Goal: Task Accomplishment & Management: Use online tool/utility

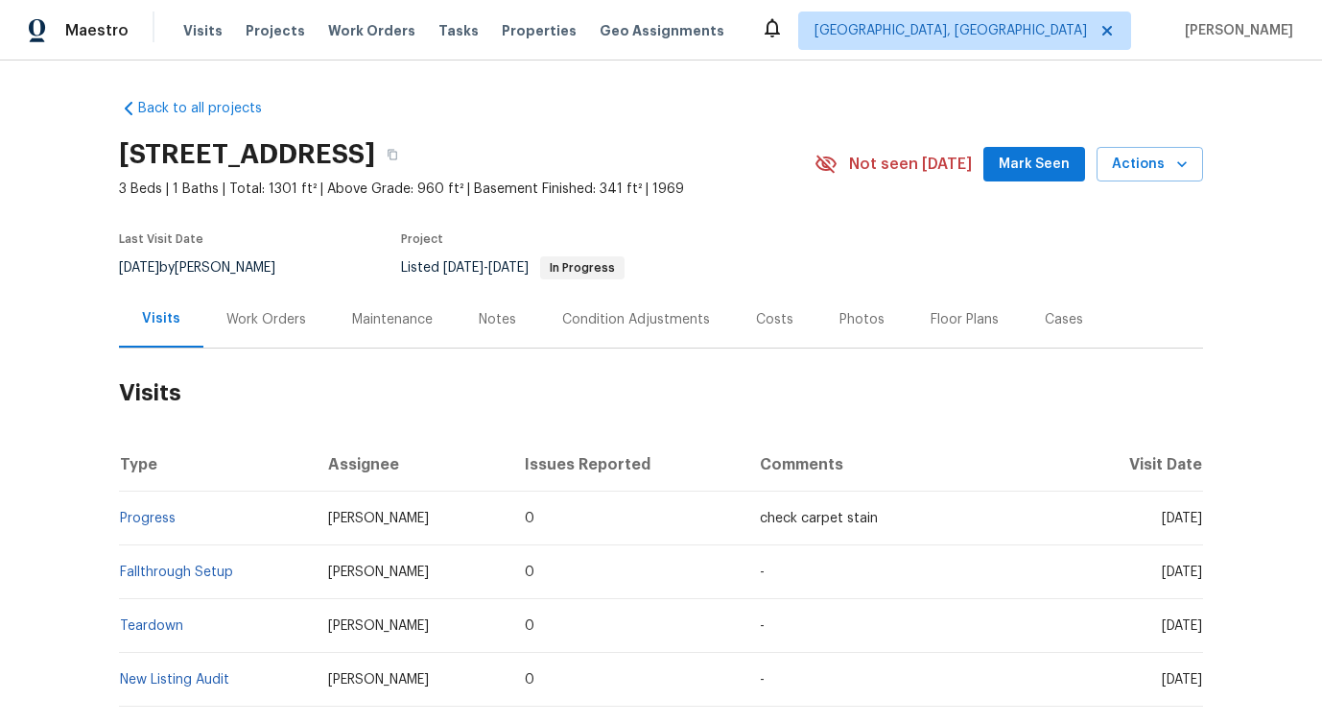
click at [282, 352] on h2 "Visits" at bounding box center [661, 392] width 1084 height 89
click at [276, 313] on div "Work Orders" at bounding box center [266, 319] width 80 height 19
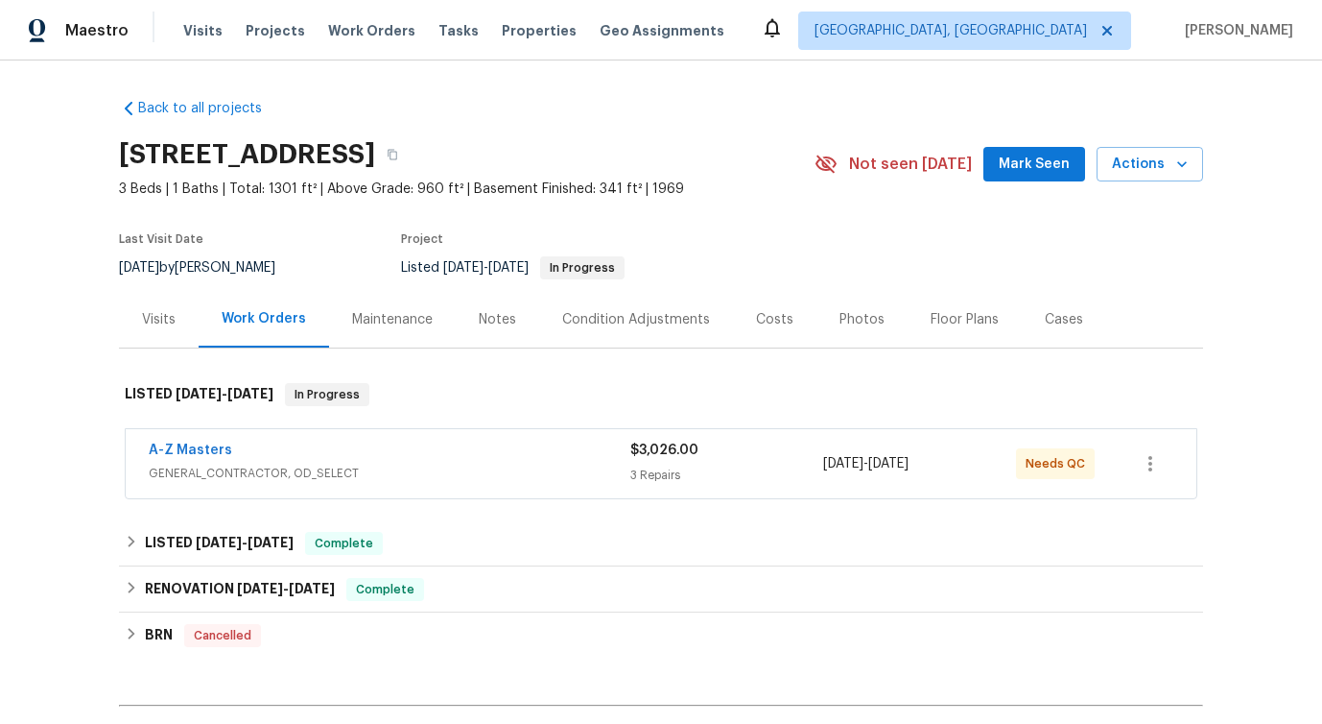
scroll to position [51, 0]
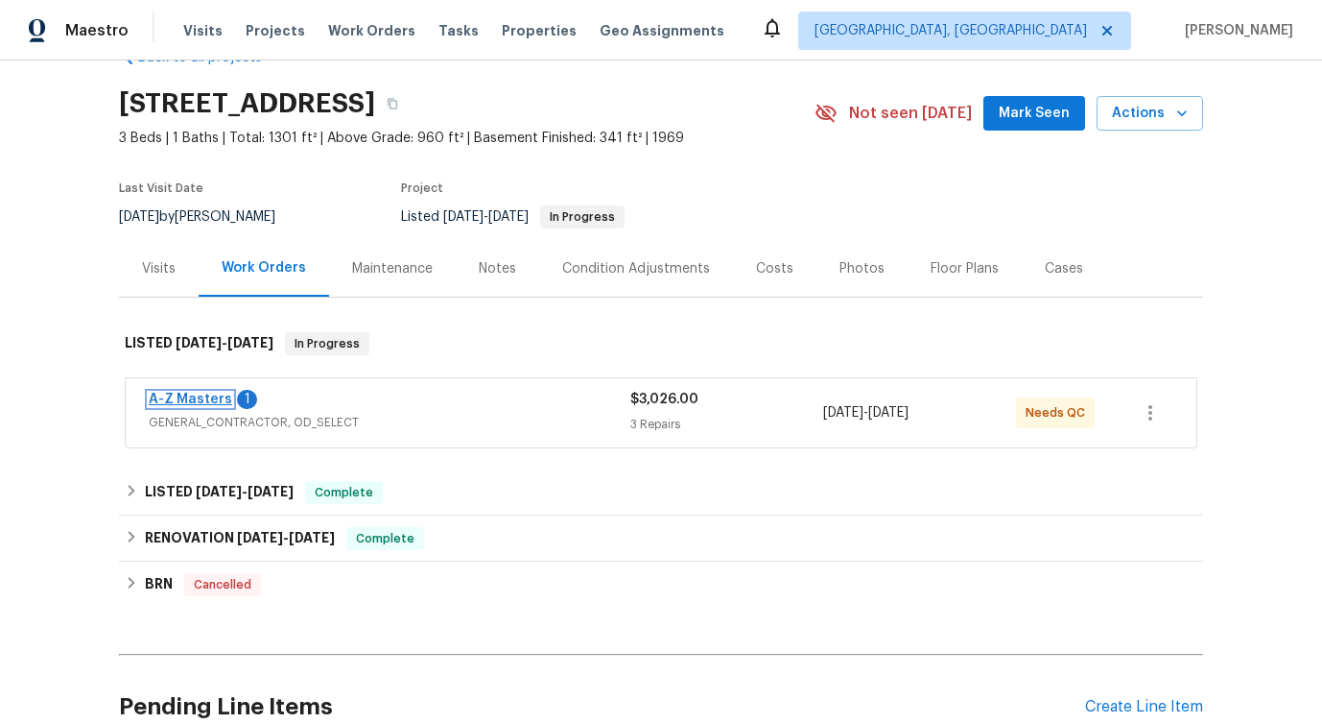
click at [213, 402] on link "A-Z Masters" at bounding box center [190, 398] width 83 height 13
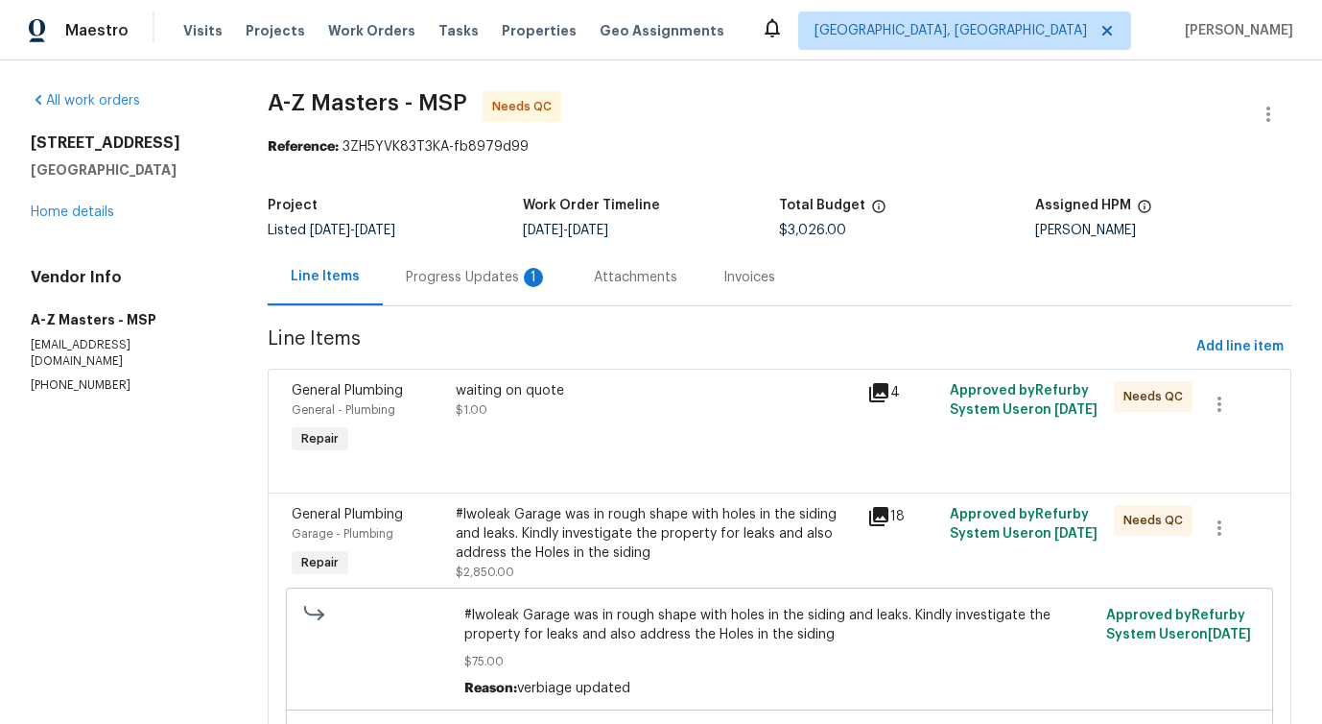
click at [470, 284] on div "Progress Updates 1" at bounding box center [477, 277] width 142 height 19
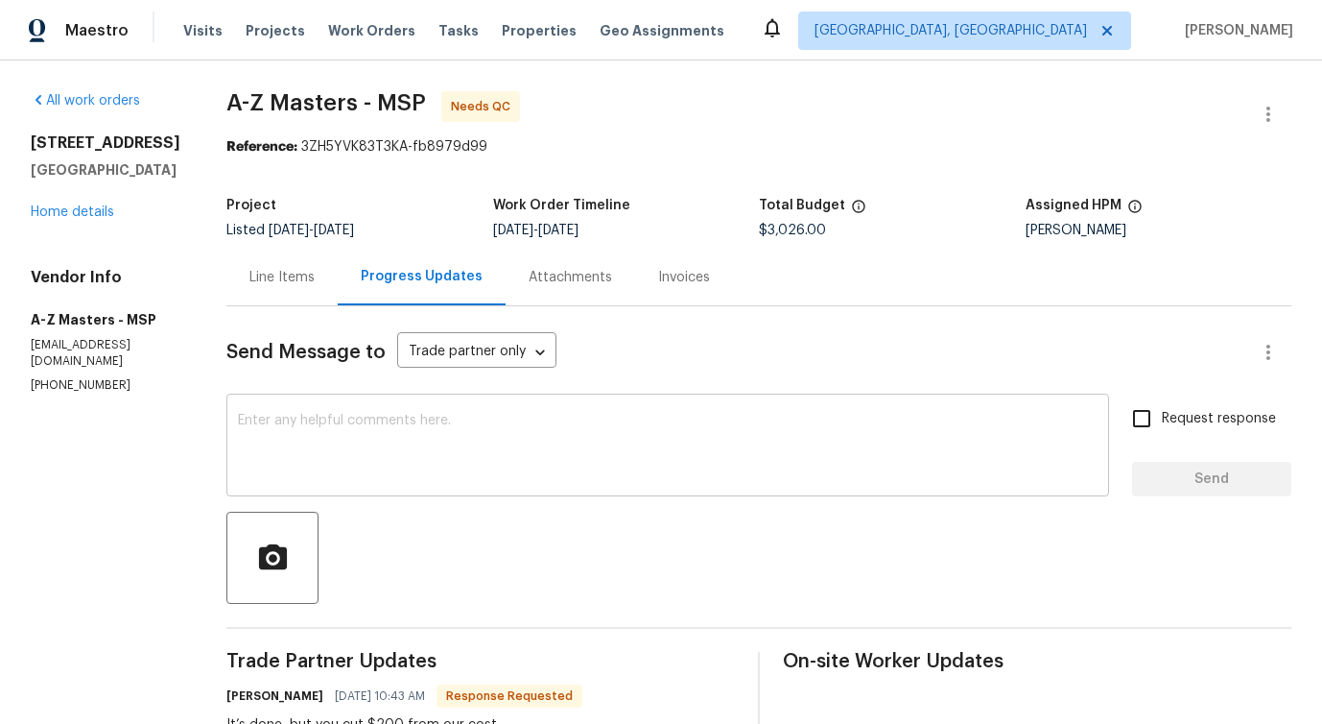
click at [486, 463] on textarea at bounding box center [668, 447] width 860 height 67
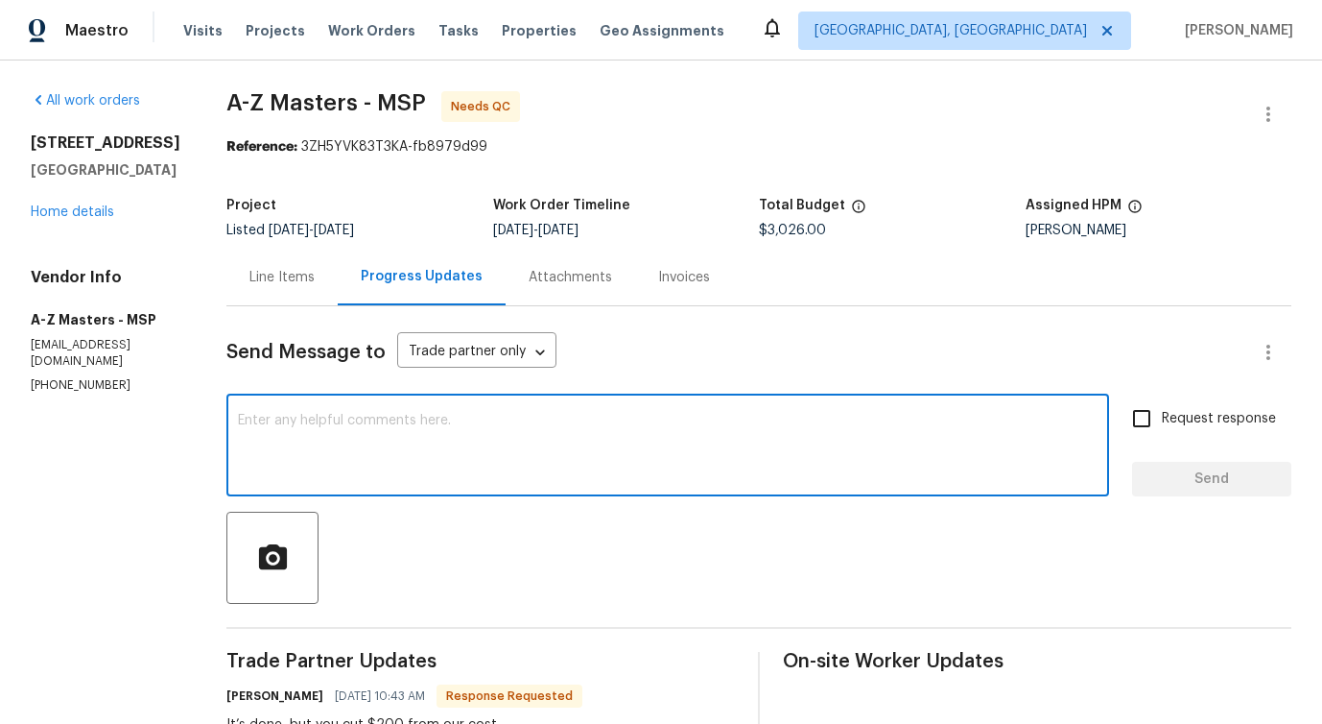
click at [270, 277] on div "Line Items" at bounding box center [281, 277] width 65 height 19
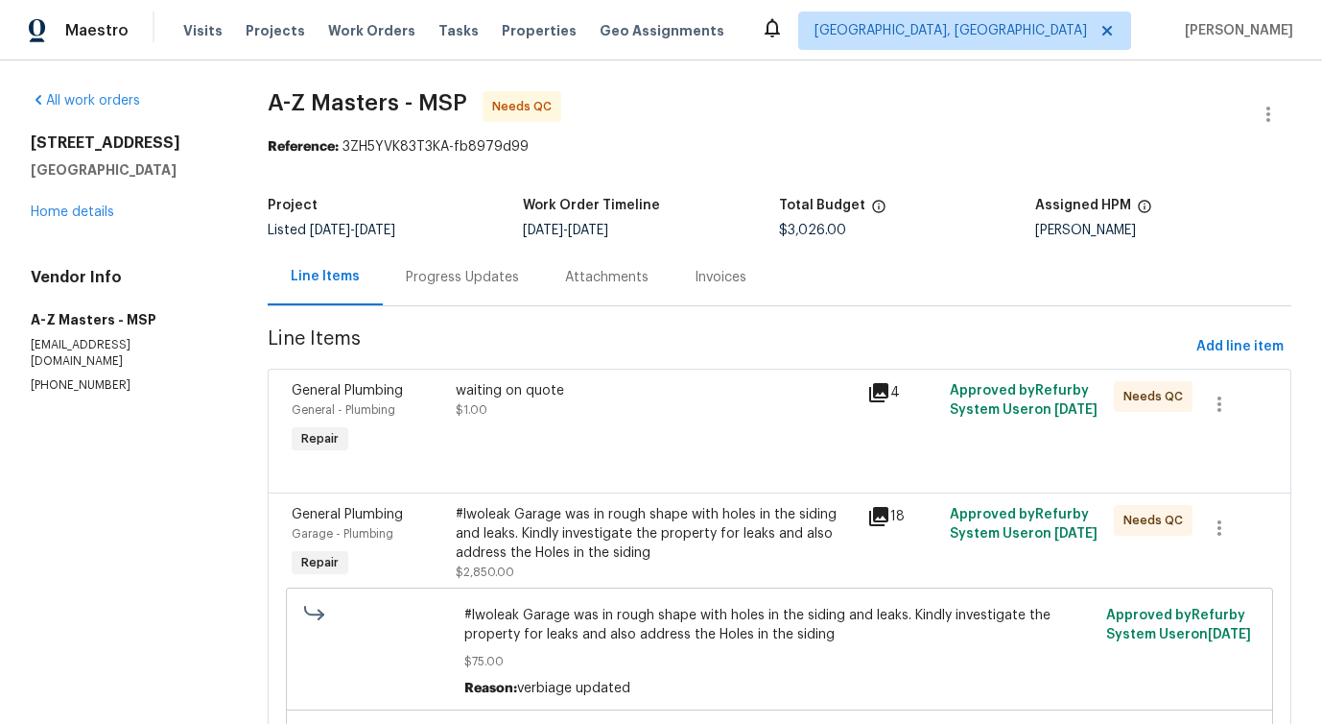
click at [457, 287] on div "Progress Updates" at bounding box center [462, 277] width 159 height 57
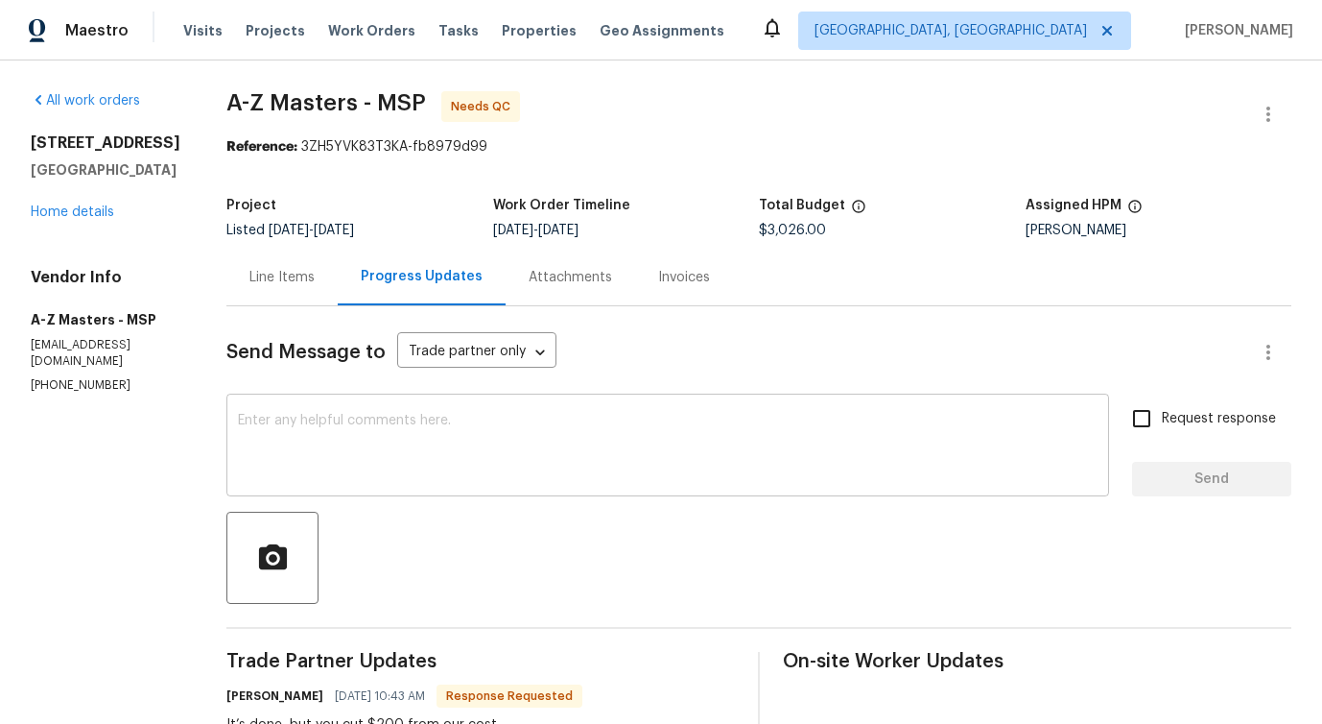
click at [474, 434] on textarea at bounding box center [668, 447] width 860 height 67
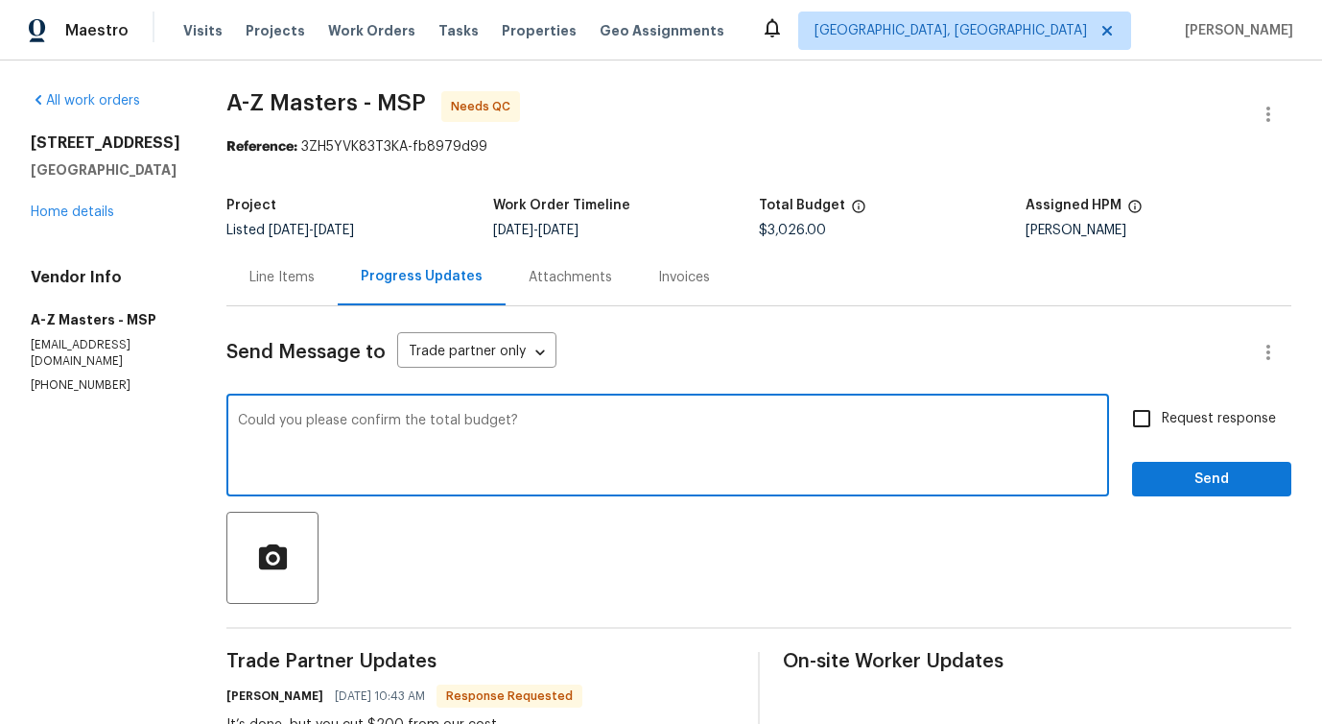
type textarea "Could you please confirm the total budget?"
click at [1149, 415] on input "Request response" at bounding box center [1142, 418] width 40 height 40
checkbox input "true"
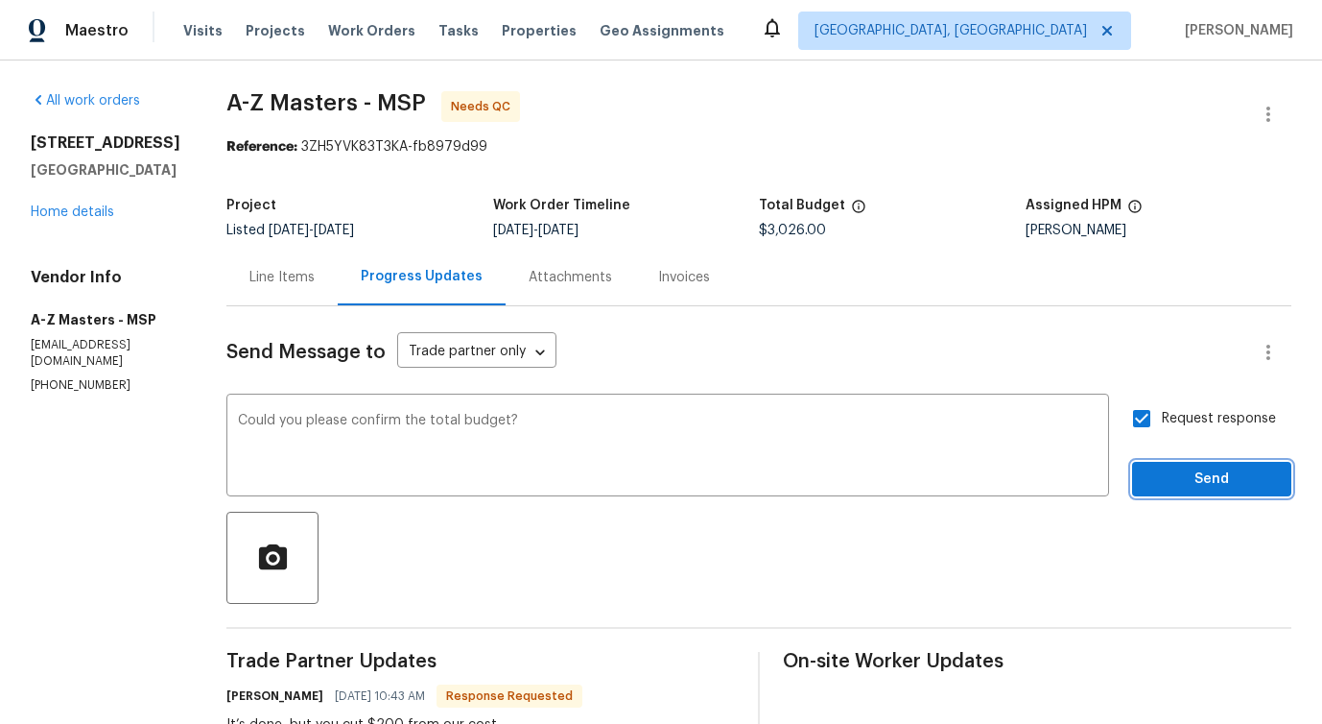
click at [1171, 467] on span "Send" at bounding box center [1212, 479] width 129 height 24
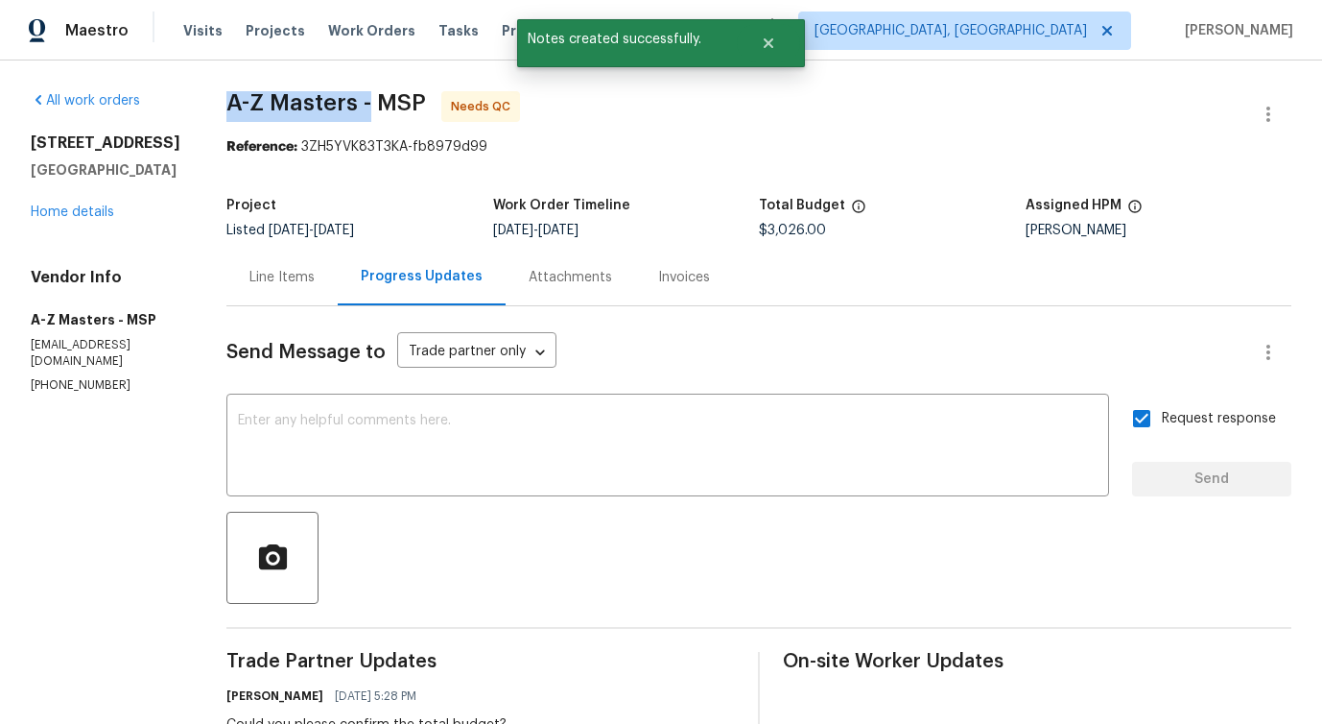
drag, startPoint x: 213, startPoint y: 96, endPoint x: 358, endPoint y: 96, distance: 144.9
copy span "A-Z Masters -"
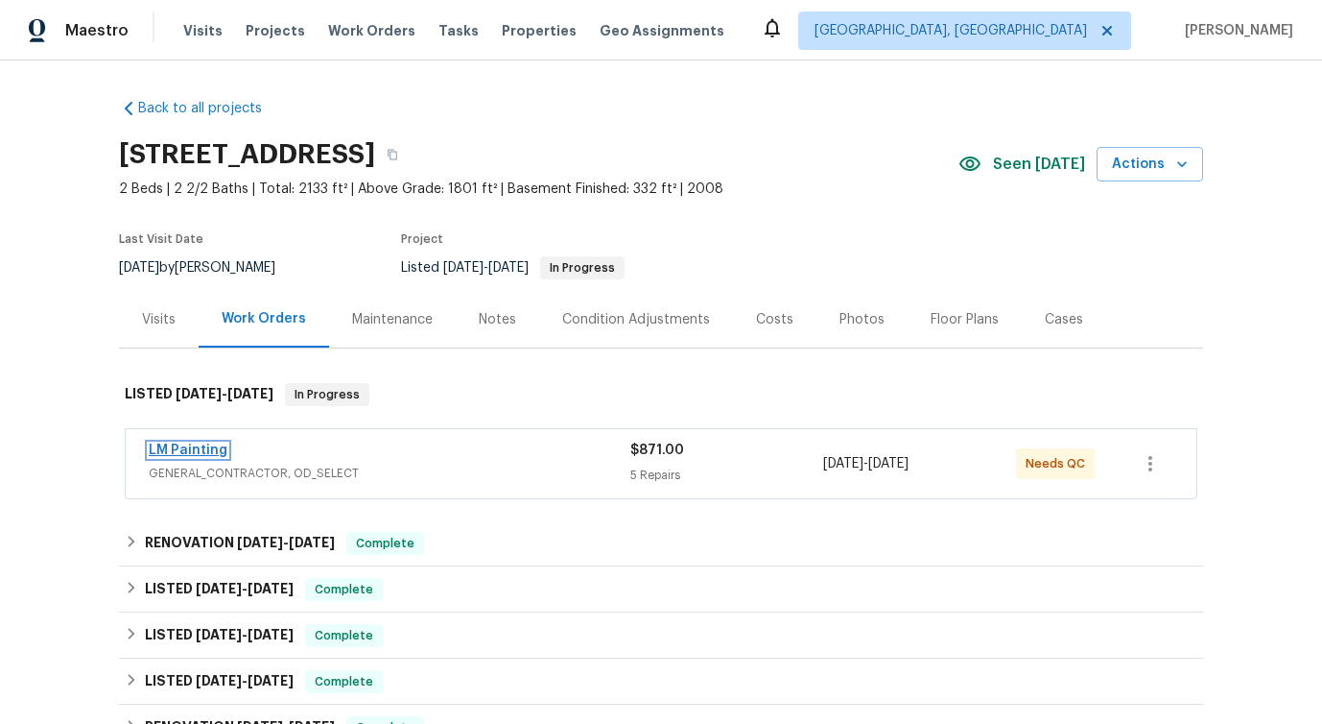
click at [199, 445] on link "LM Painting" at bounding box center [188, 449] width 79 height 13
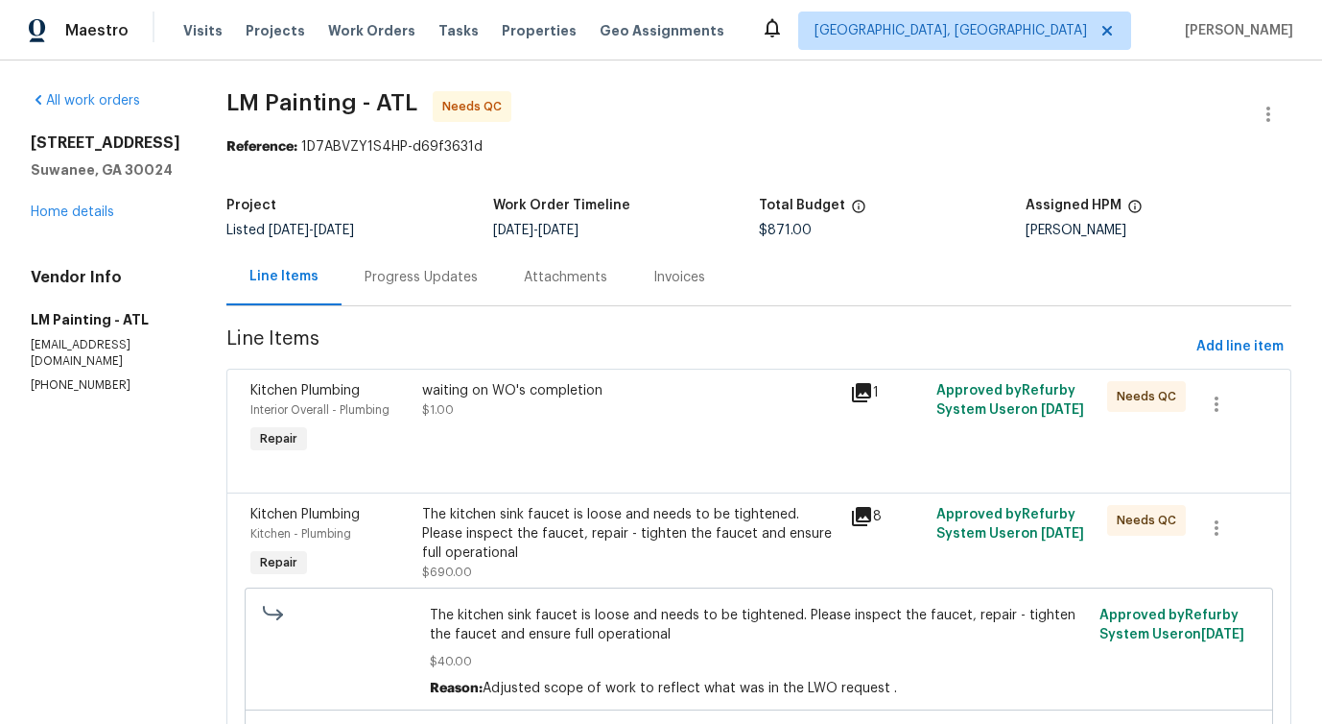
click at [478, 285] on div "Progress Updates" at bounding box center [421, 277] width 113 height 19
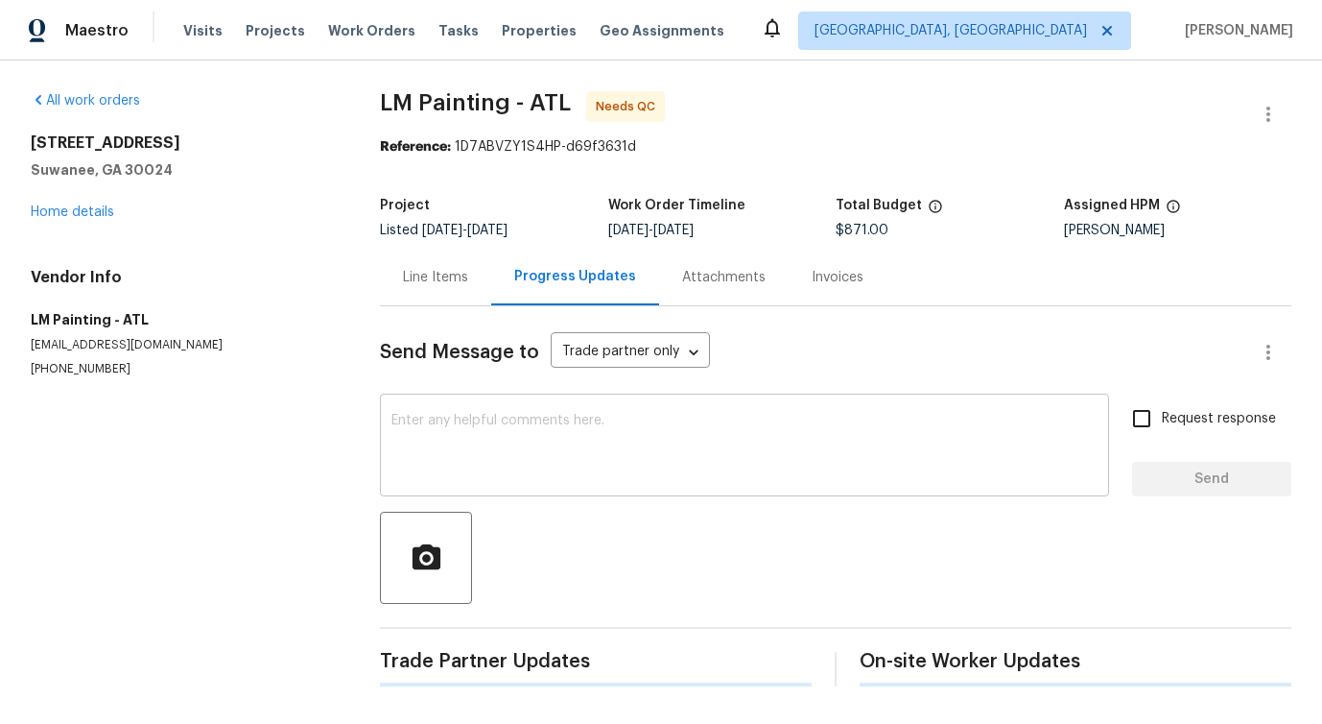
click at [506, 463] on textarea at bounding box center [744, 447] width 706 height 67
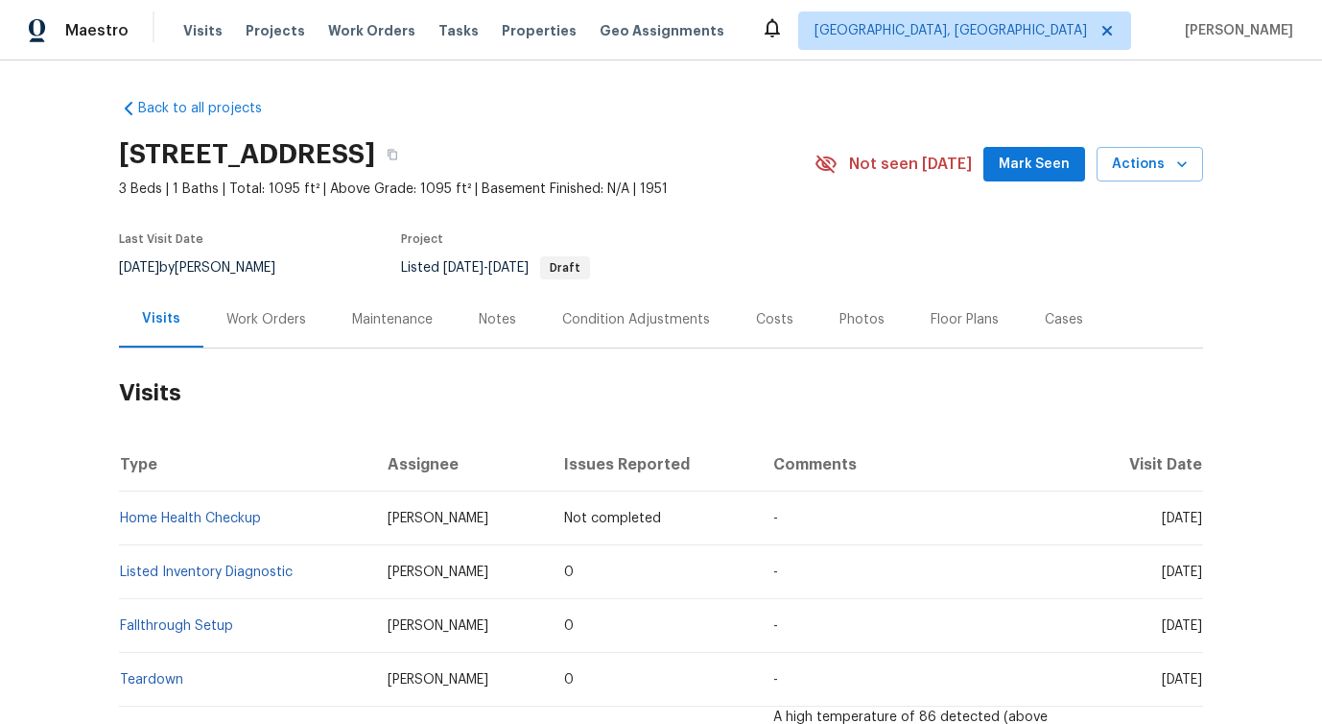
click at [286, 329] on div "Work Orders" at bounding box center [266, 319] width 126 height 57
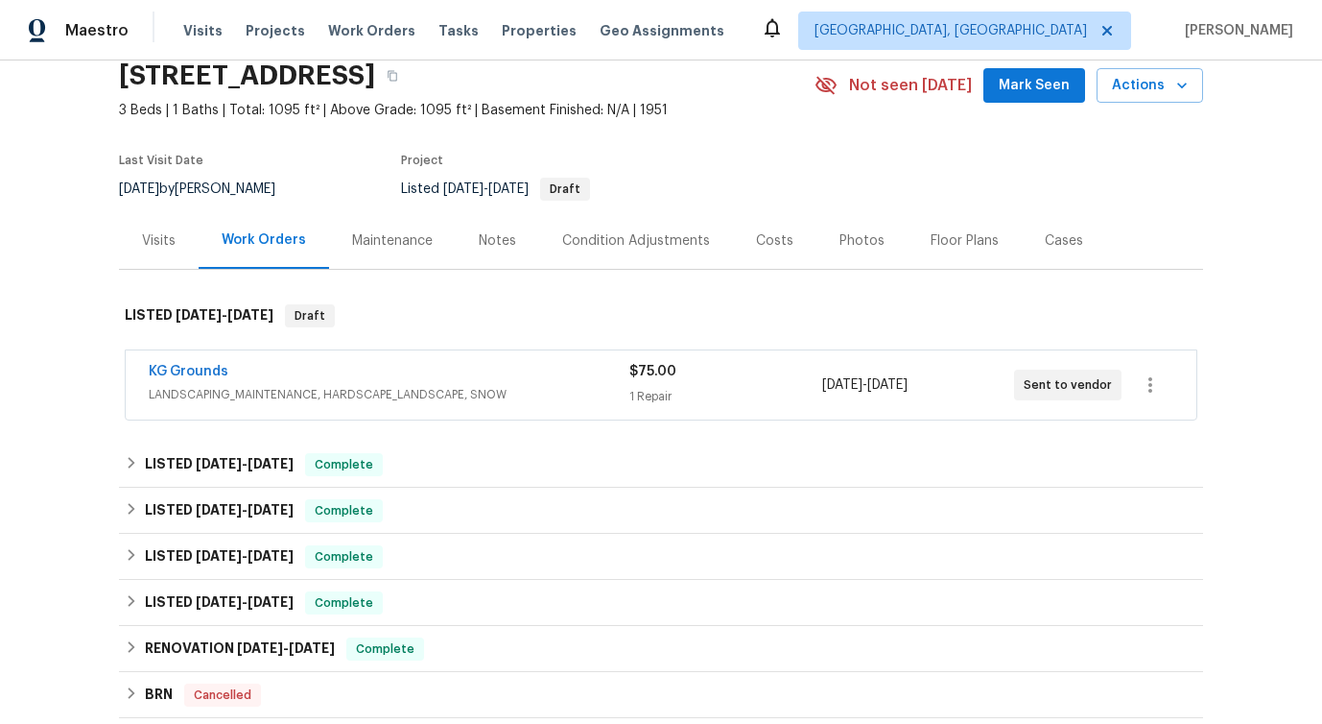
scroll to position [142, 0]
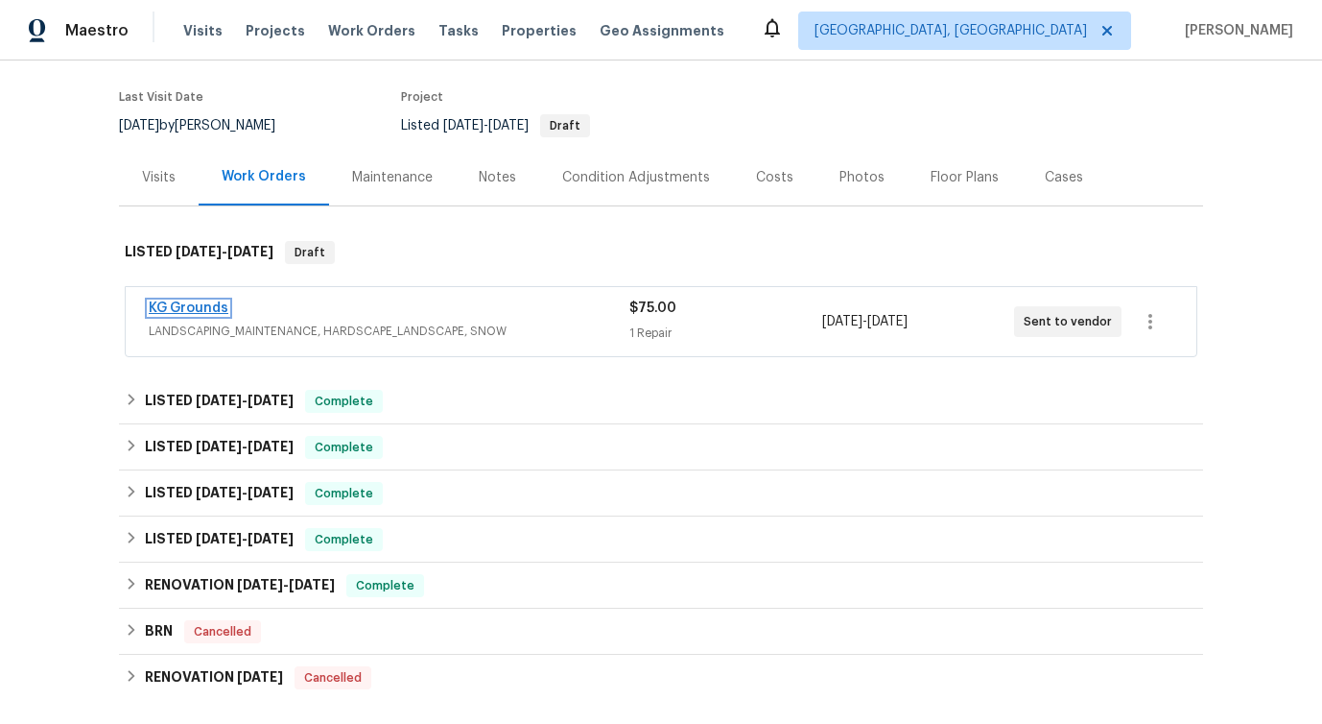
click at [176, 302] on link "KG Grounds" at bounding box center [189, 307] width 80 height 13
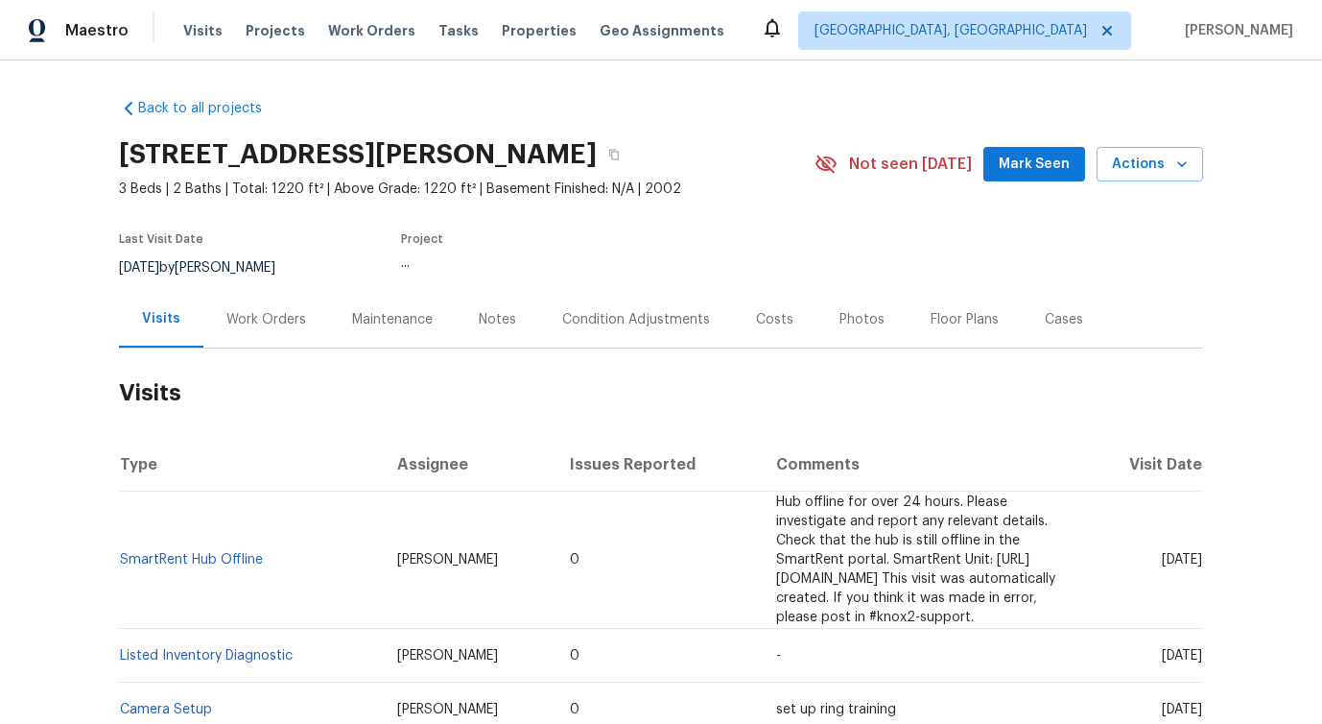
click at [230, 335] on div "Work Orders" at bounding box center [266, 319] width 126 height 57
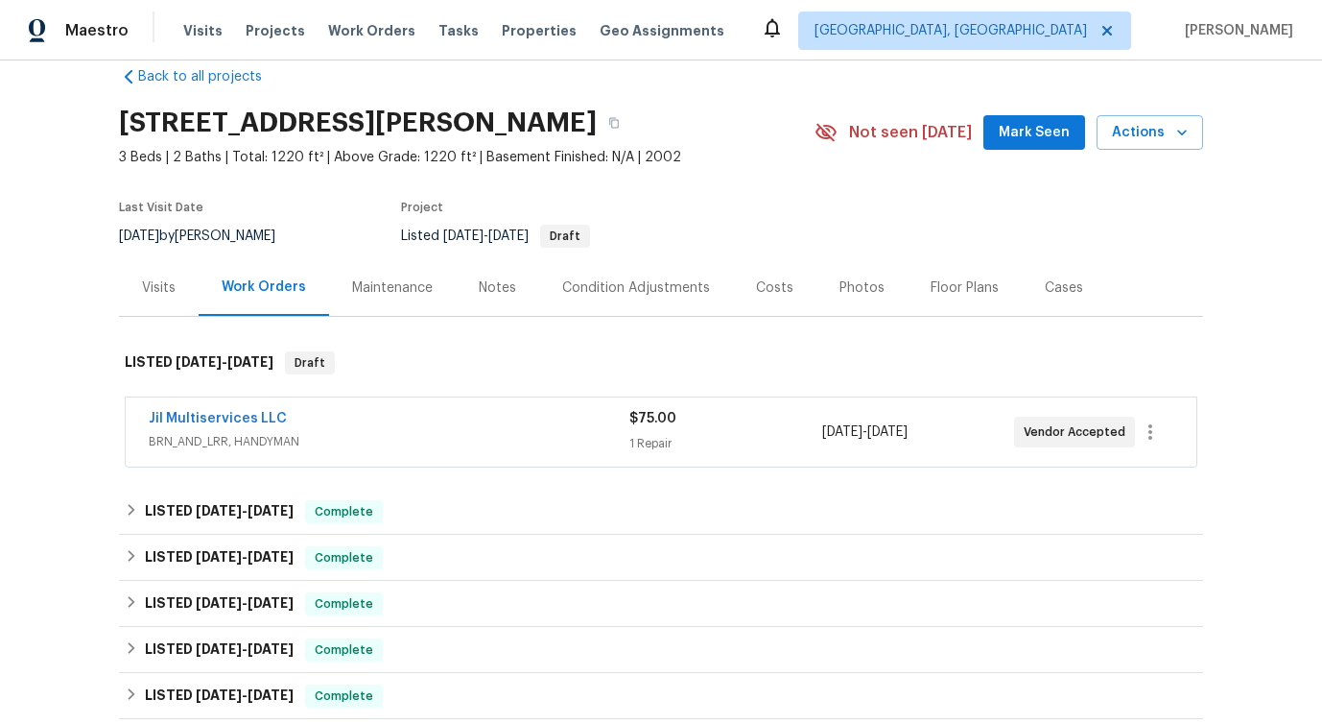
scroll to position [36, 0]
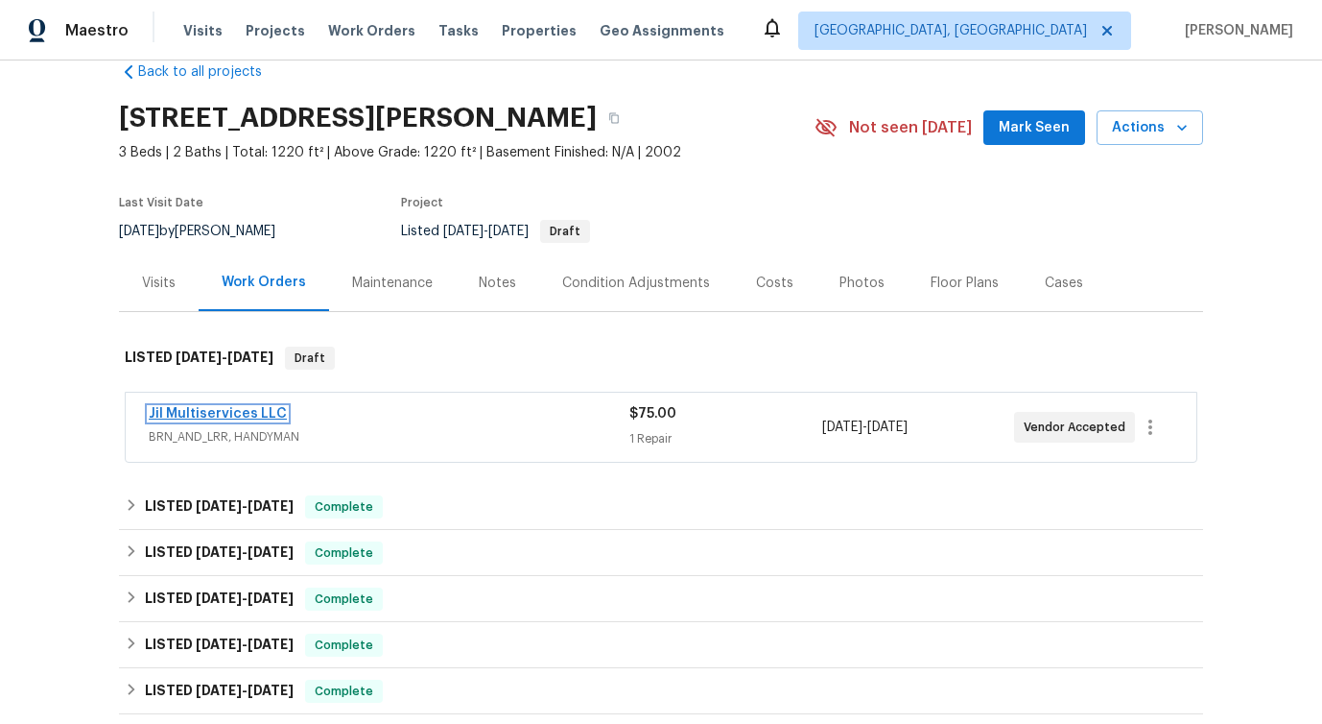
click at [258, 409] on link "Jil Multiservices LLC" at bounding box center [218, 413] width 138 height 13
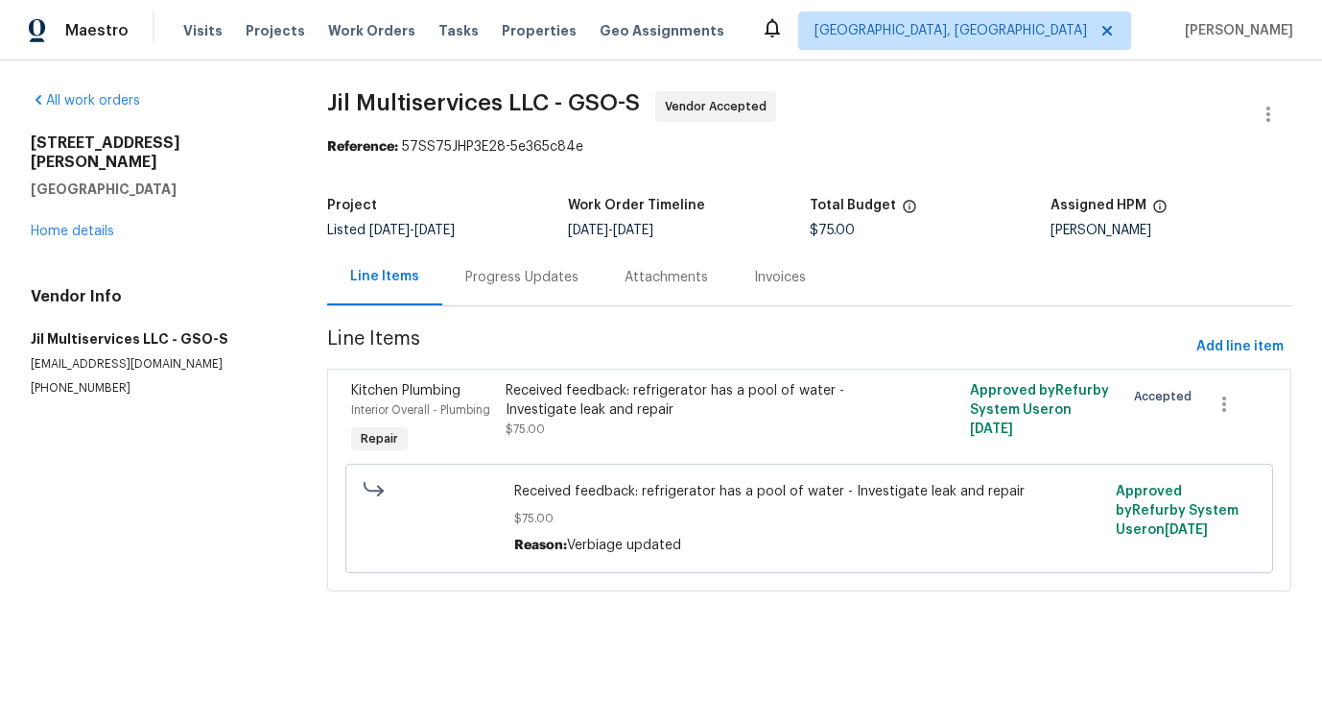
click at [537, 287] on div "Progress Updates" at bounding box center [521, 277] width 159 height 57
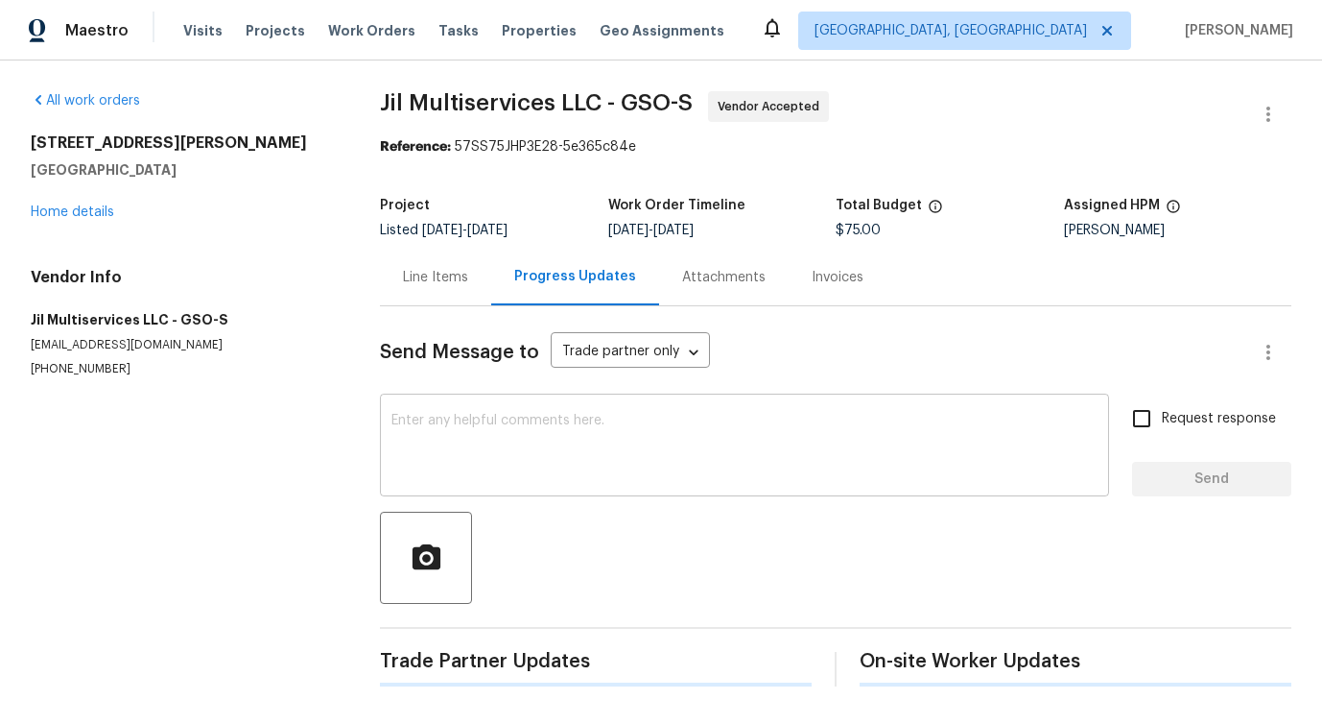
click at [536, 460] on textarea at bounding box center [744, 447] width 706 height 67
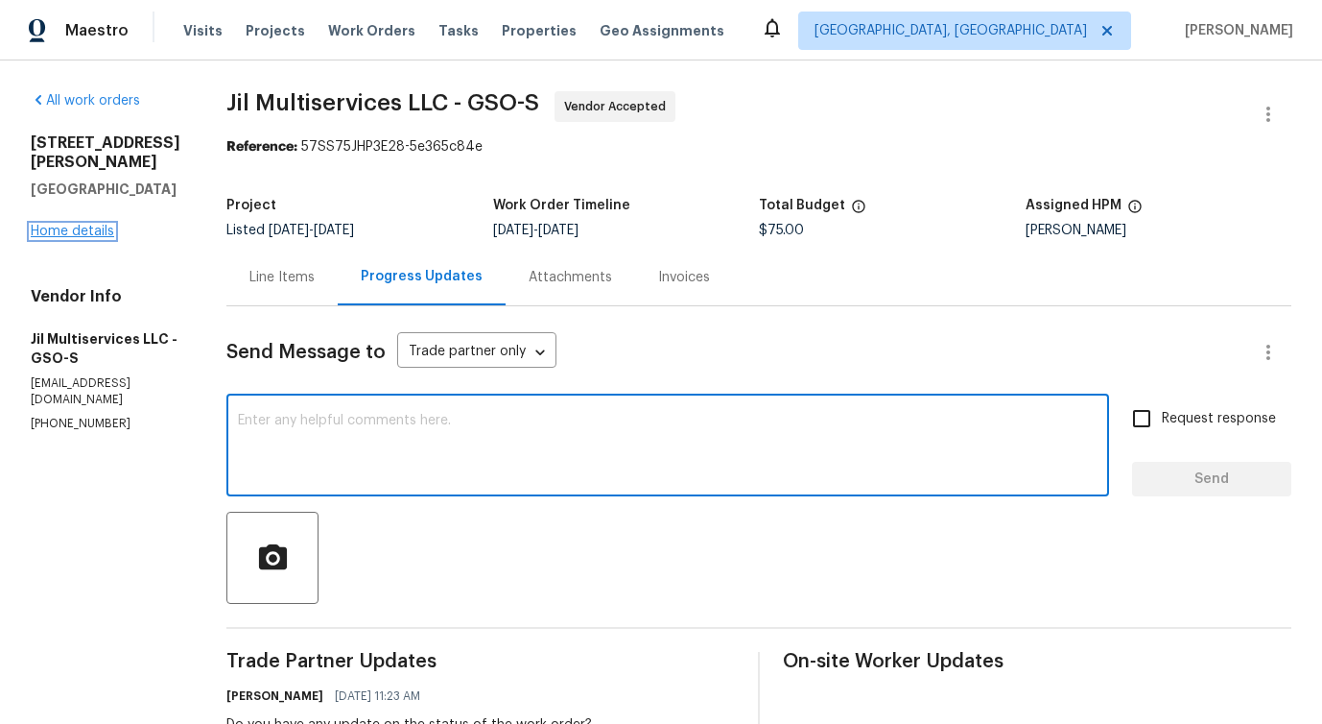
click at [72, 225] on link "Home details" at bounding box center [72, 231] width 83 height 13
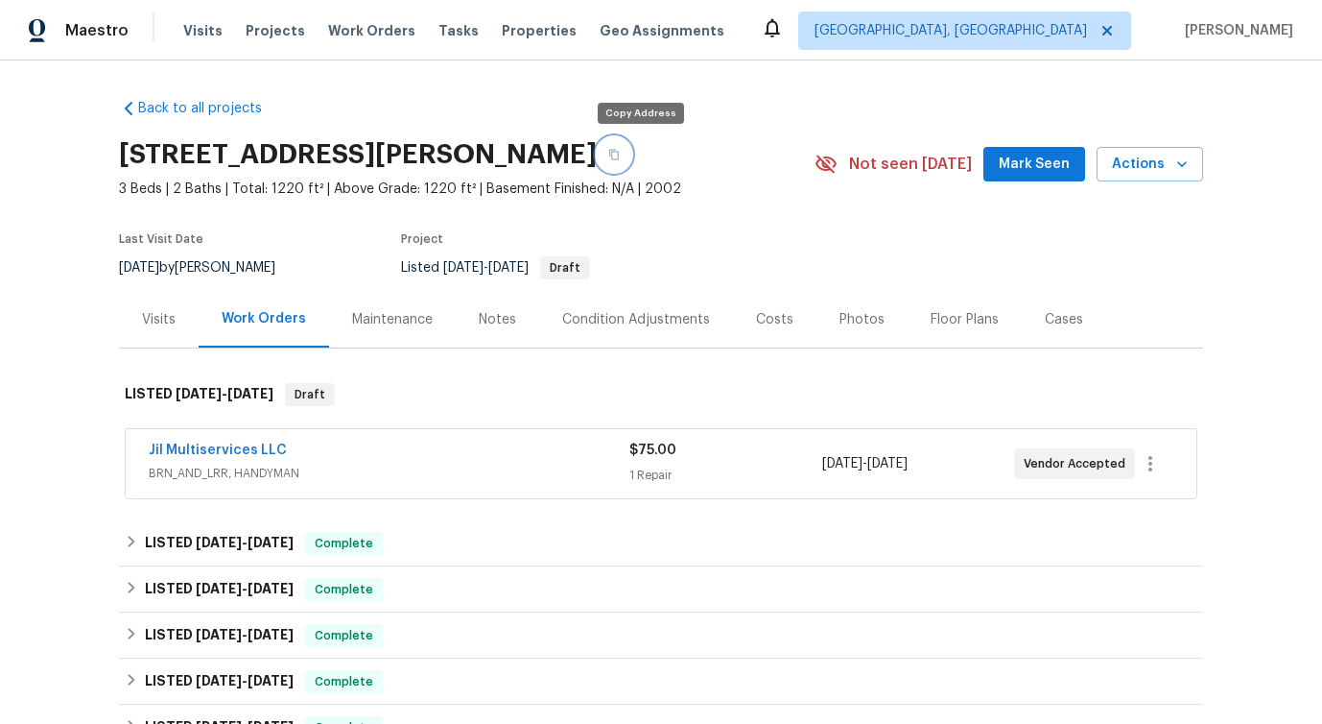
click at [631, 165] on button "button" at bounding box center [614, 154] width 35 height 35
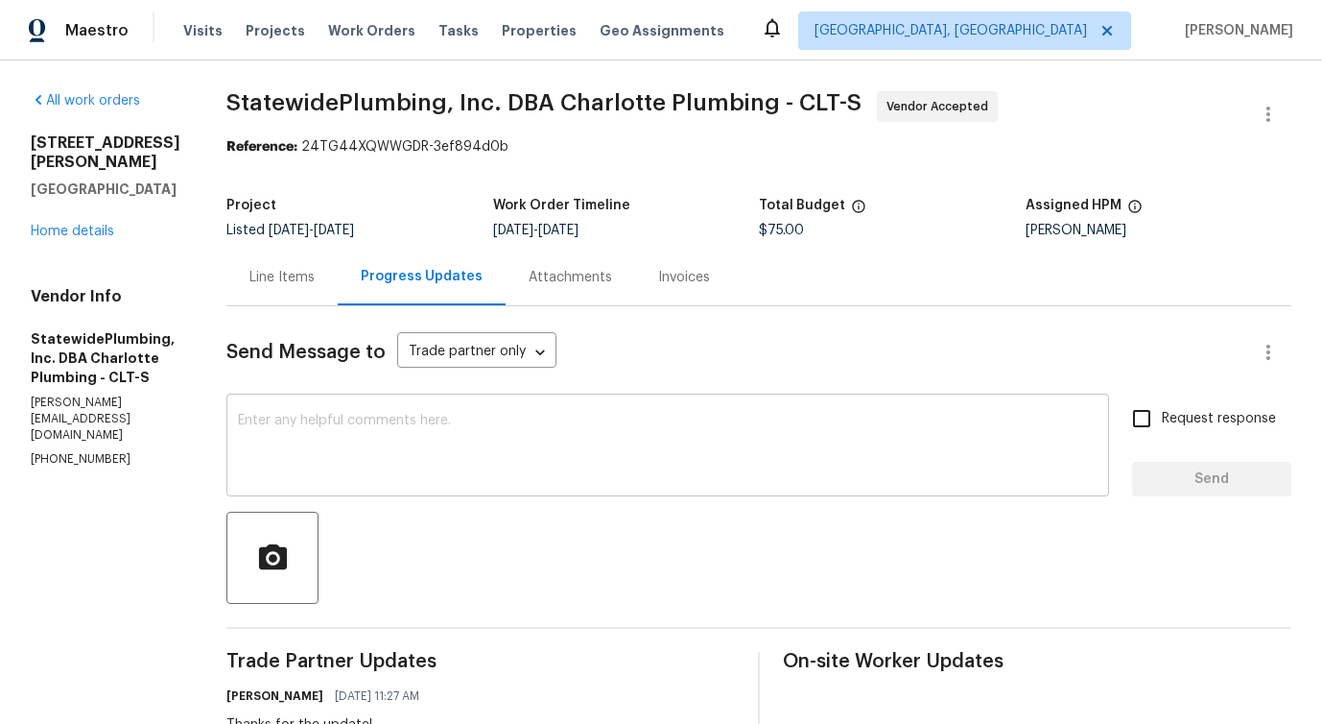
click at [512, 427] on textarea at bounding box center [668, 447] width 860 height 67
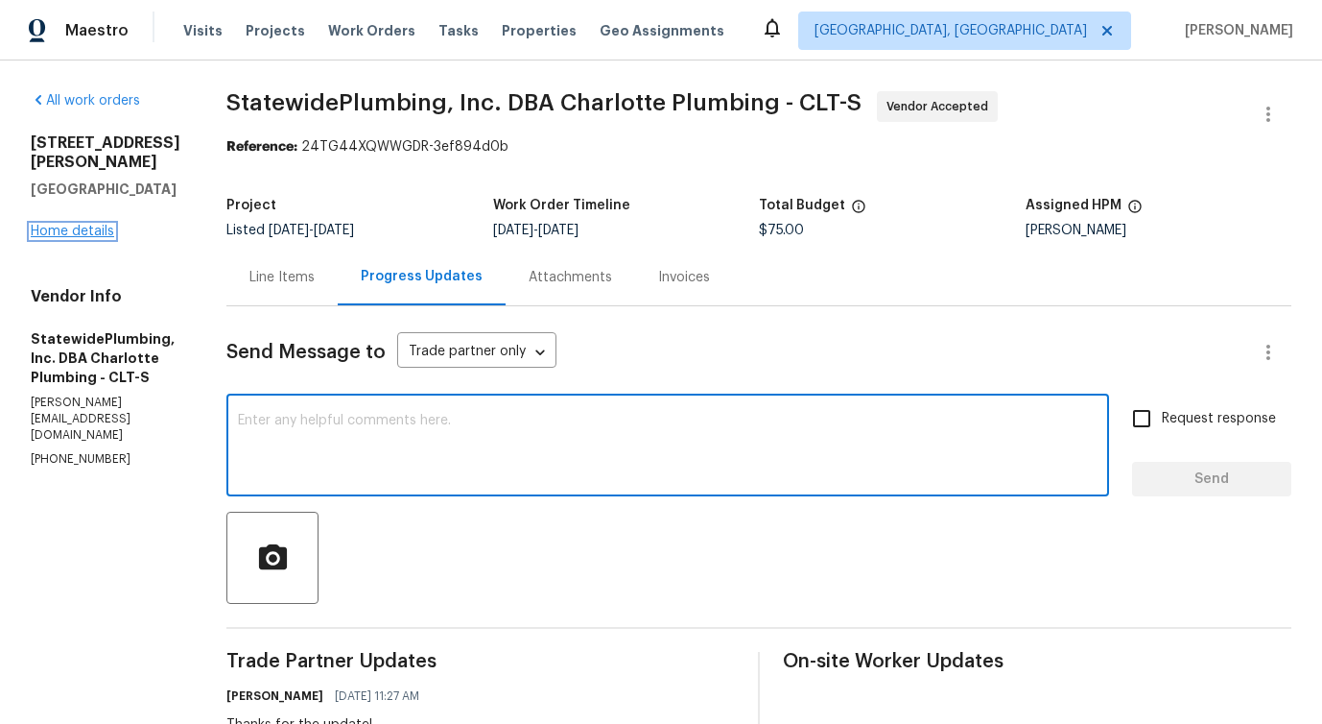
click at [100, 225] on link "Home details" at bounding box center [72, 231] width 83 height 13
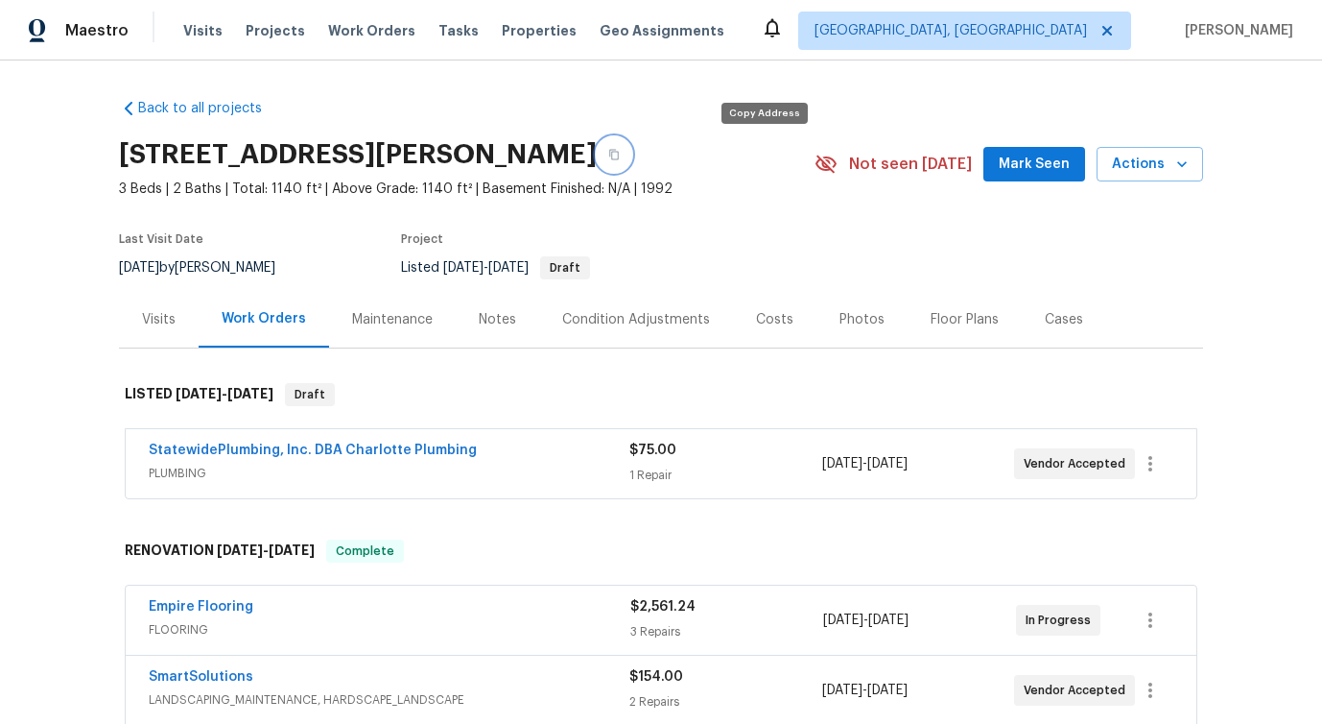
click at [620, 155] on icon "button" at bounding box center [614, 155] width 12 height 12
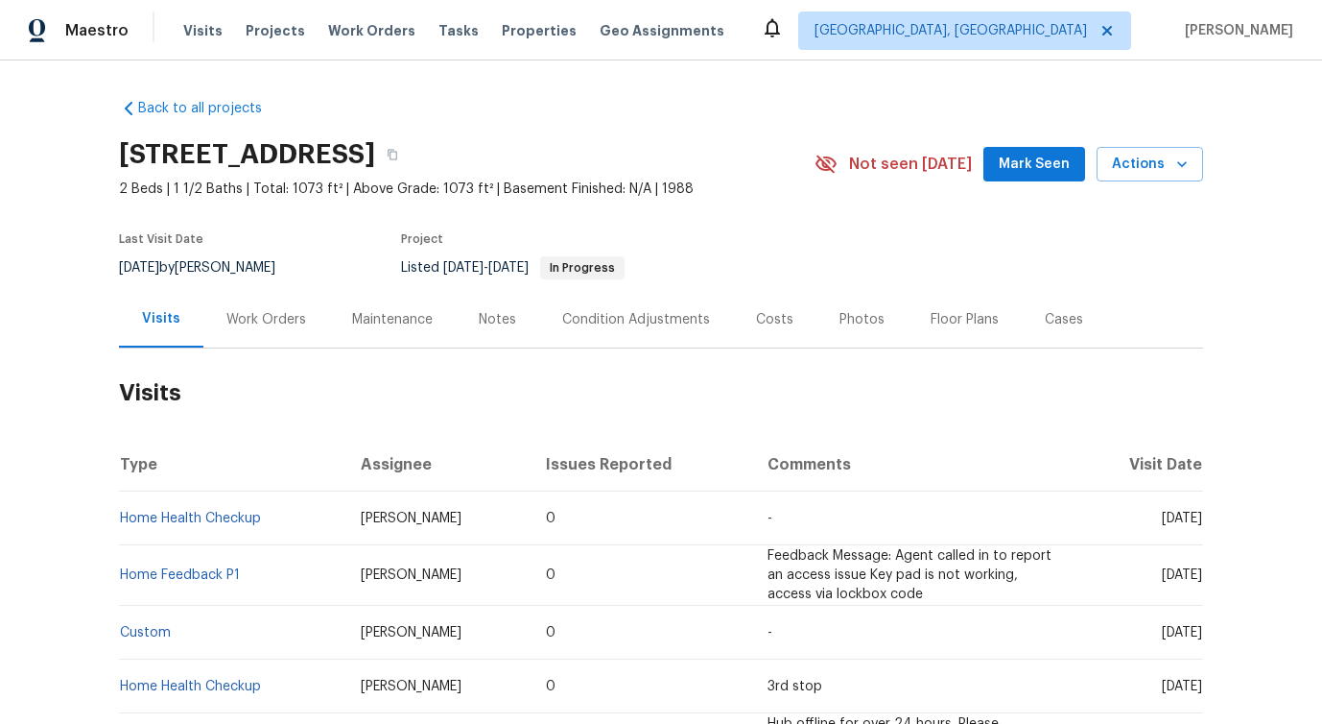
click at [269, 329] on div "Work Orders" at bounding box center [266, 319] width 80 height 19
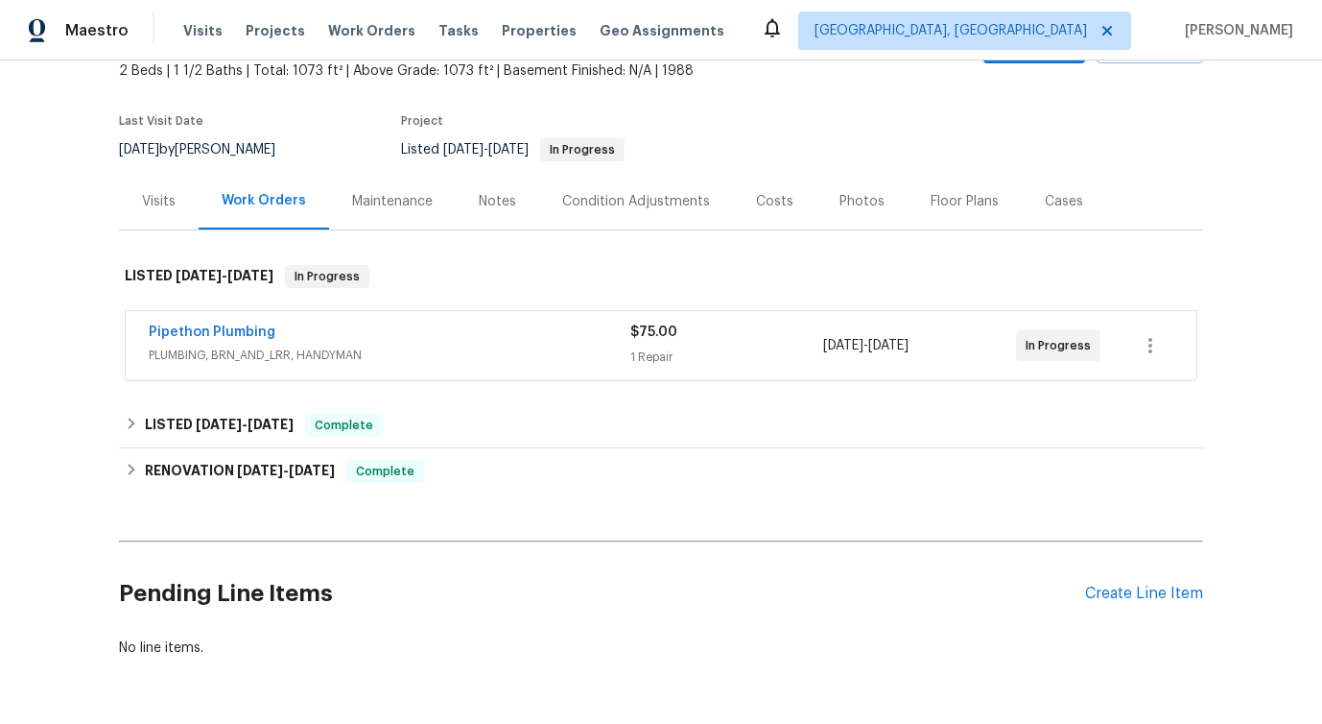
scroll to position [136, 0]
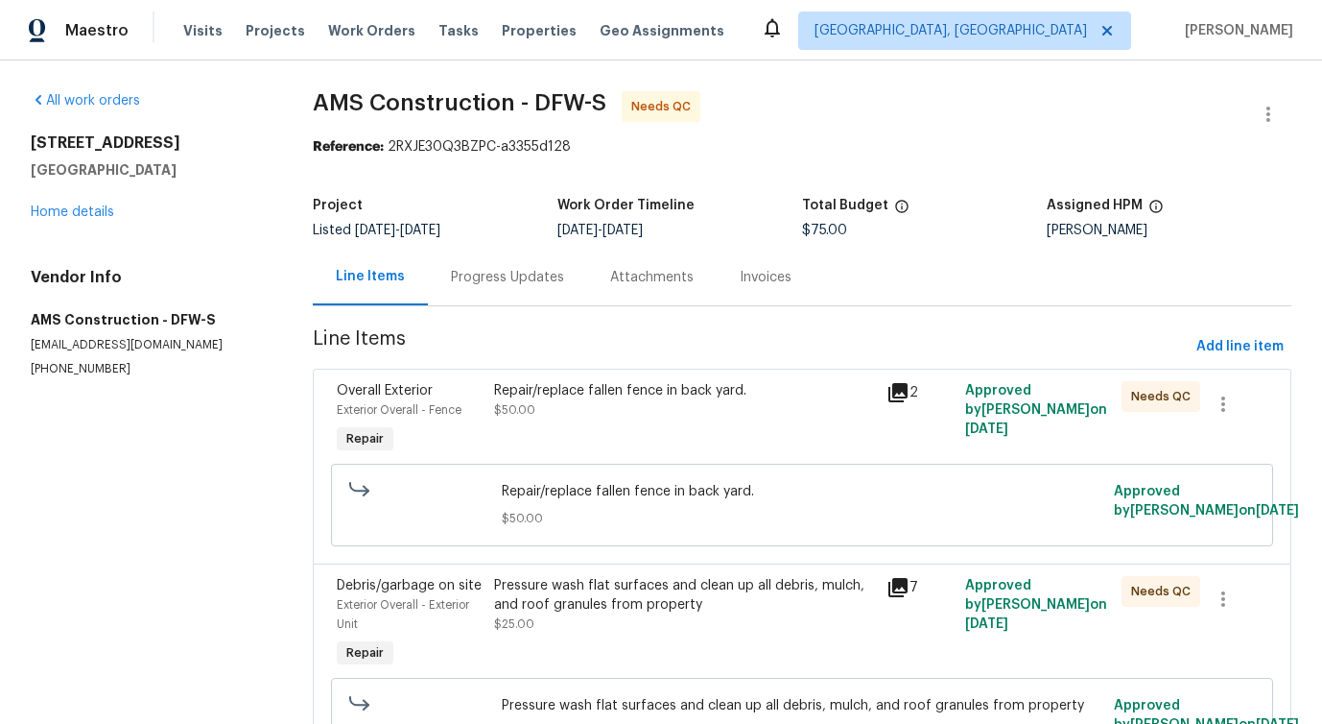
click at [487, 266] on div "Progress Updates" at bounding box center [507, 277] width 159 height 57
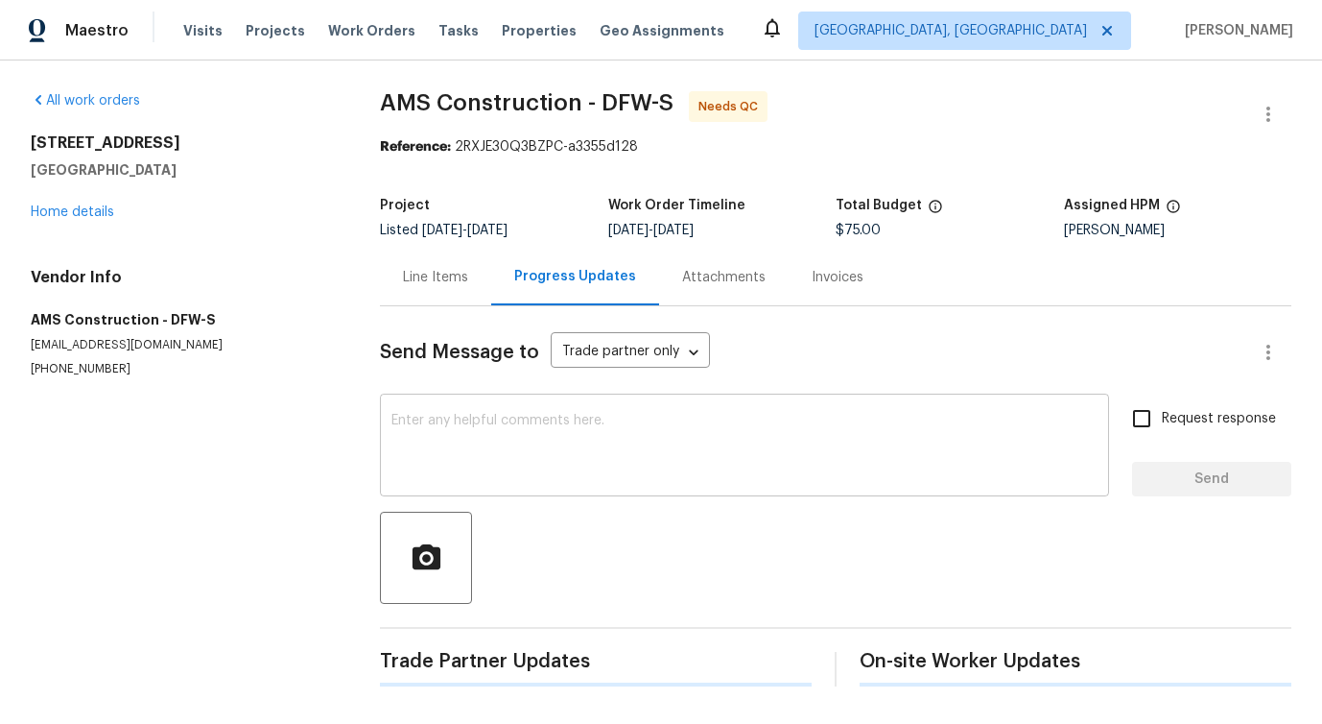
click at [514, 400] on div "x ​" at bounding box center [744, 447] width 729 height 98
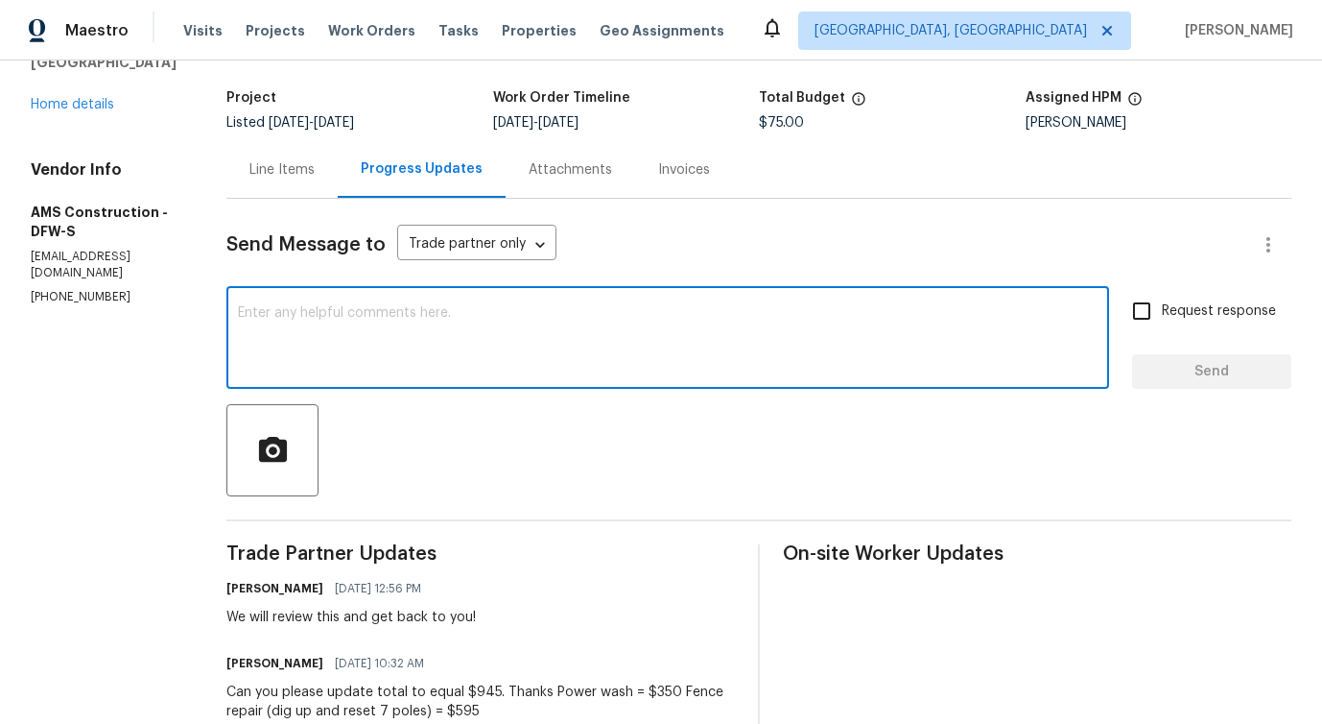
scroll to position [76, 0]
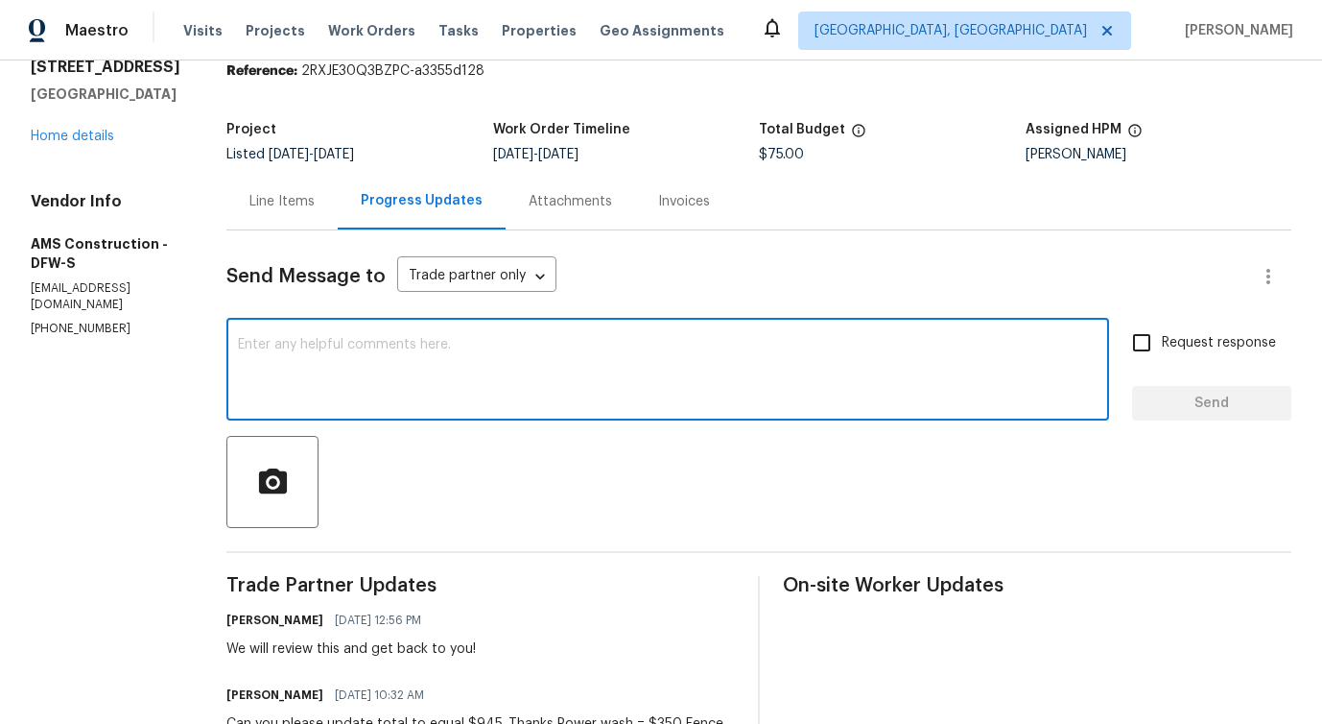
click at [281, 202] on div "Line Items" at bounding box center [281, 201] width 65 height 19
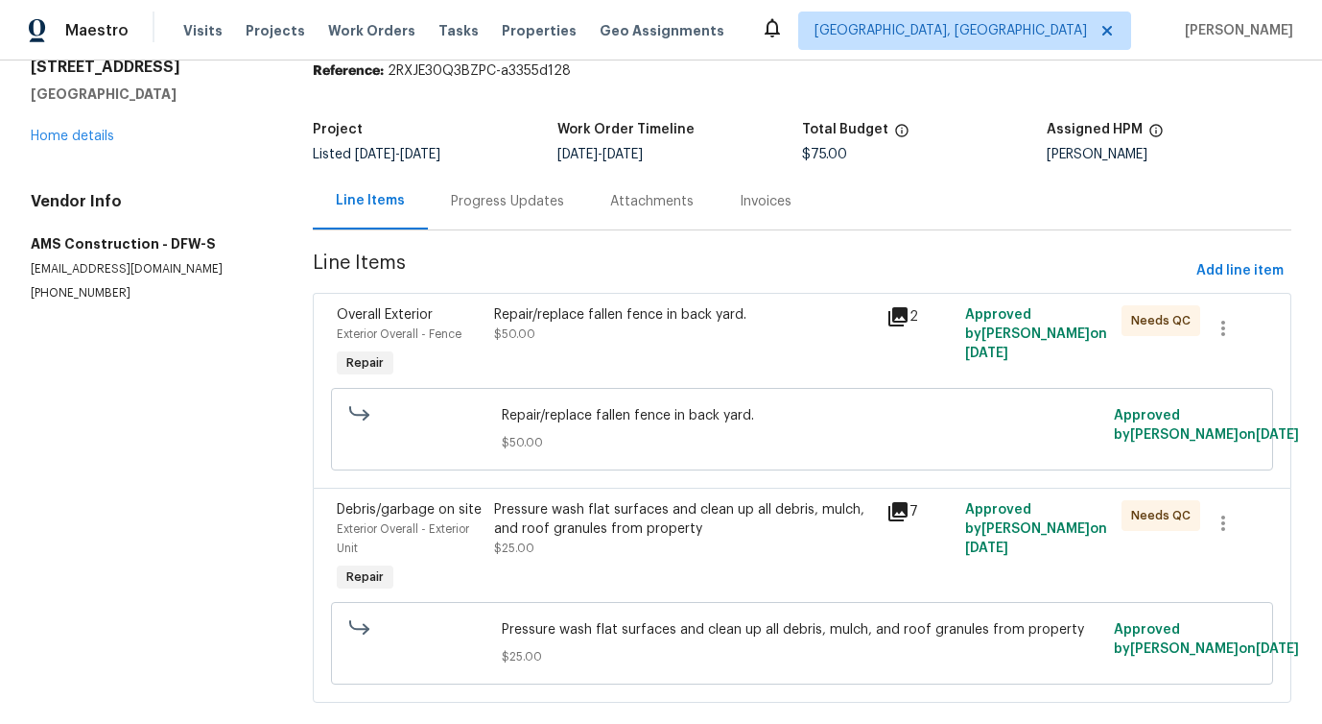
scroll to position [109, 0]
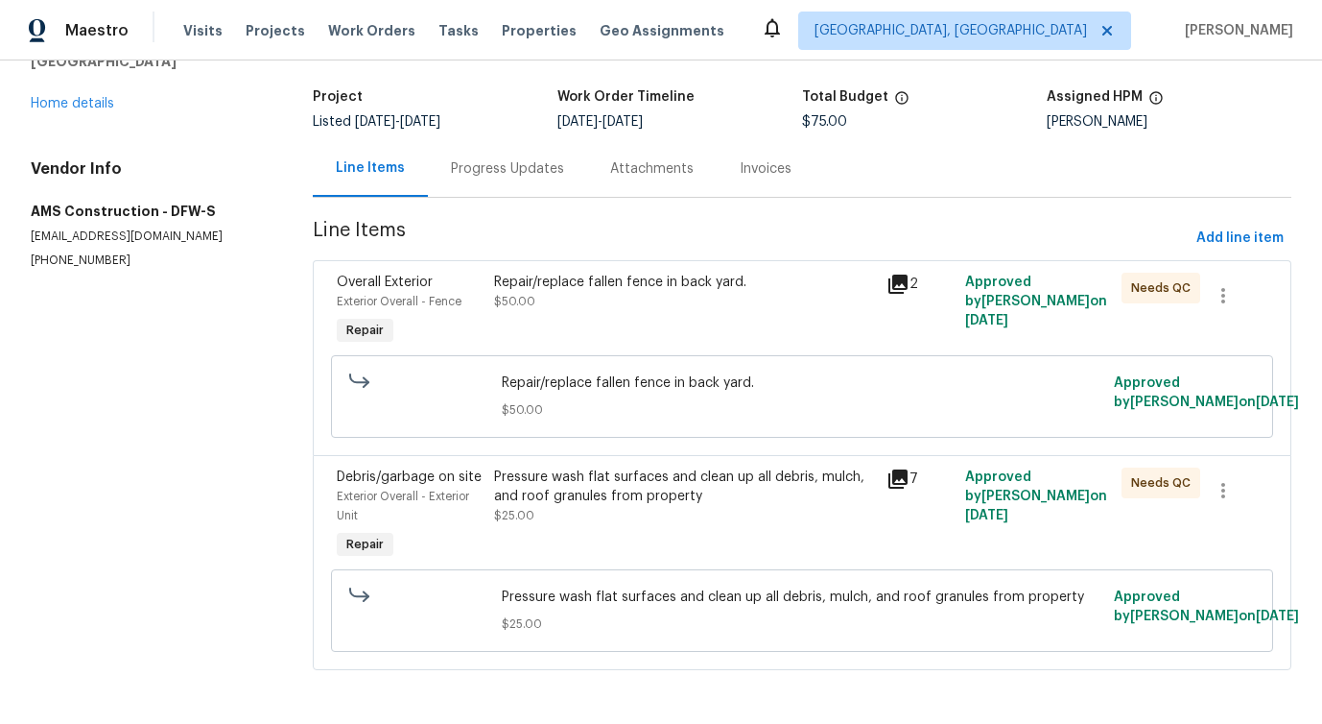
click at [502, 171] on div "Progress Updates" at bounding box center [507, 168] width 113 height 19
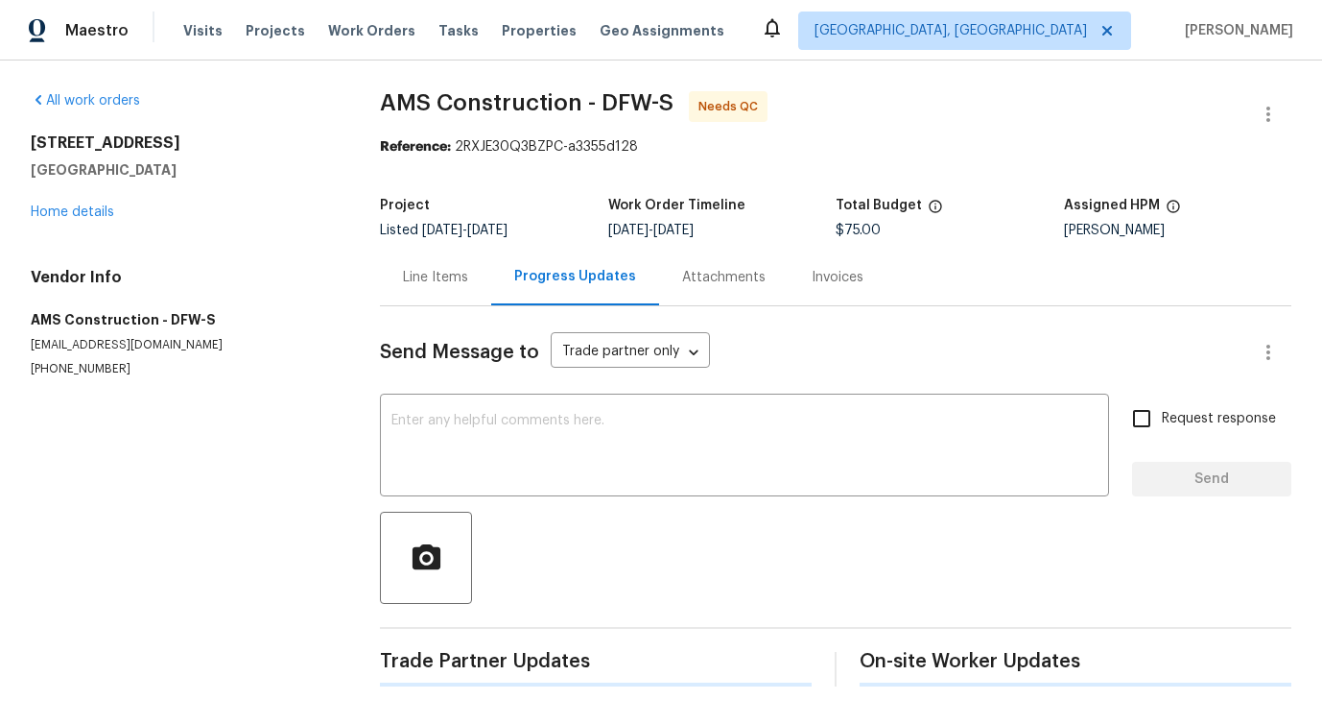
click at [544, 358] on div "Send Message to Trade partner only Trade partner only ​" at bounding box center [813, 352] width 866 height 46
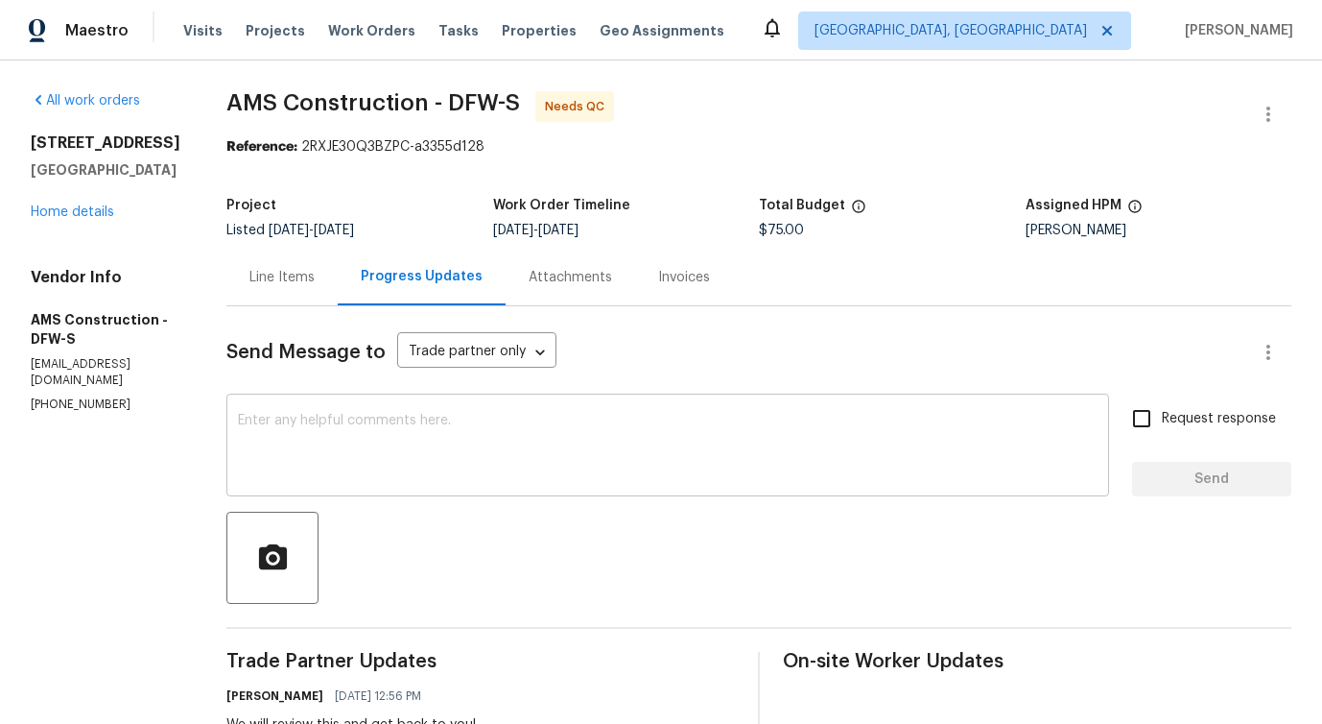
click at [558, 435] on textarea at bounding box center [668, 447] width 860 height 67
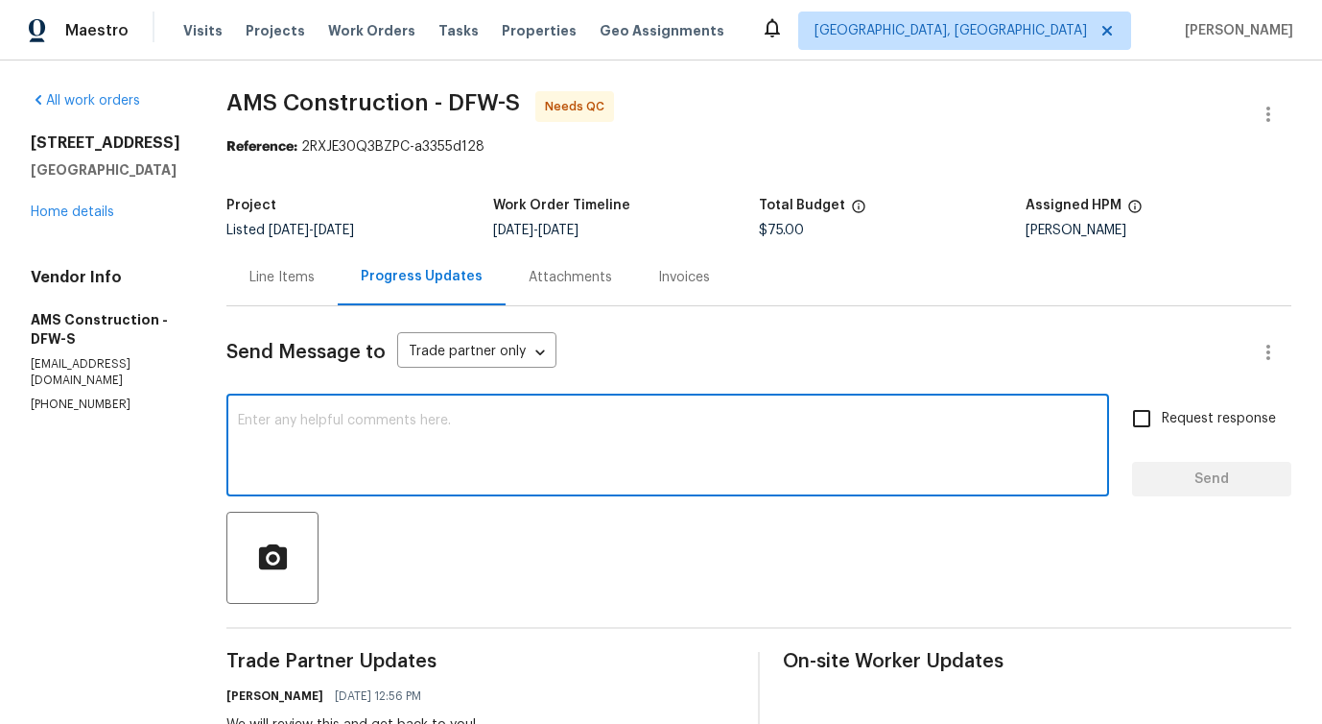
click at [270, 275] on div "Line Items" at bounding box center [281, 277] width 65 height 19
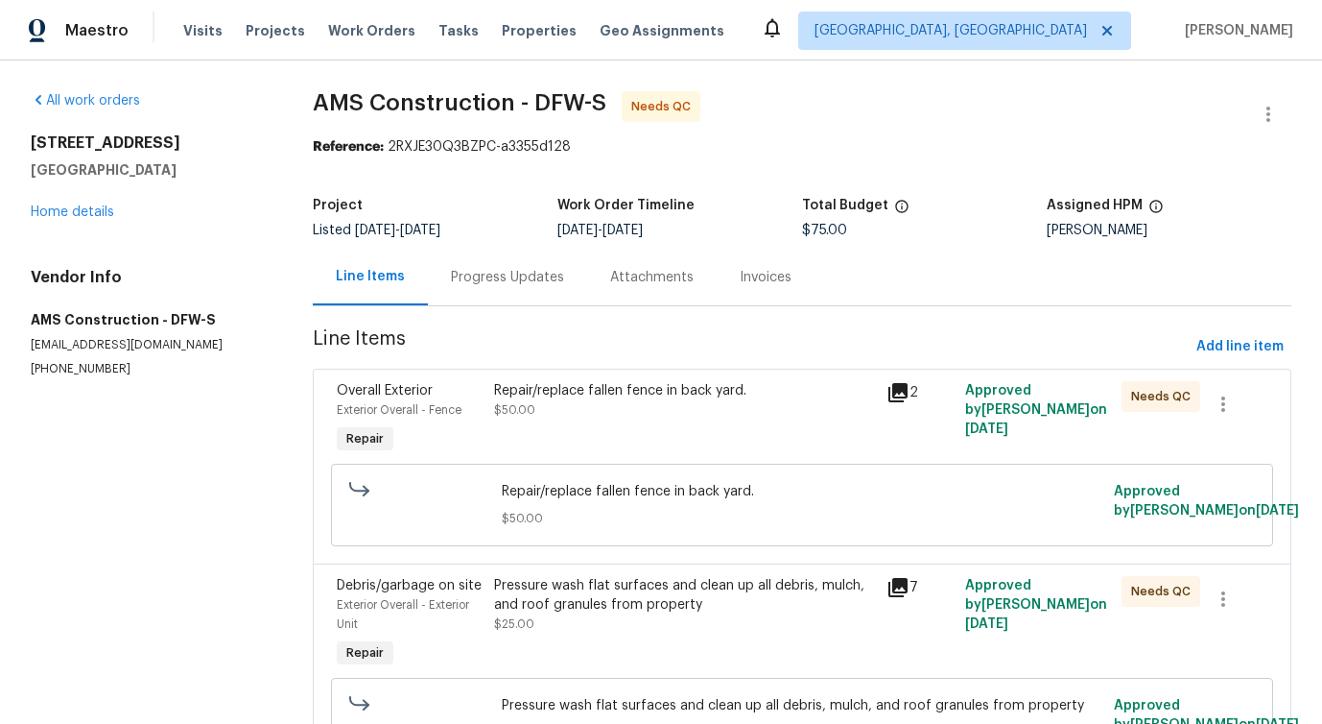
scroll to position [109, 0]
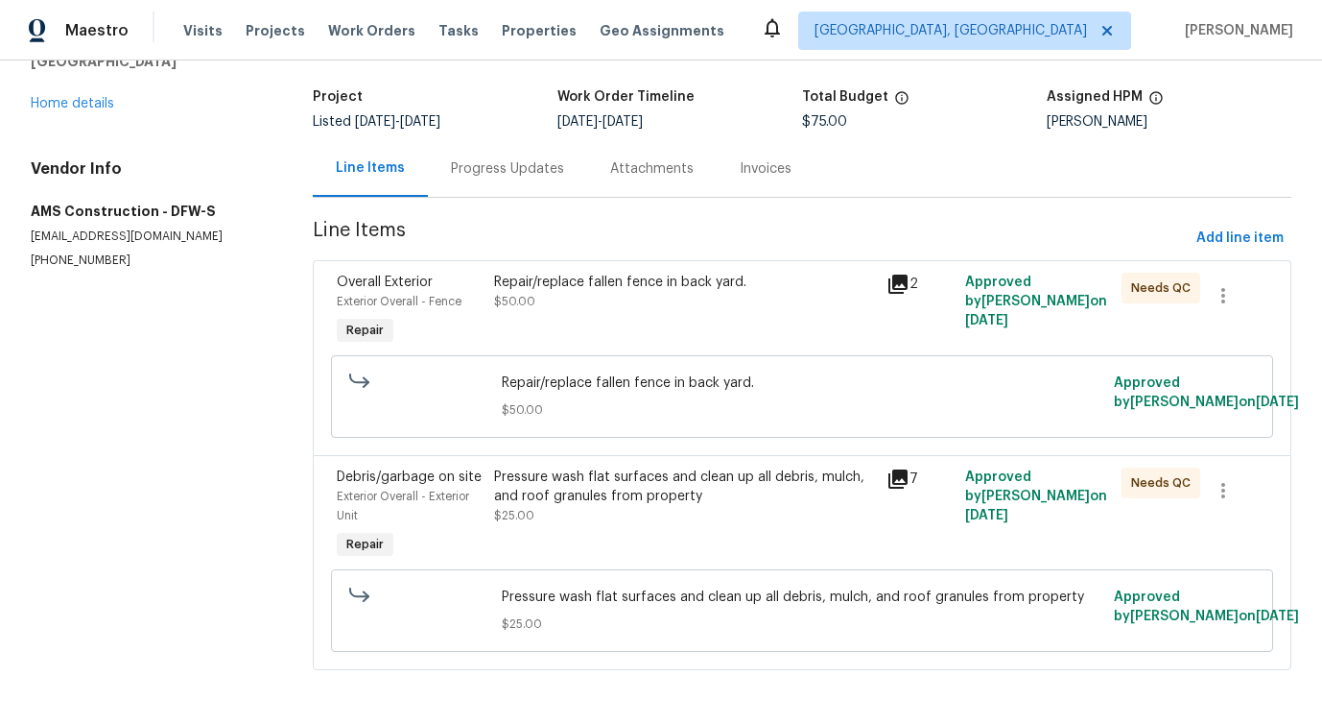
click at [607, 526] on div "Pressure wash flat surfaces and clean up all debris, mulch, and roof granules f…" at bounding box center [684, 515] width 392 height 107
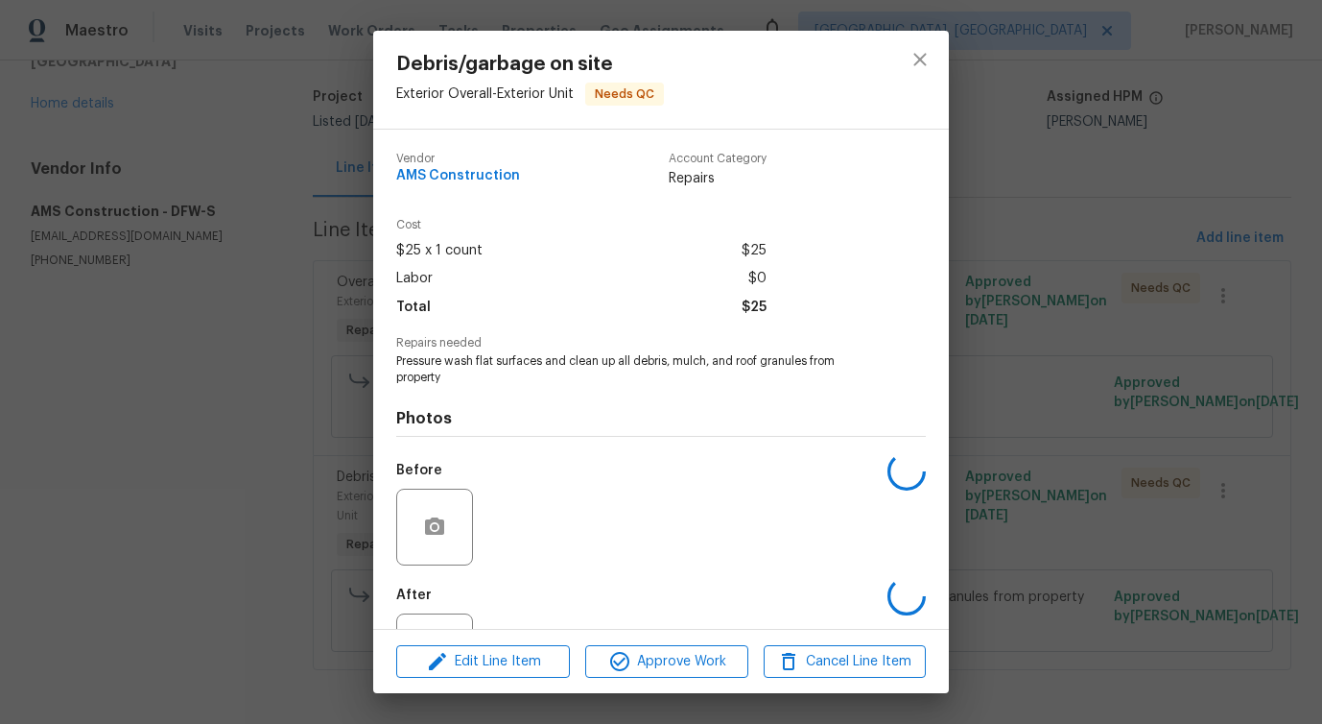
scroll to position [81, 0]
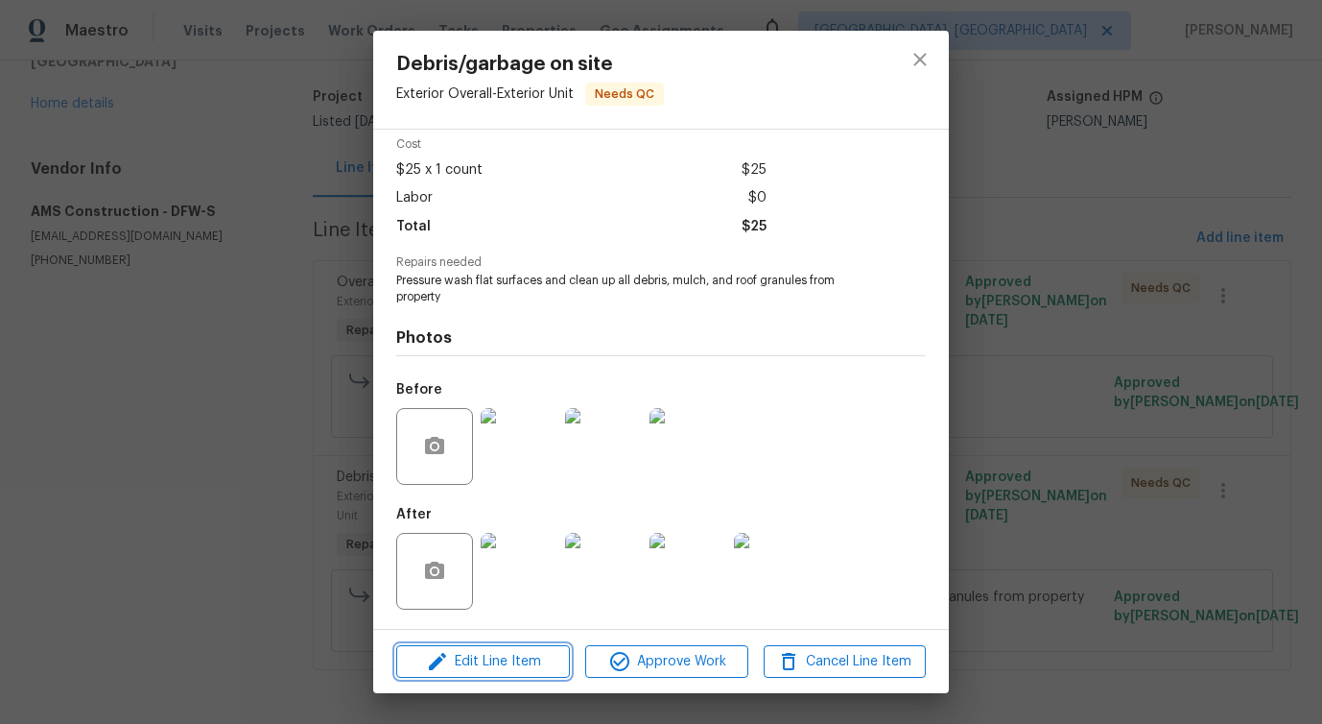
click at [487, 663] on span "Edit Line Item" at bounding box center [483, 662] width 162 height 24
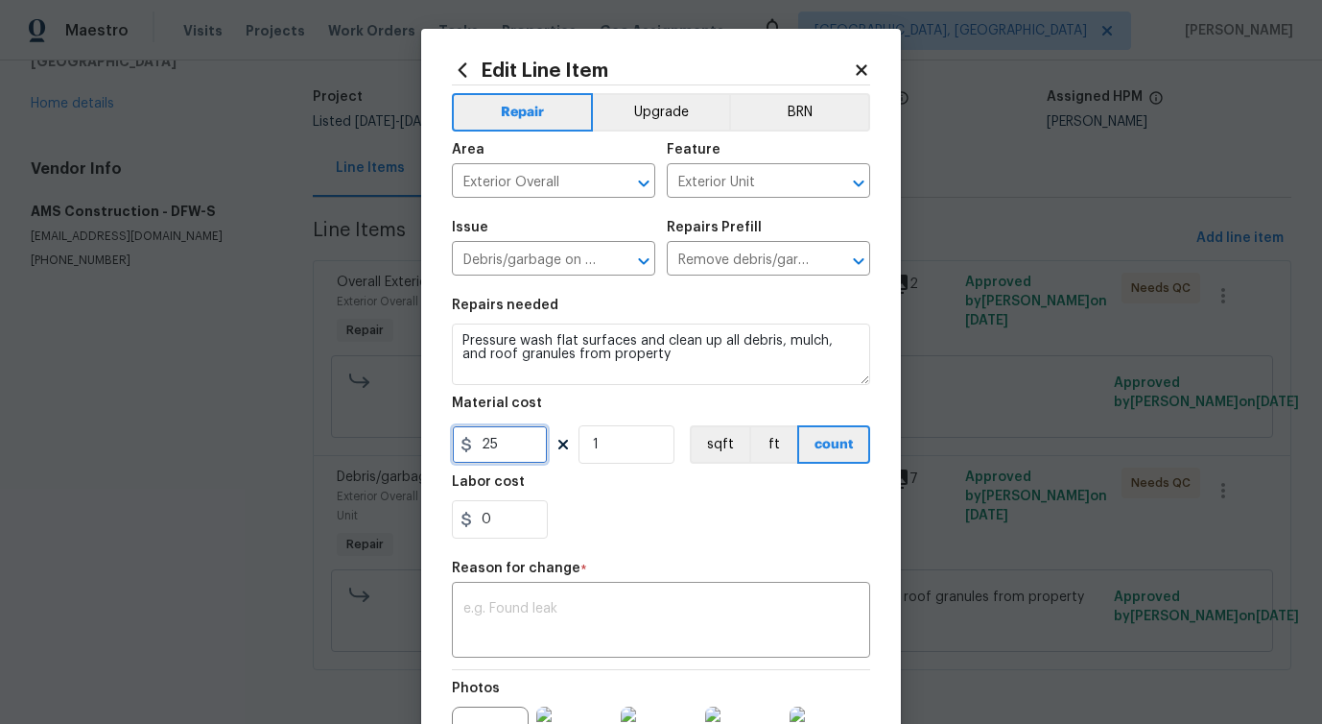
click at [492, 442] on input "25" at bounding box center [500, 444] width 96 height 38
type input "350"
click at [597, 612] on textarea at bounding box center [660, 622] width 395 height 40
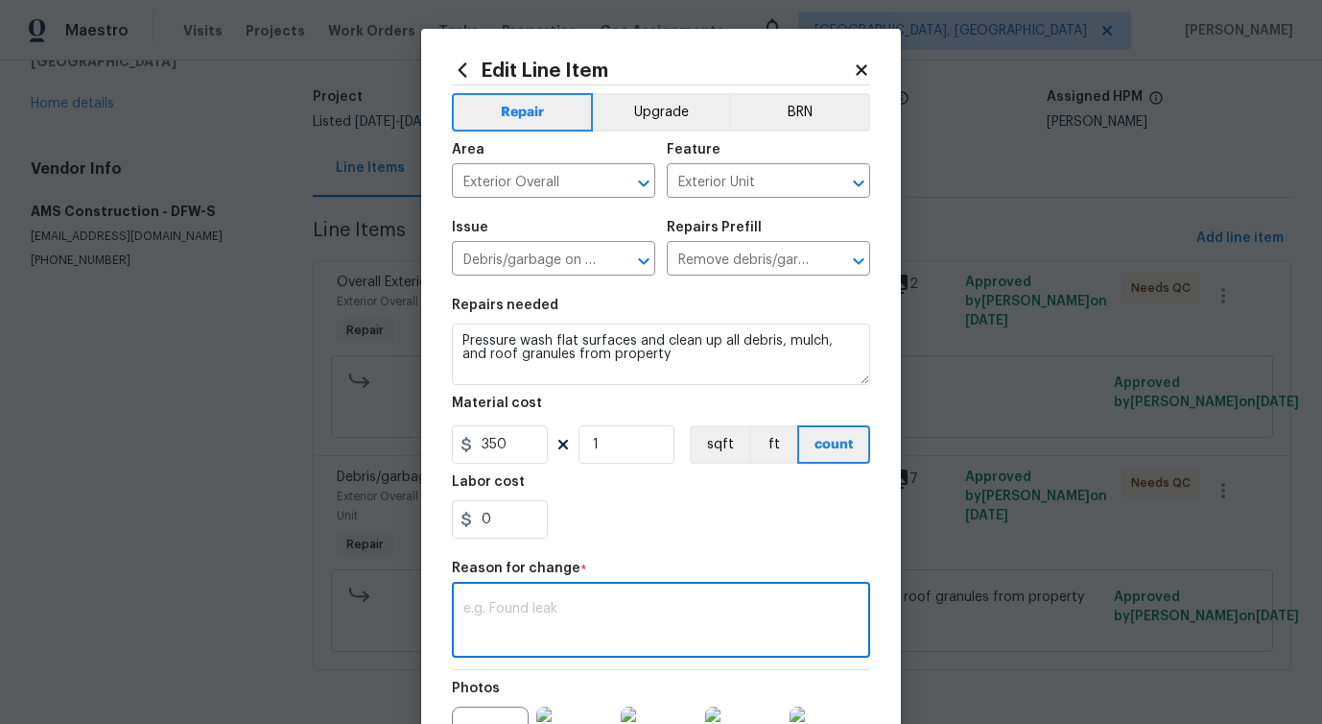
paste textarea "(PS) Updated cost per BR team approval."
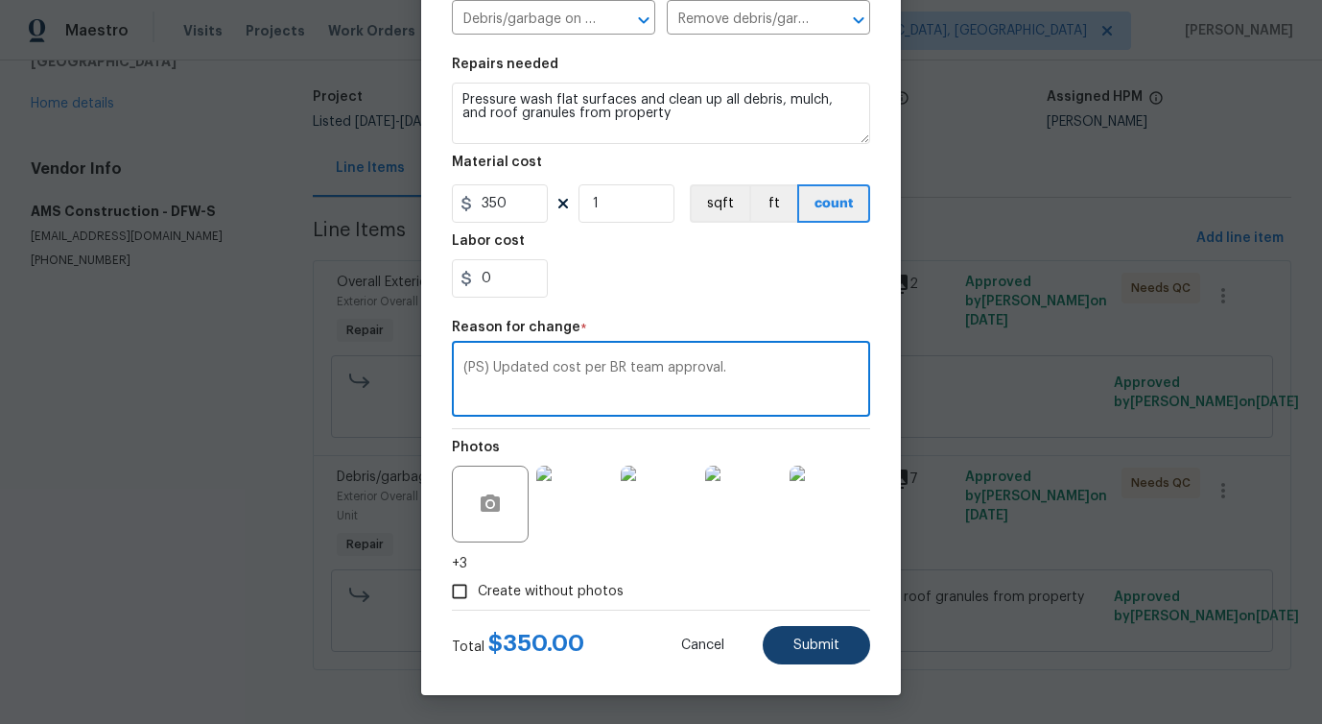
type textarea "(PS) Updated cost per BR team approval."
click at [803, 650] on span "Submit" at bounding box center [817, 645] width 46 height 14
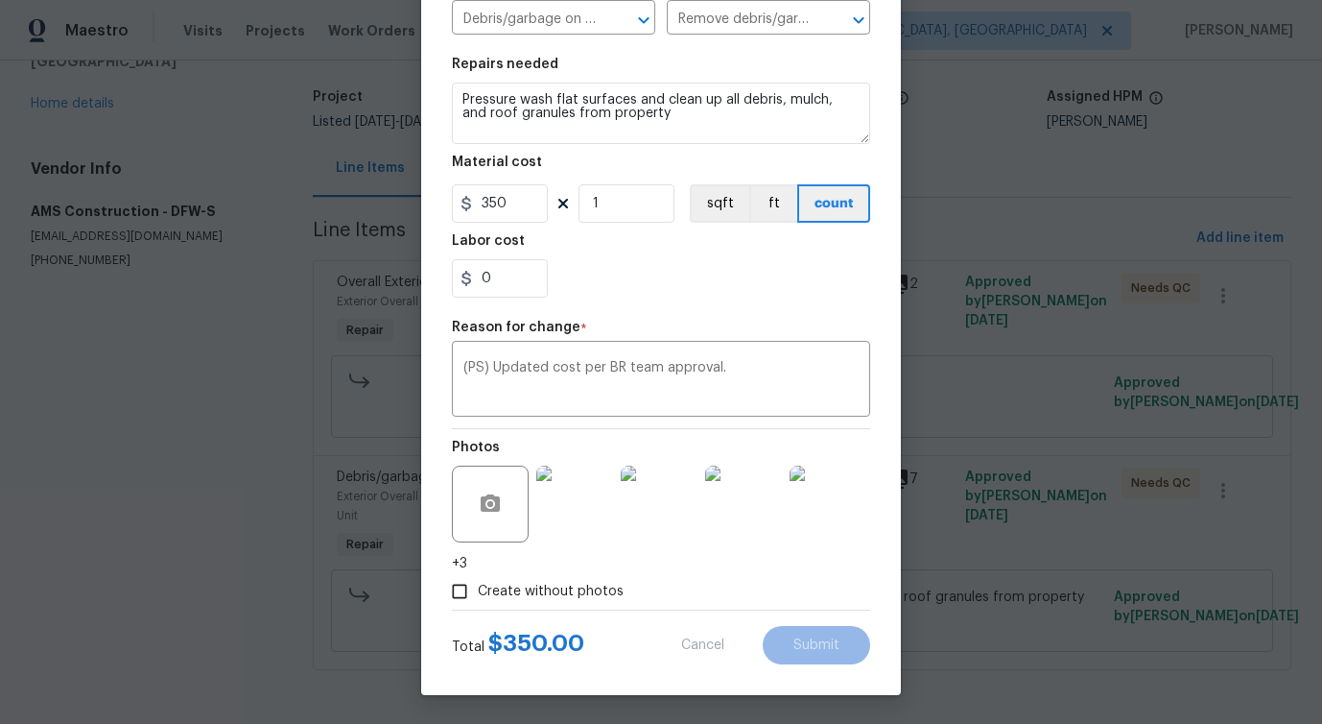
type input "25"
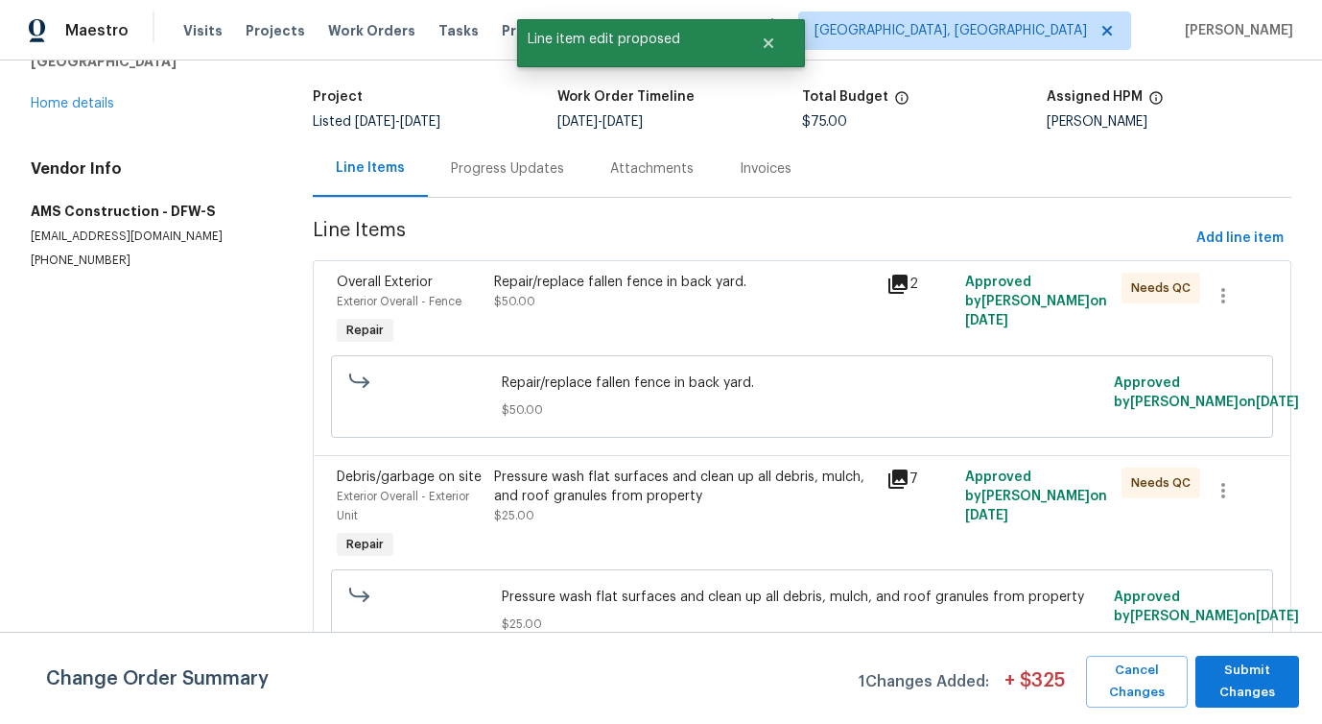
scroll to position [0, 0]
click at [1220, 676] on span "Submit Changes" at bounding box center [1247, 681] width 84 height 44
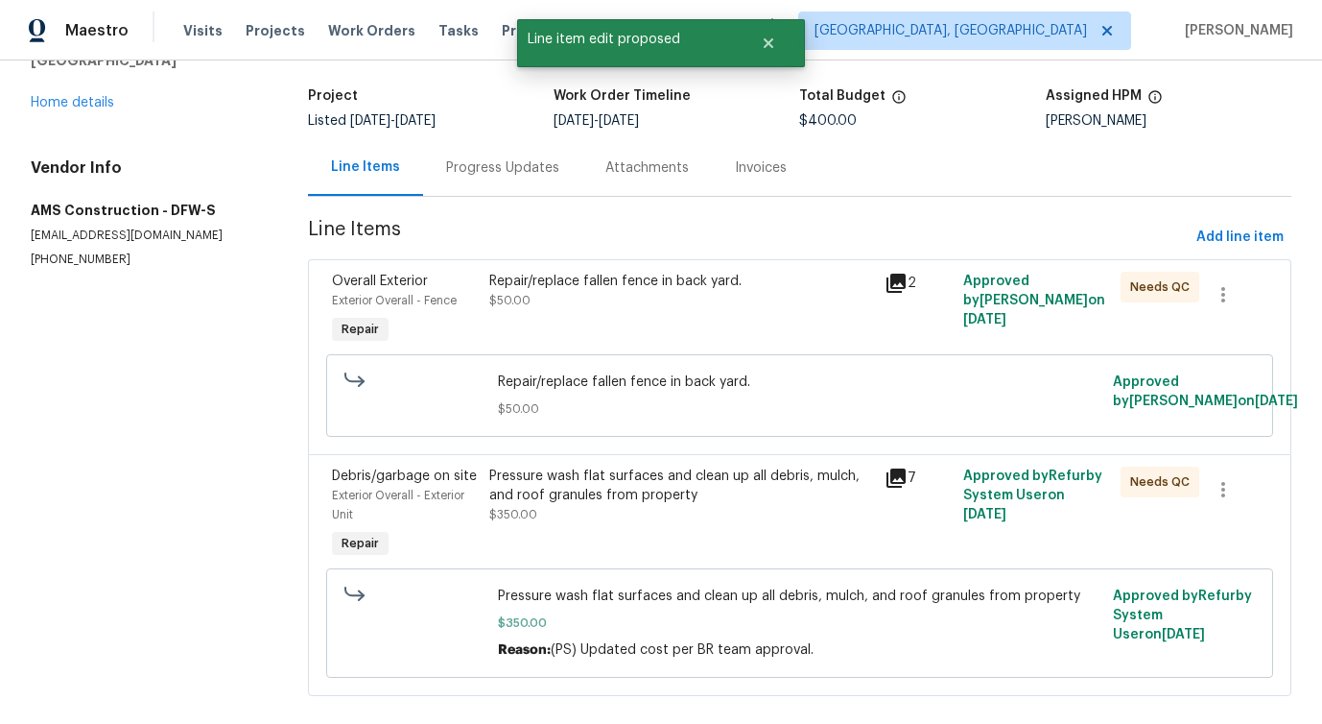
click at [478, 196] on div "Line Items Progress Updates Attachments Invoices" at bounding box center [800, 168] width 984 height 58
click at [491, 178] on div "Progress Updates" at bounding box center [502, 167] width 159 height 57
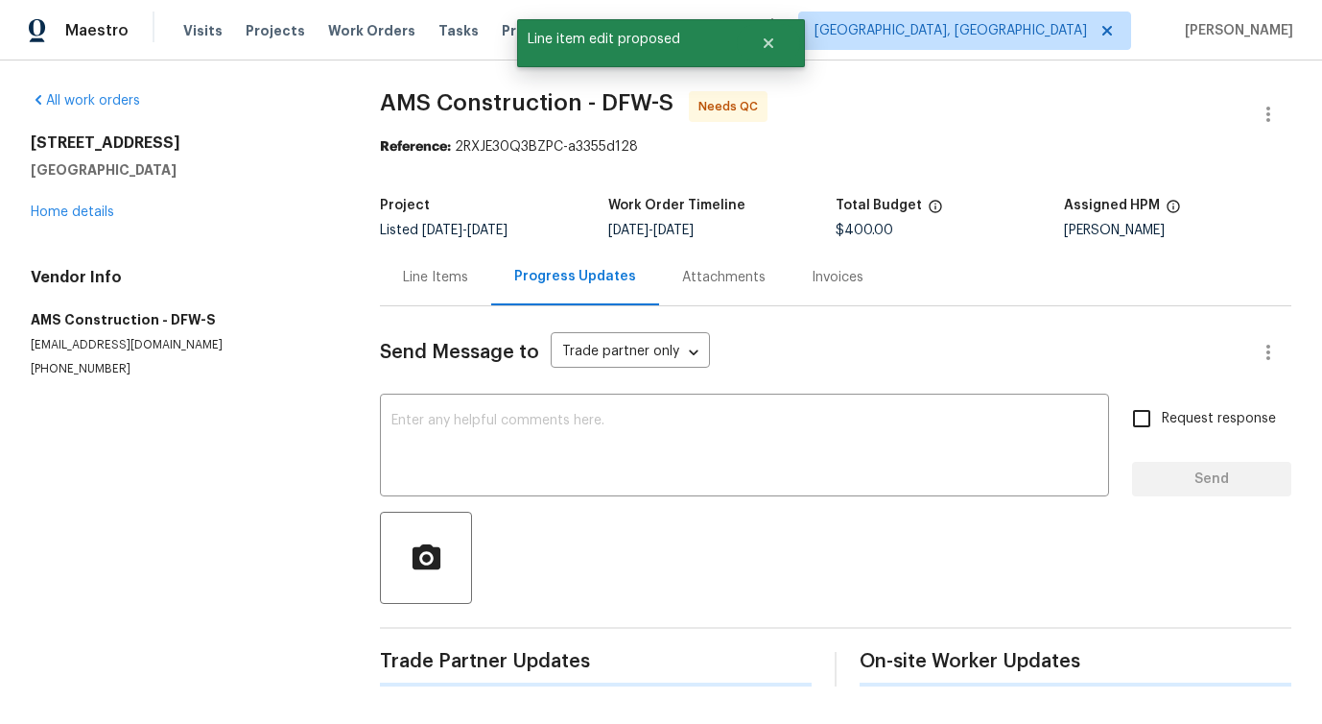
click at [492, 389] on div "Send Message to Trade partner only Trade partner only ​ x ​ Request response Se…" at bounding box center [836, 496] width 912 height 380
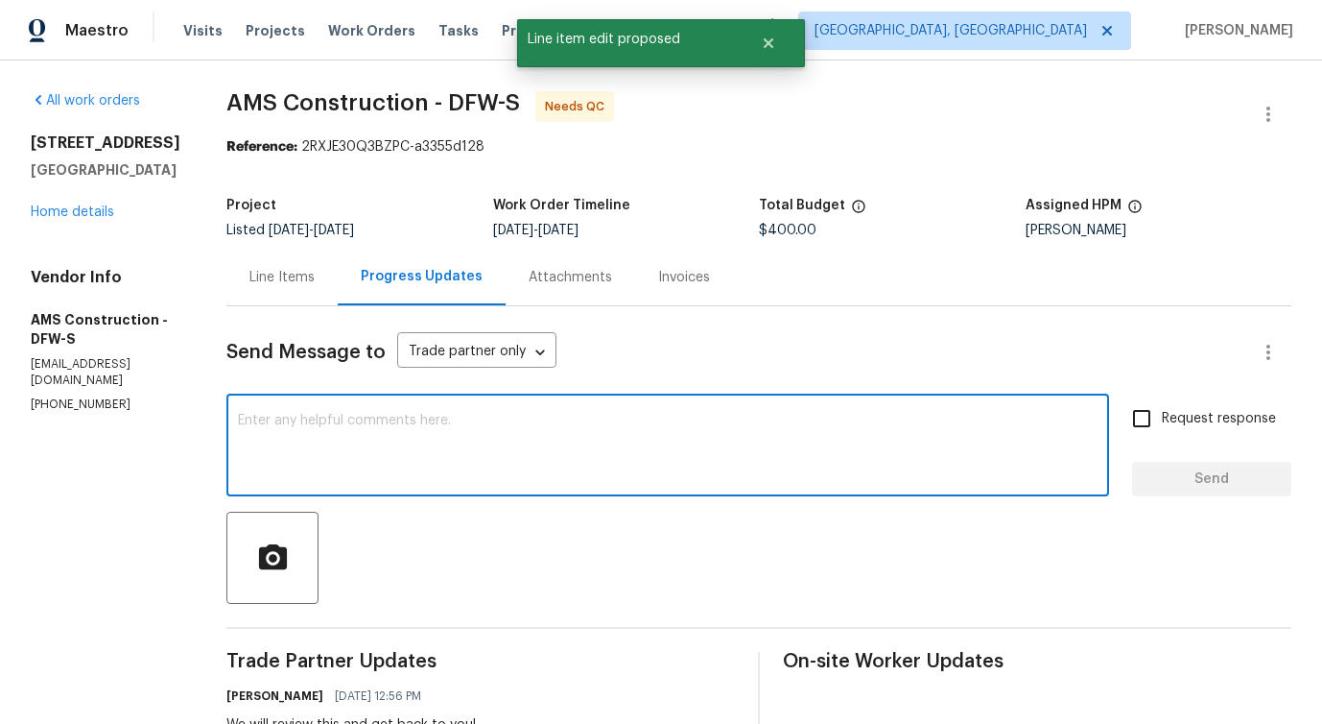
click at [491, 451] on textarea at bounding box center [668, 447] width 860 height 67
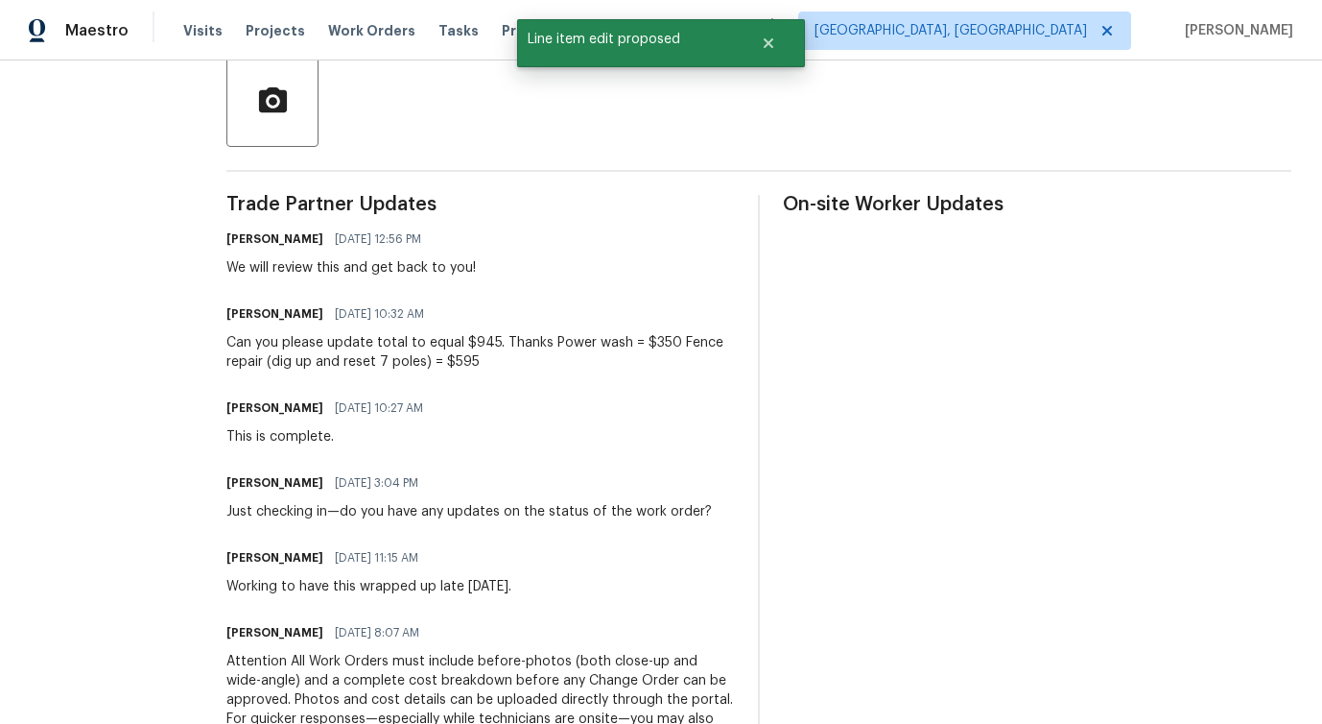
click at [458, 346] on div "Can you please update total to equal $945. Thanks Power wash = $350 Fence repai…" at bounding box center [480, 352] width 509 height 38
drag, startPoint x: 458, startPoint y: 344, endPoint x: 595, endPoint y: 341, distance: 137.3
click at [595, 341] on div "Can you please update total to equal $945. Thanks Power wash = $350 Fence repai…" at bounding box center [480, 352] width 509 height 38
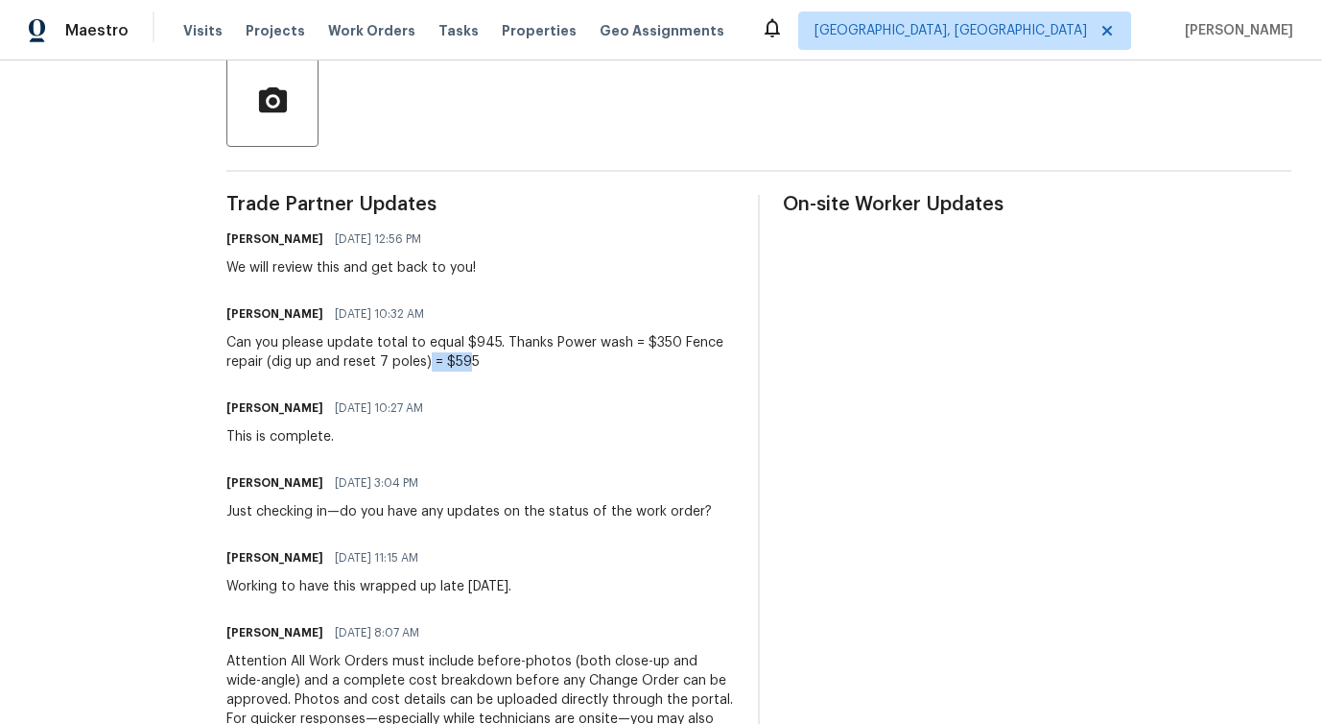
drag, startPoint x: 409, startPoint y: 363, endPoint x: 449, endPoint y: 362, distance: 40.3
click at [449, 363] on div "Can you please update total to equal $945. Thanks Power wash = $350 Fence repai…" at bounding box center [480, 352] width 509 height 38
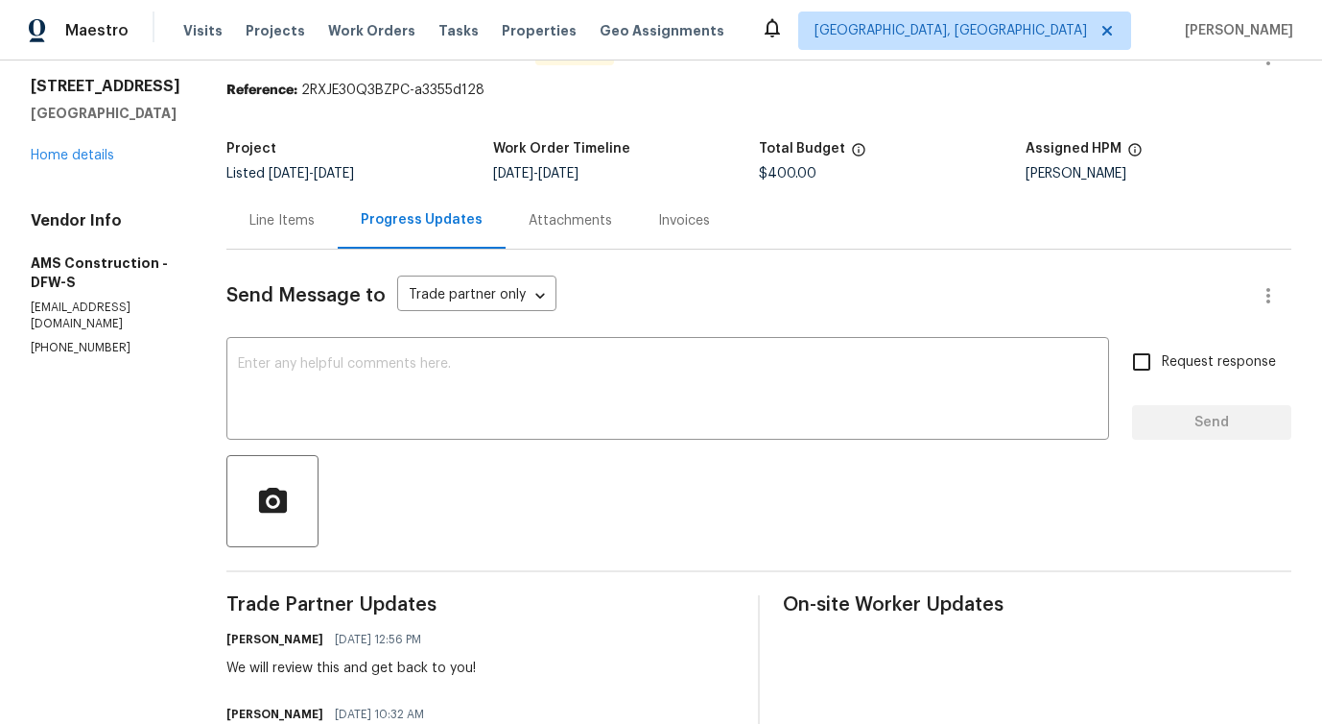
click at [253, 228] on div "Line Items" at bounding box center [281, 220] width 65 height 19
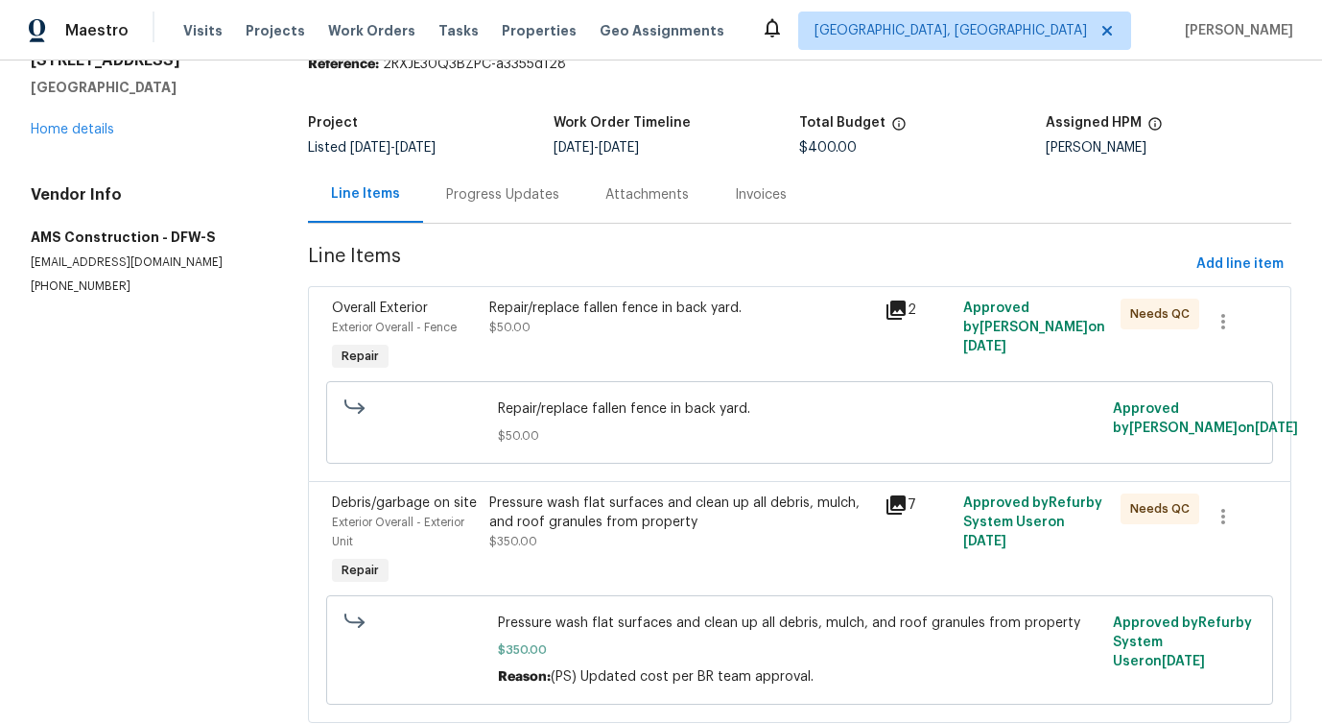
scroll to position [86, 0]
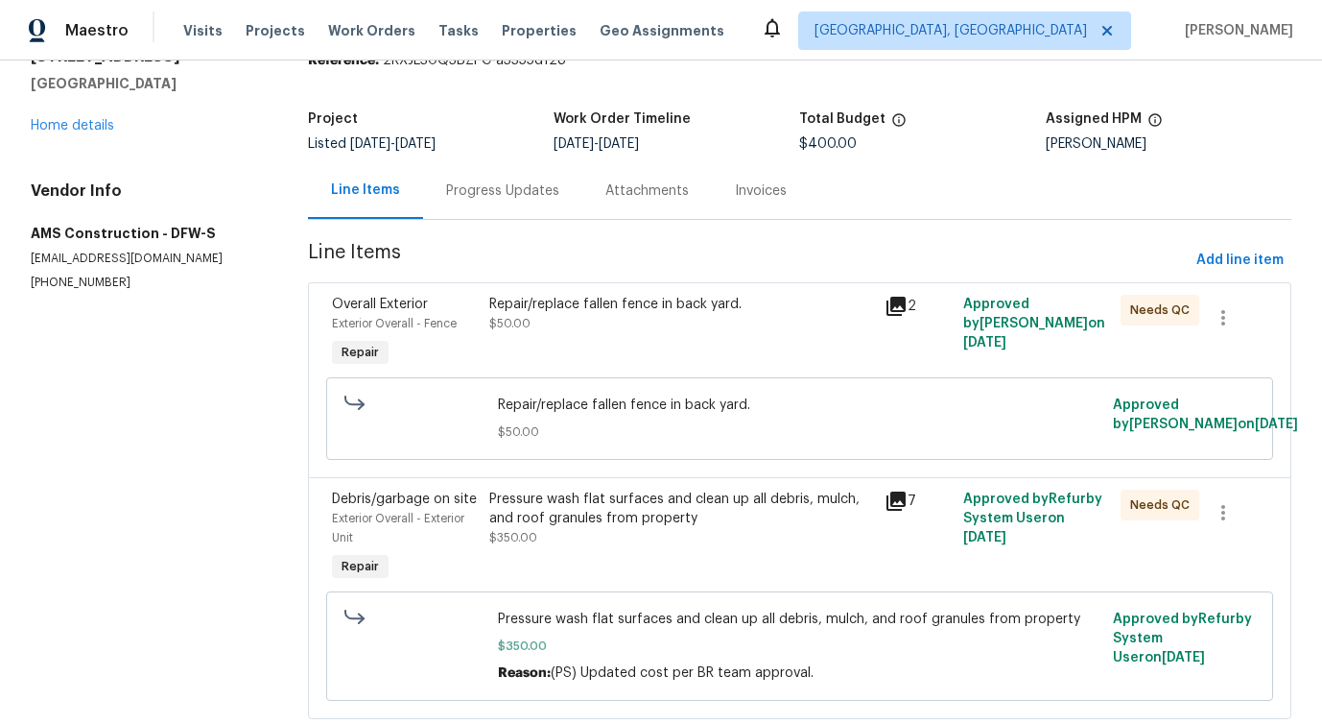
click at [636, 336] on div "Repair/replace fallen fence in back yard. $50.00" at bounding box center [681, 333] width 394 height 88
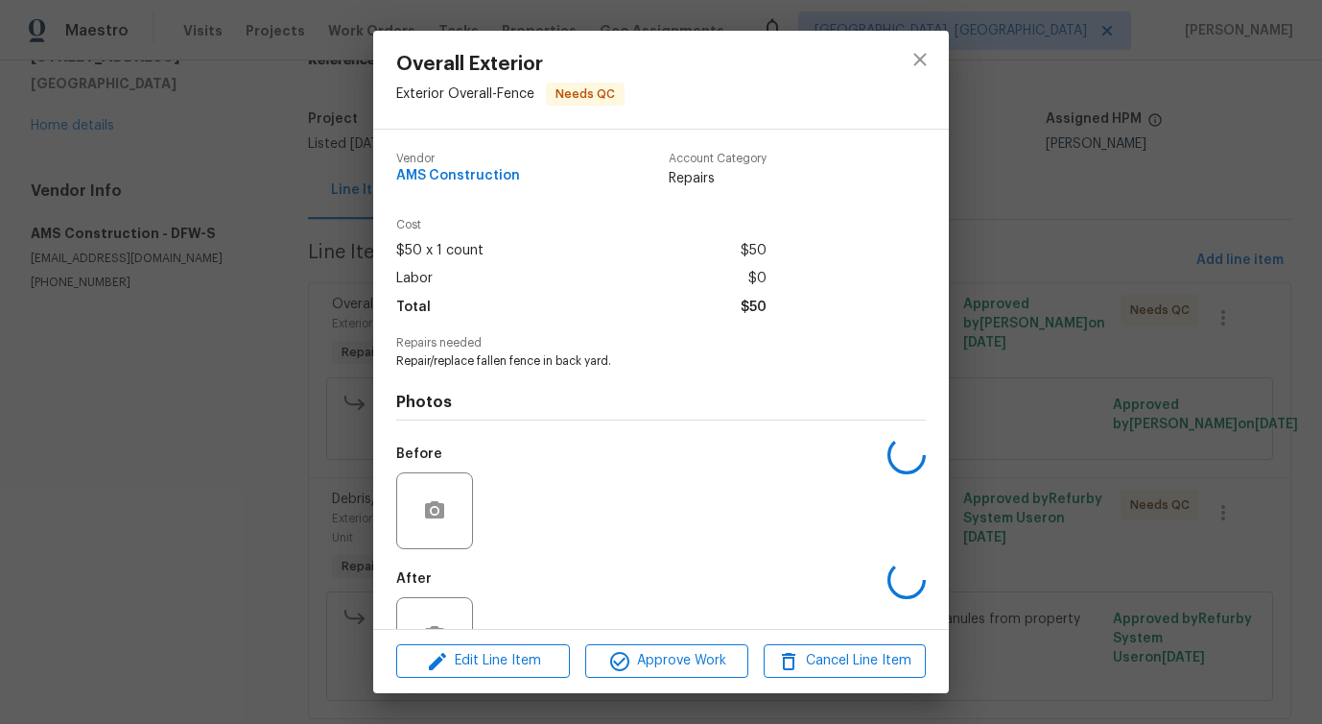
scroll to position [64, 0]
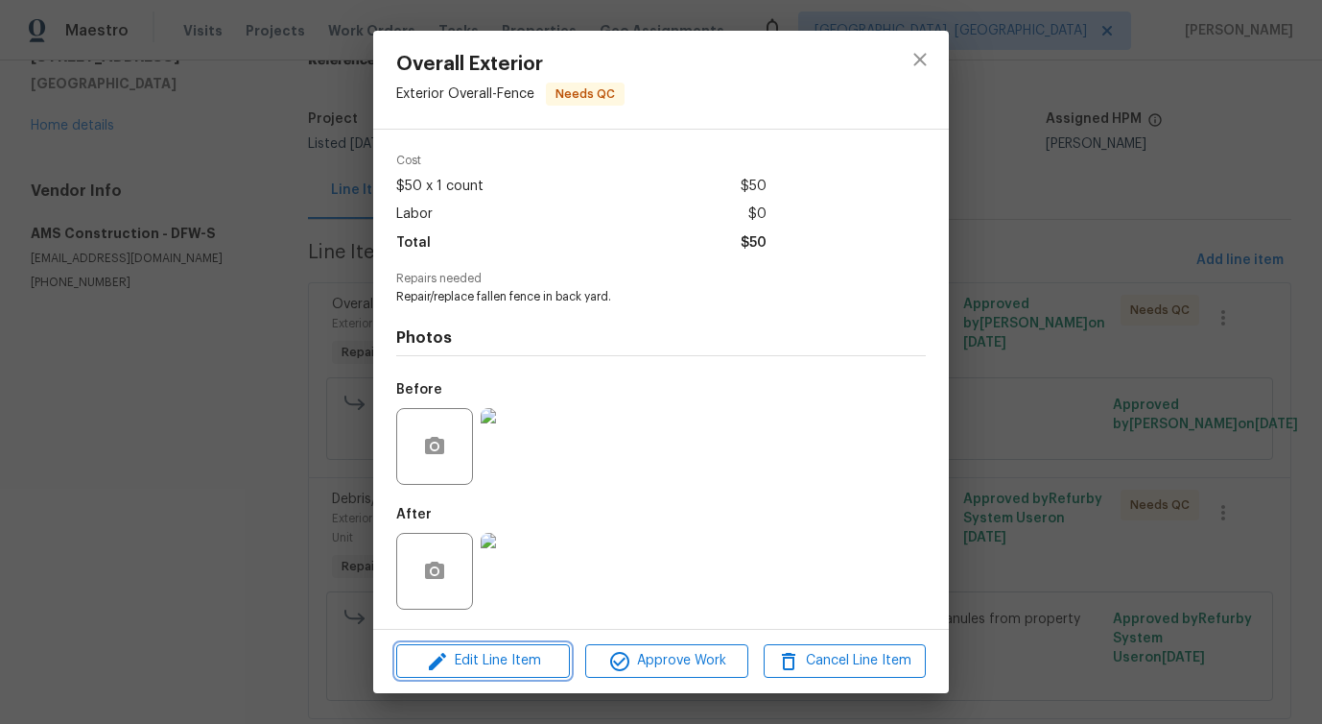
click at [498, 653] on span "Edit Line Item" at bounding box center [483, 661] width 162 height 24
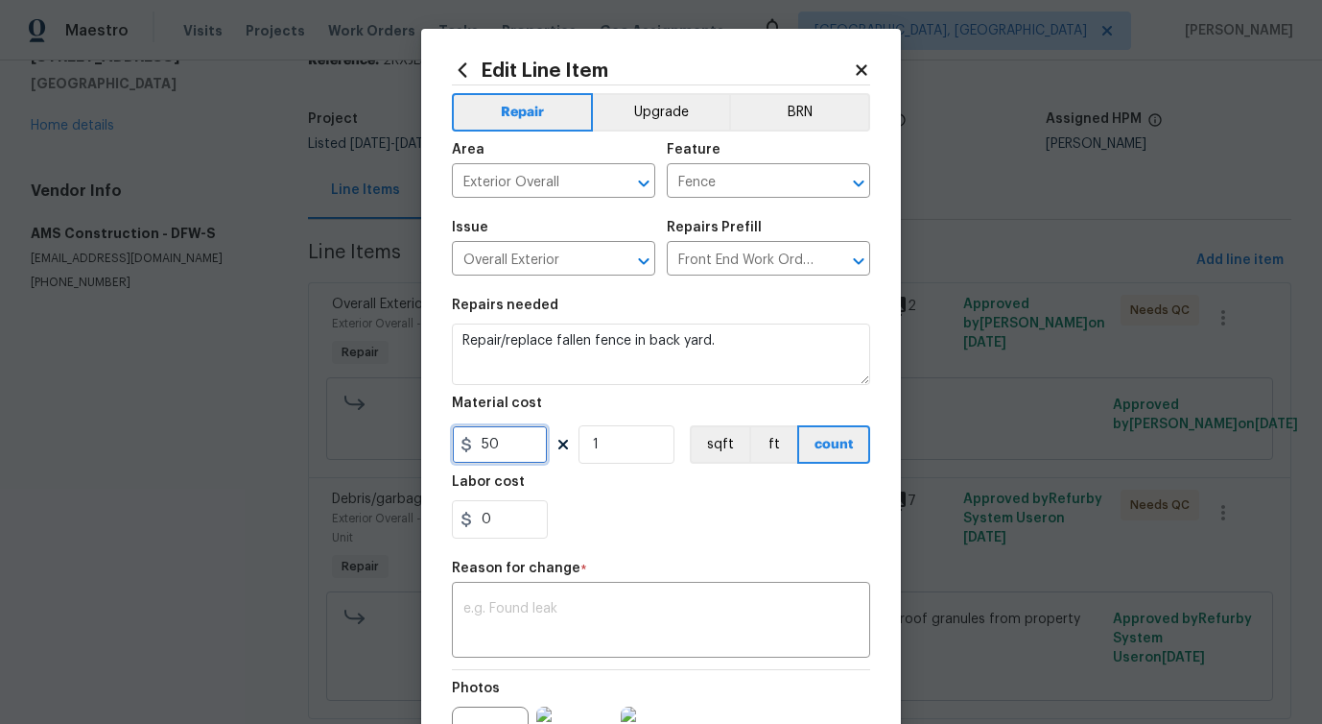
click at [493, 449] on input "50" at bounding box center [500, 444] width 96 height 38
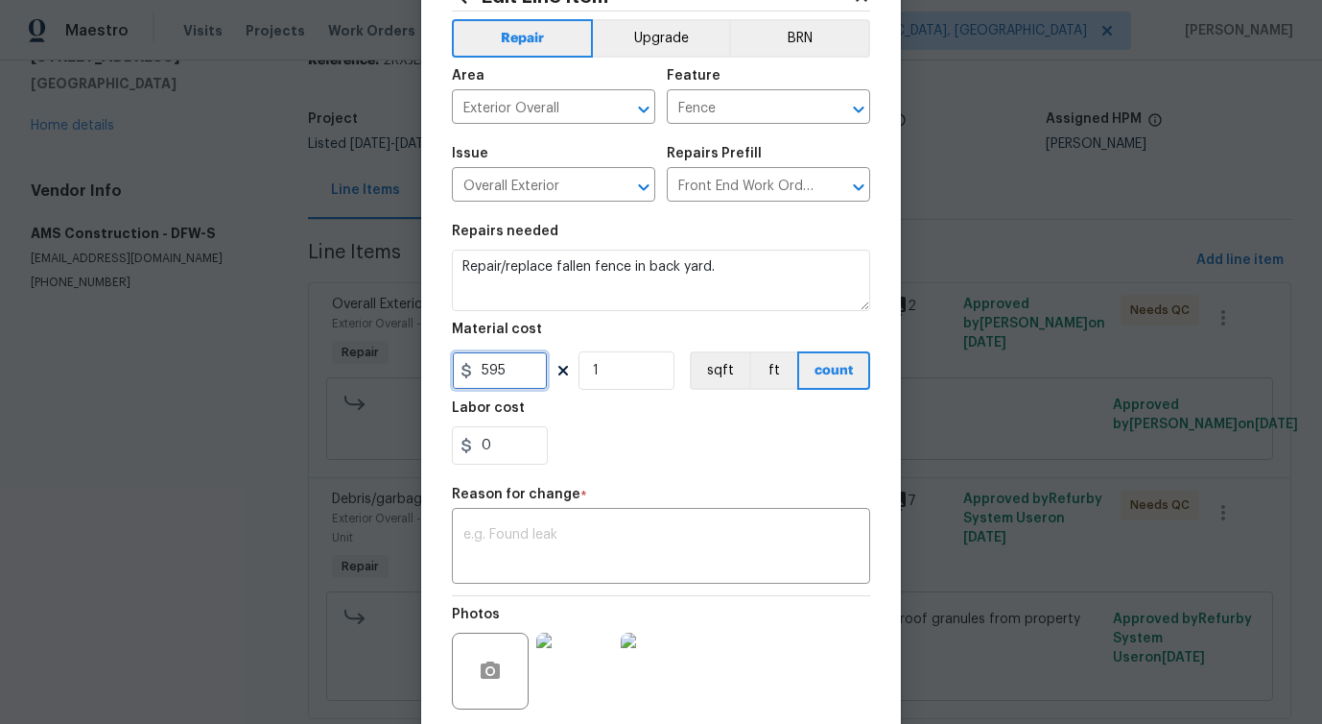
scroll to position [223, 0]
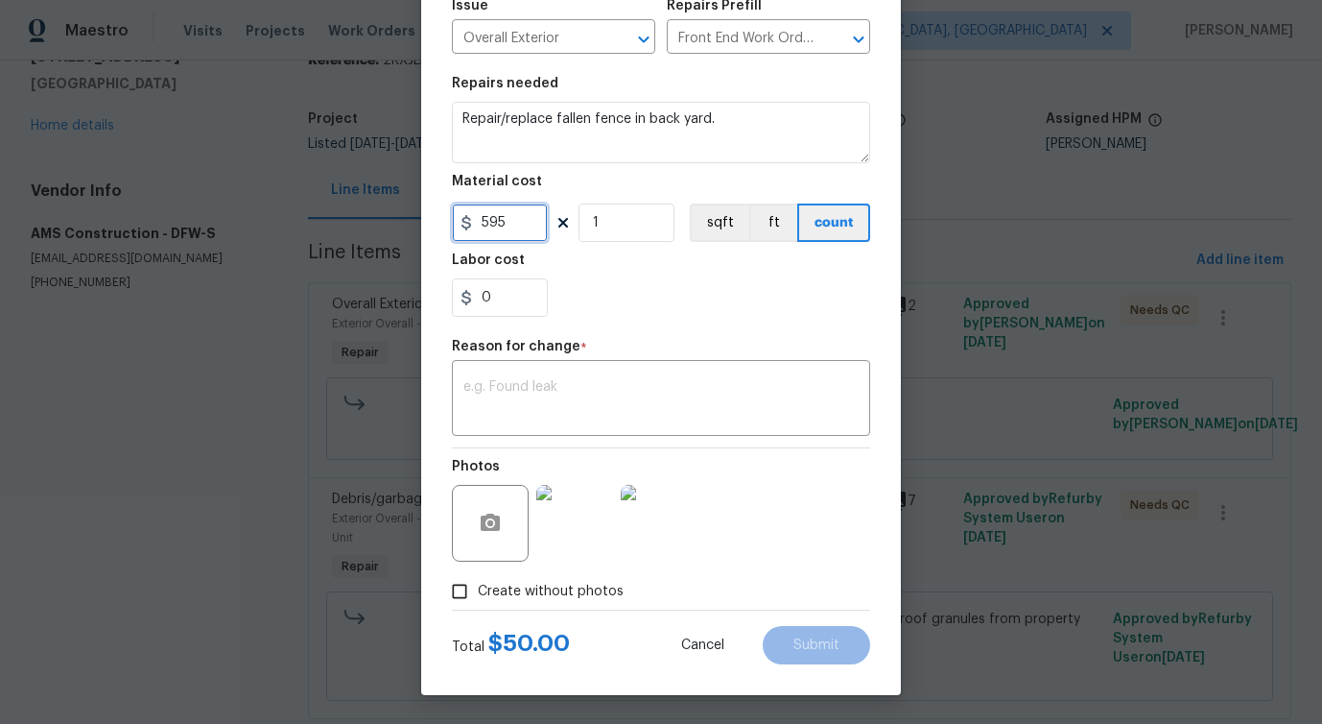
type input "595"
click at [595, 402] on textarea at bounding box center [660, 400] width 395 height 40
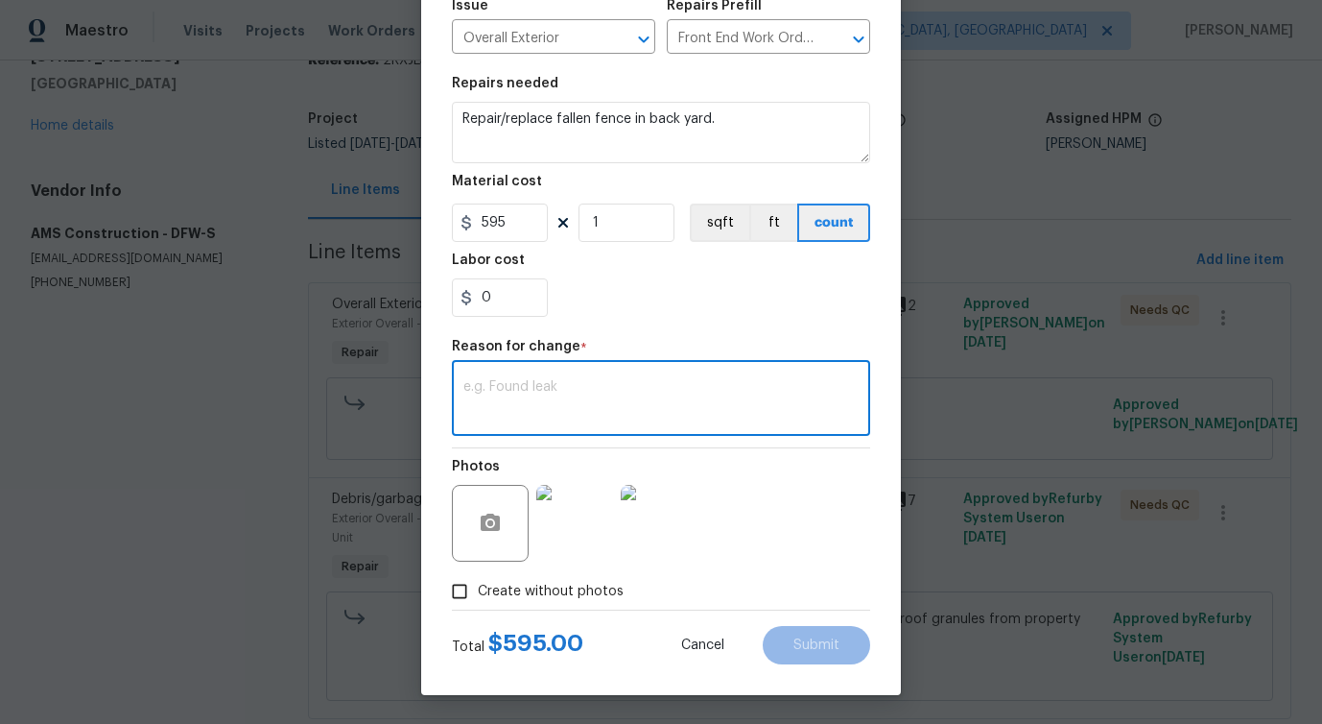
paste textarea "(PS) Updated cost per BR team approval."
type textarea "(PS) Updated cost per BR team approval."
click at [813, 635] on button "Submit" at bounding box center [816, 645] width 107 height 38
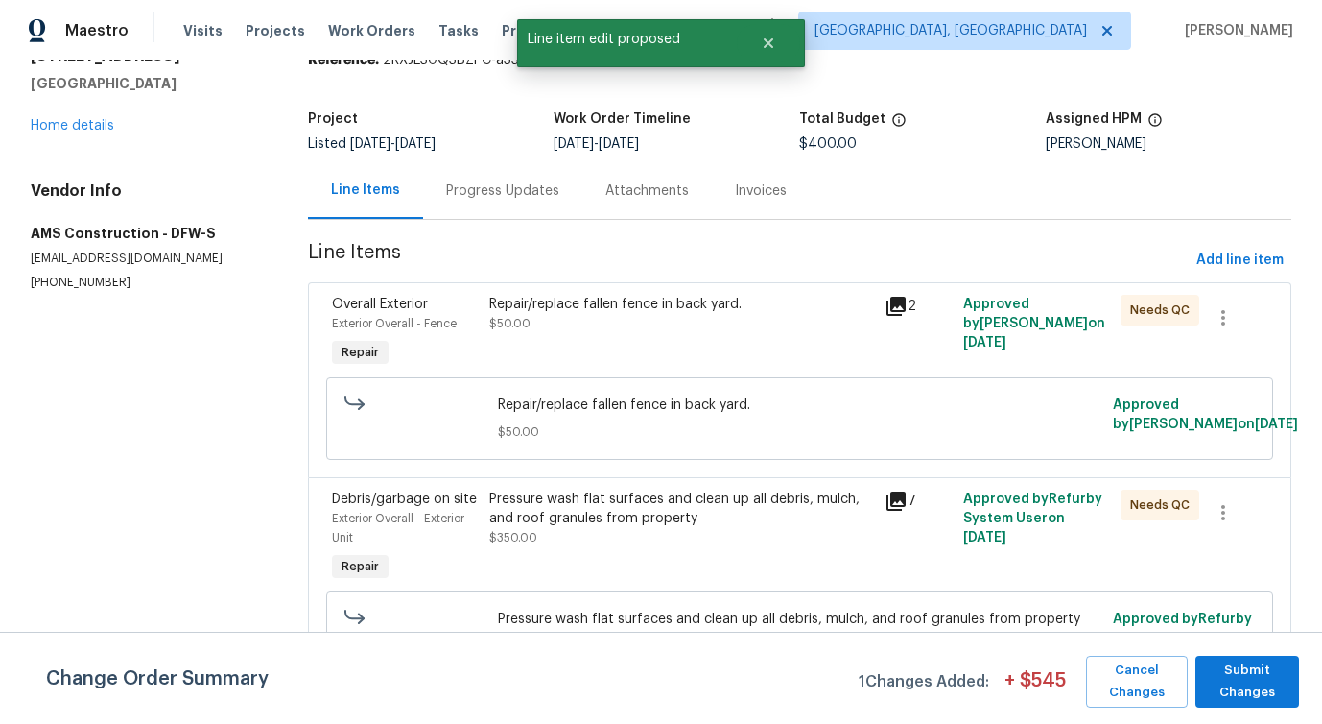
scroll to position [0, 0]
click at [1246, 685] on span "Submit Changes" at bounding box center [1247, 681] width 84 height 44
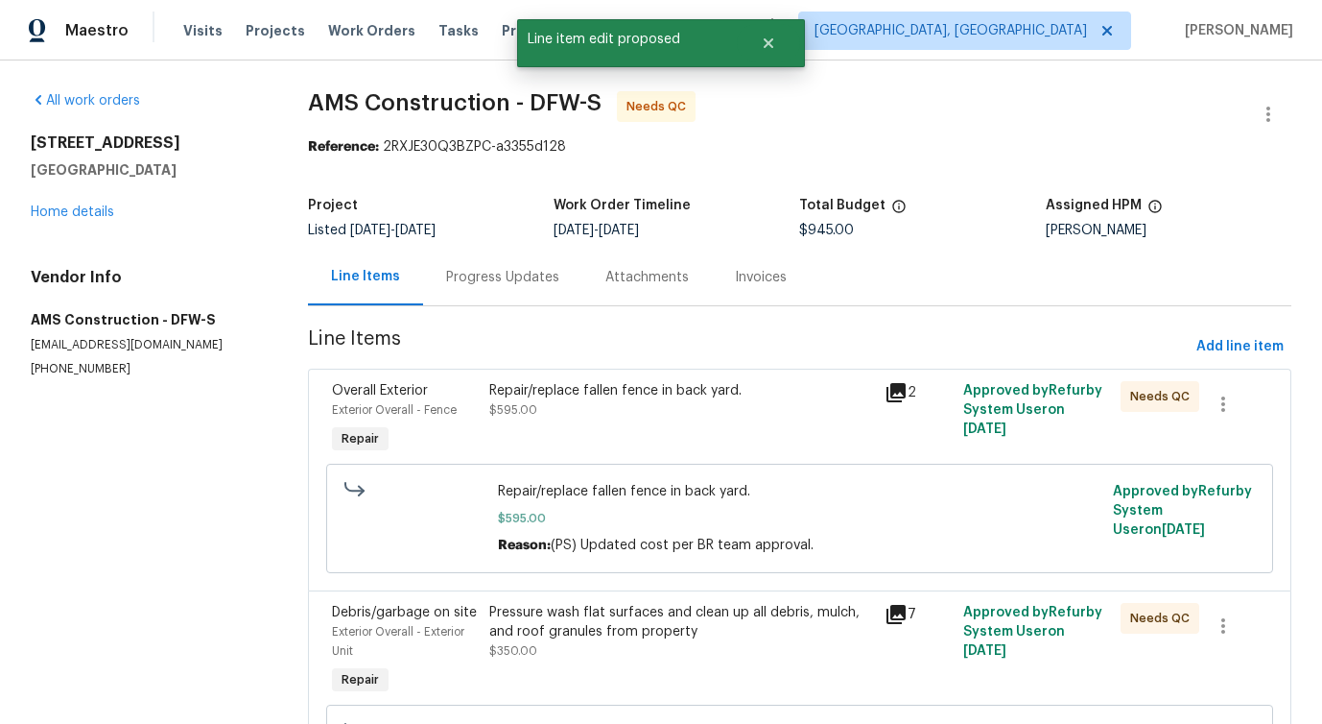
click at [439, 294] on div "Progress Updates" at bounding box center [502, 277] width 159 height 57
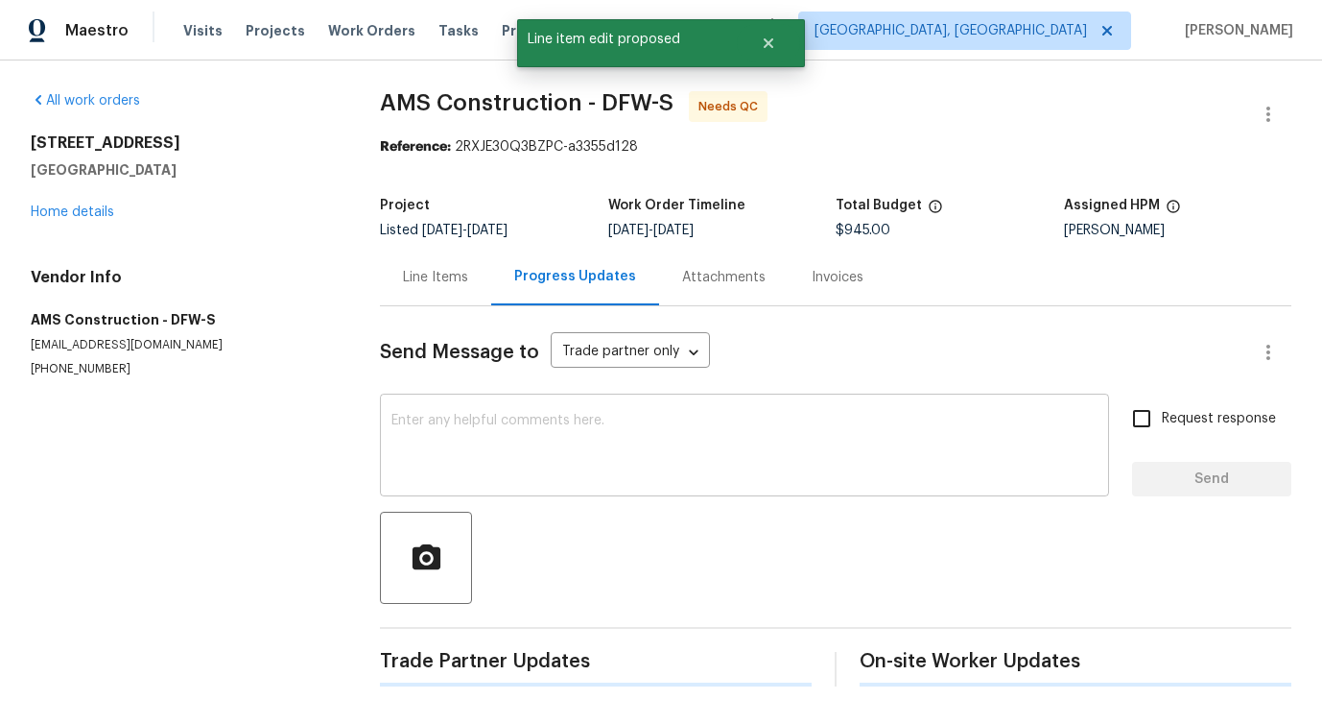
click at [509, 484] on div "x ​" at bounding box center [744, 447] width 729 height 98
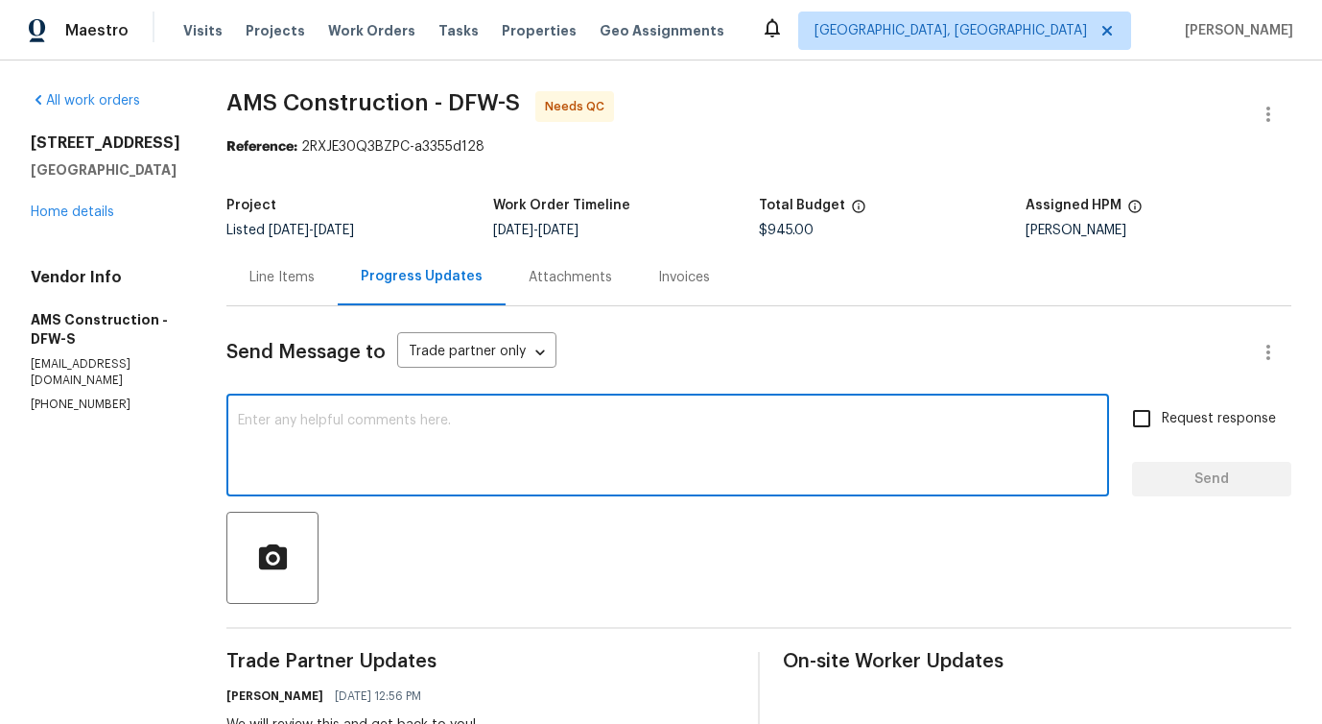
click at [291, 290] on div "Line Items" at bounding box center [281, 277] width 111 height 57
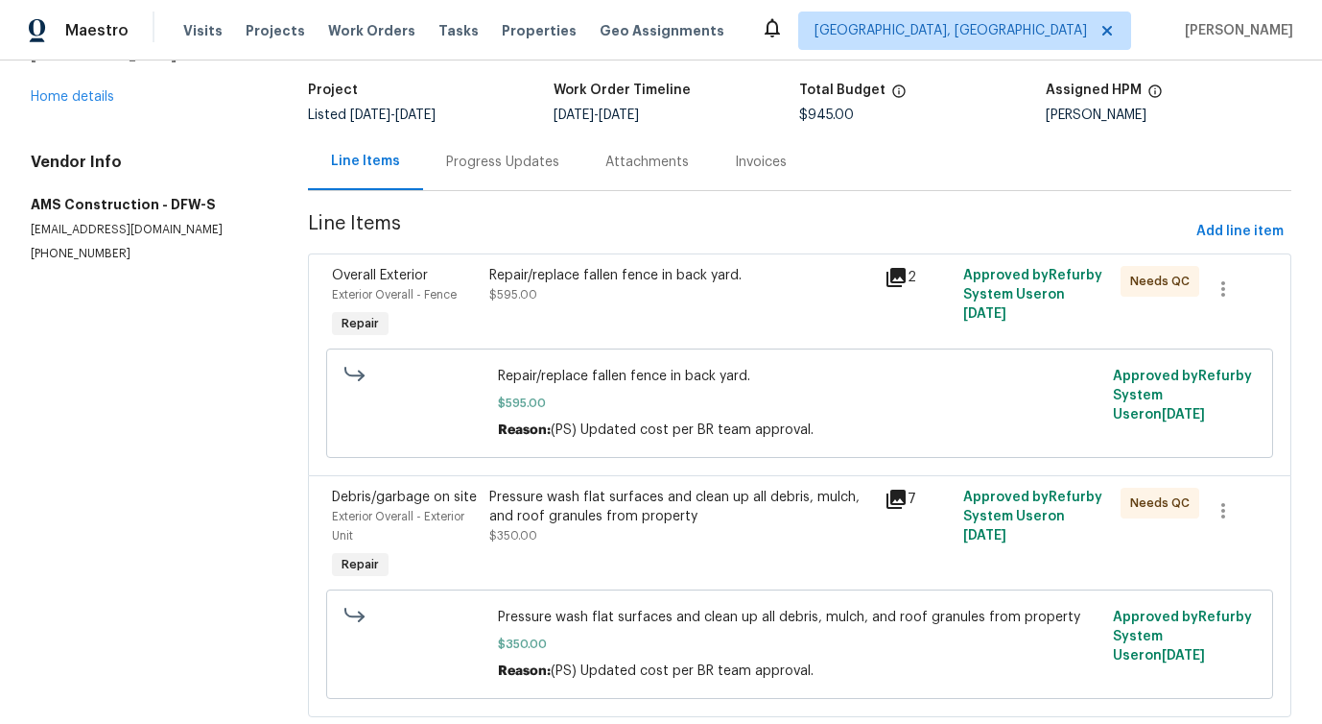
scroll to position [164, 0]
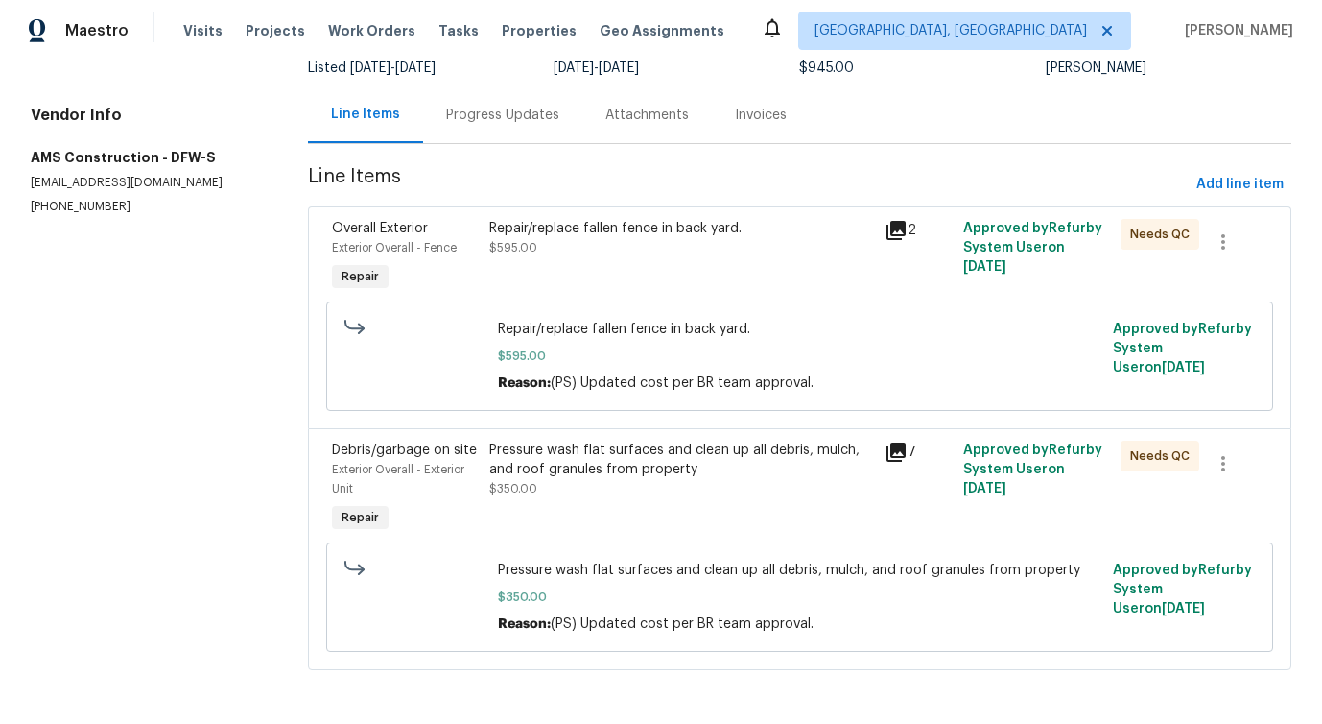
click at [665, 271] on div "Repair/replace fallen fence in back yard. $595.00" at bounding box center [681, 257] width 394 height 88
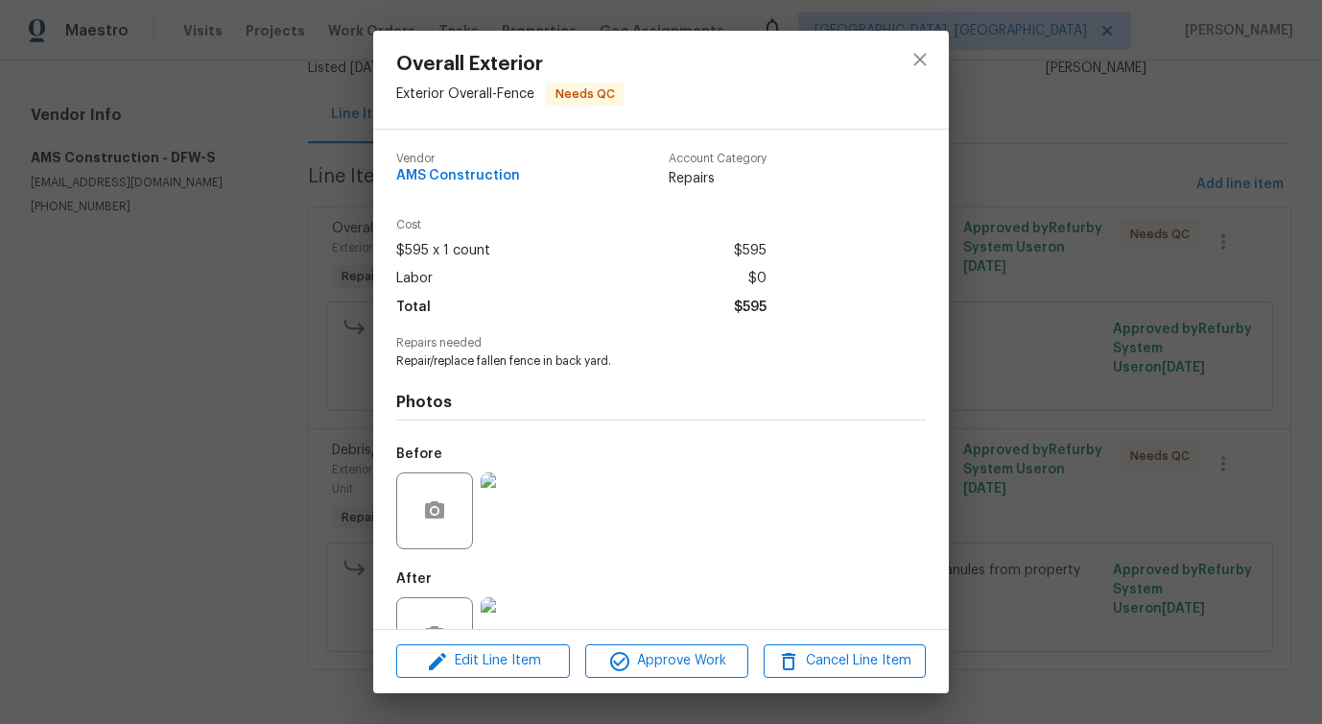
scroll to position [64, 0]
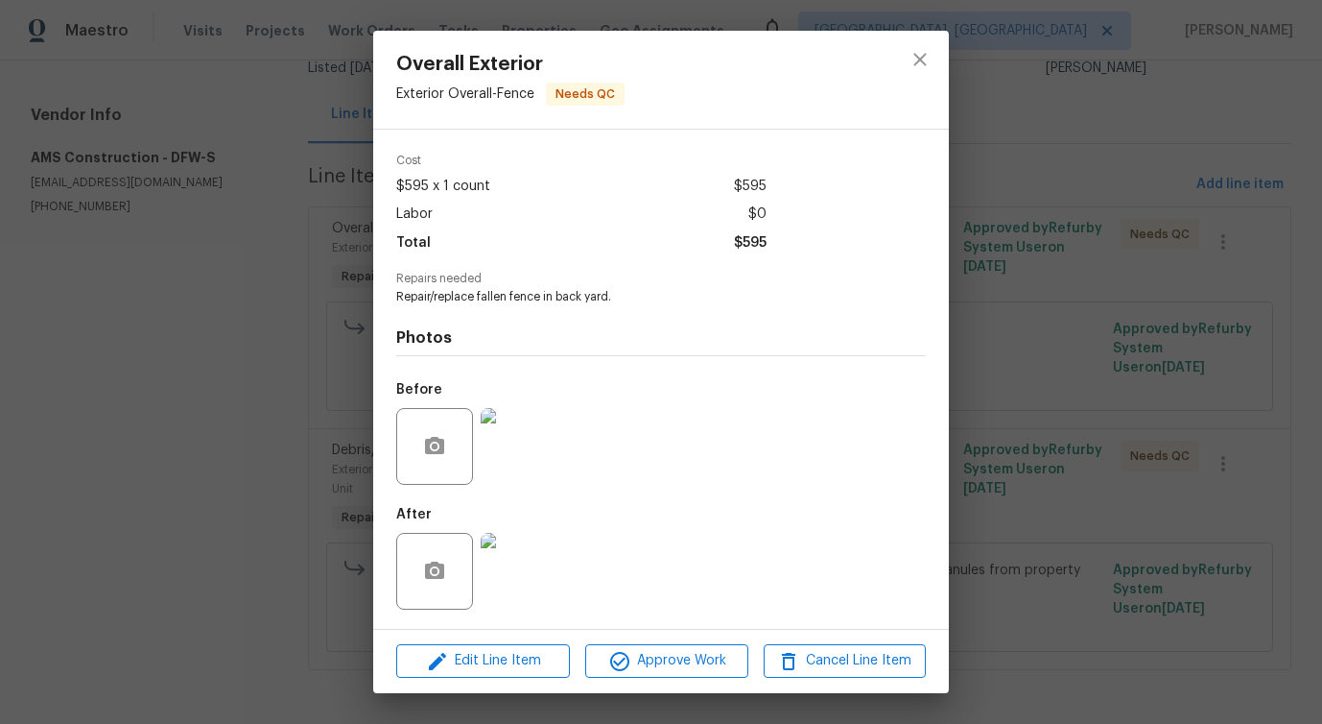
click at [518, 555] on img at bounding box center [519, 571] width 77 height 77
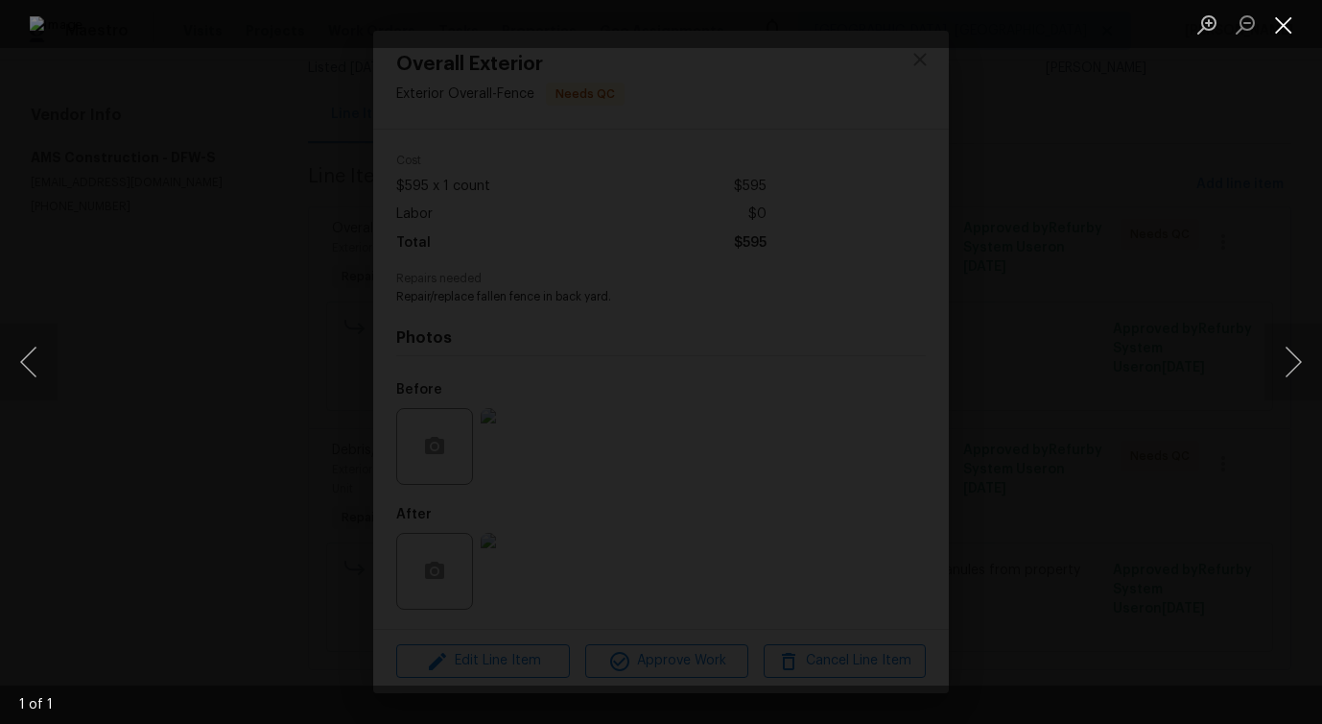
click at [1280, 25] on button "Close lightbox" at bounding box center [1284, 25] width 38 height 34
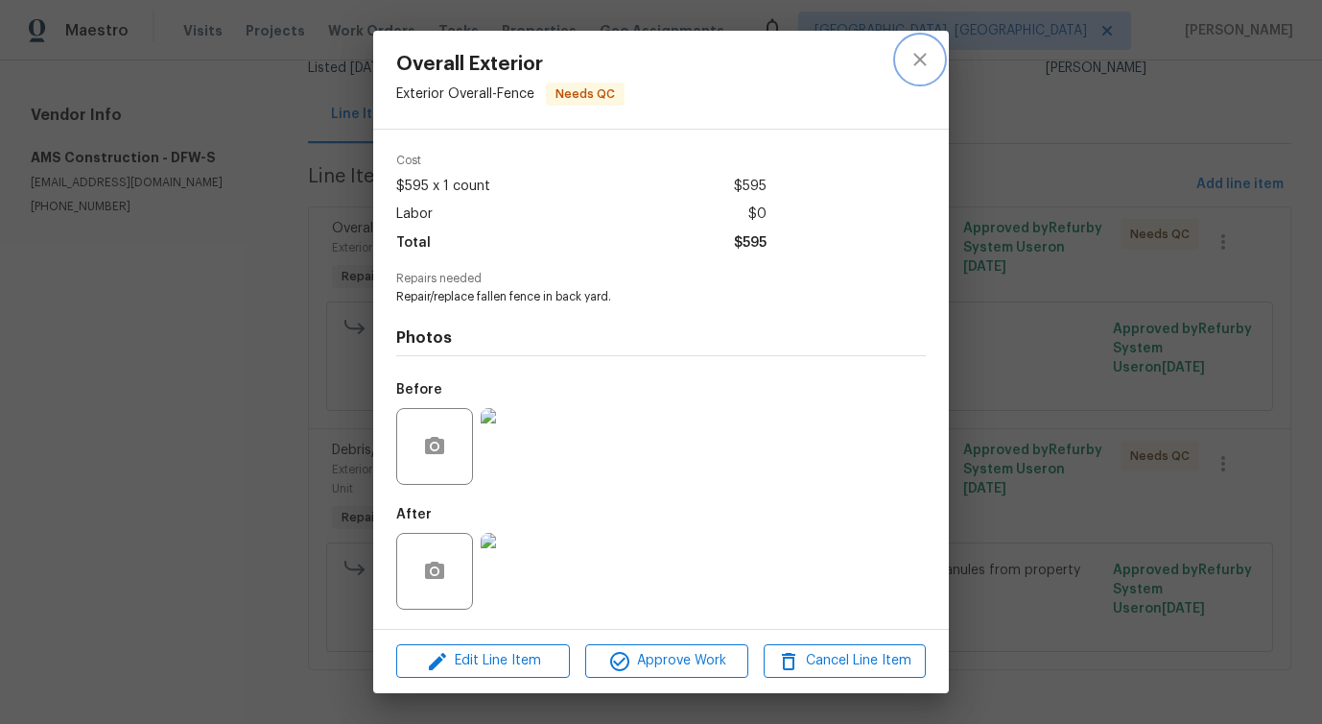
click at [927, 65] on icon "close" at bounding box center [920, 59] width 23 height 23
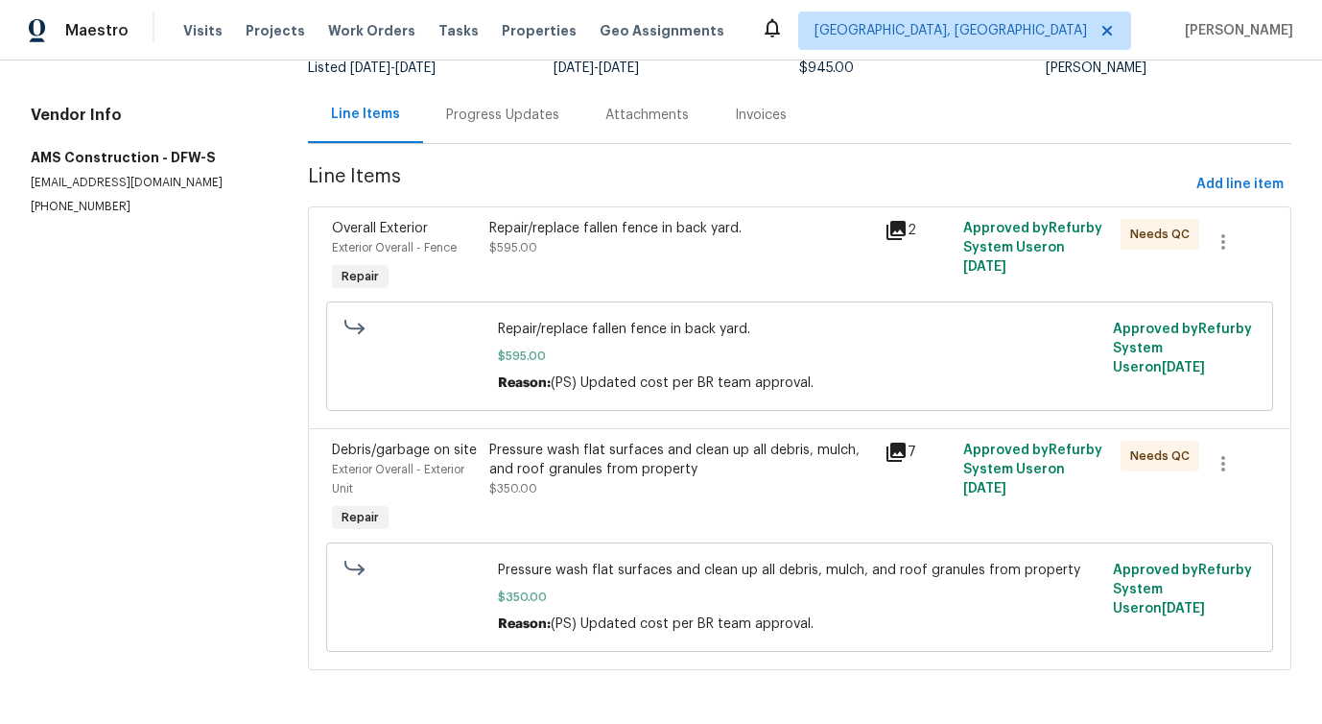
click at [630, 497] on div "Pressure wash flat surfaces and clean up all debris, mulch, and roof granules f…" at bounding box center [681, 488] width 394 height 107
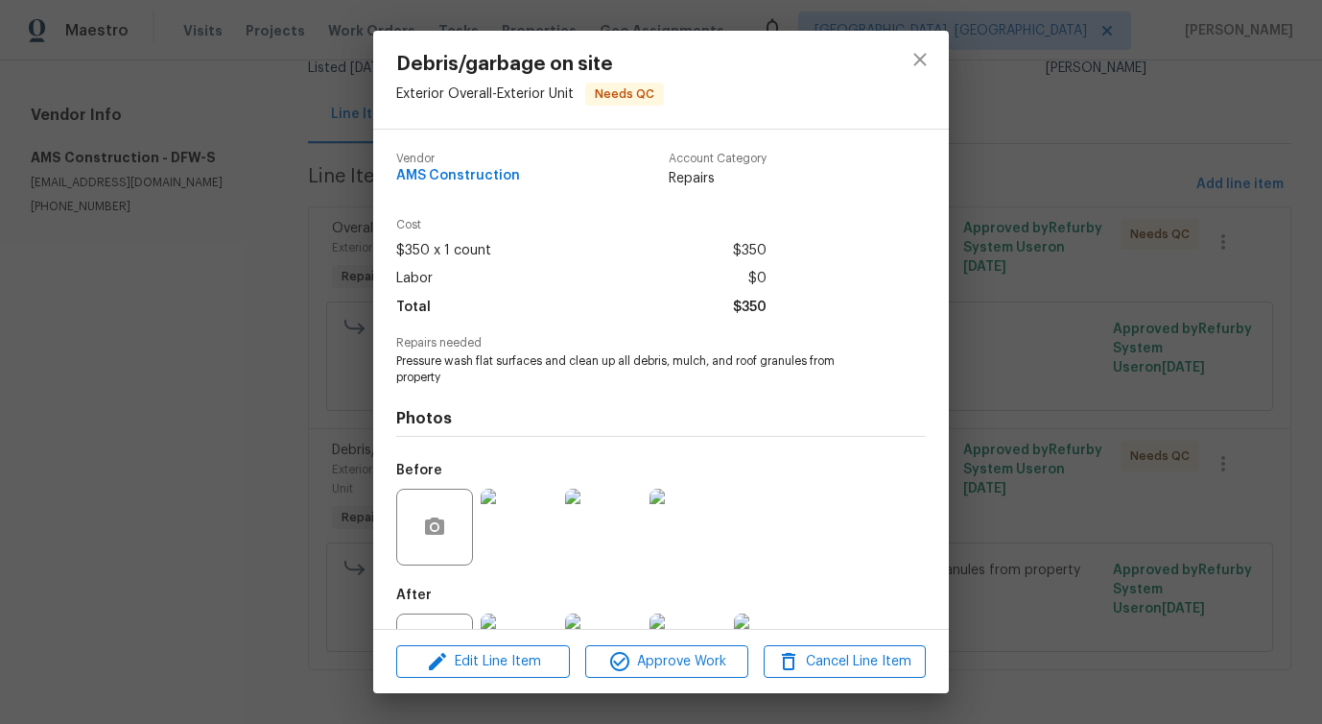
scroll to position [81, 0]
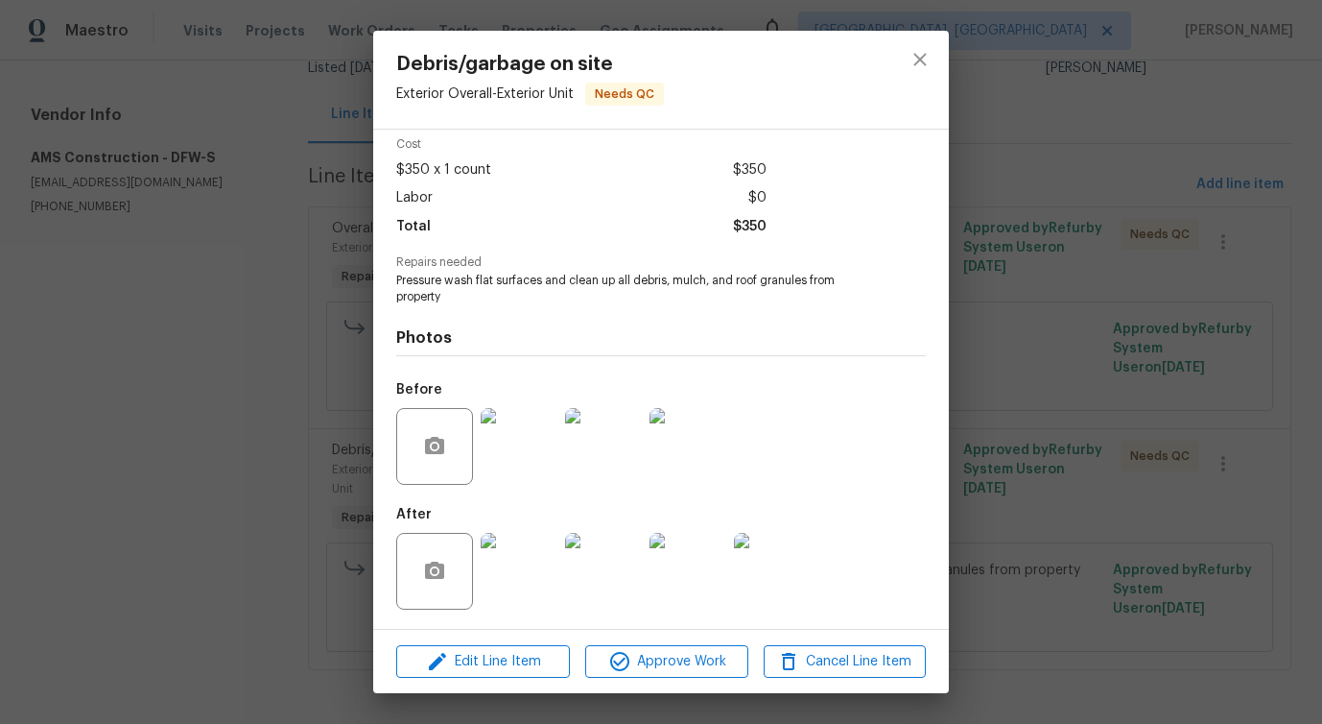
click at [518, 468] on img at bounding box center [519, 446] width 77 height 77
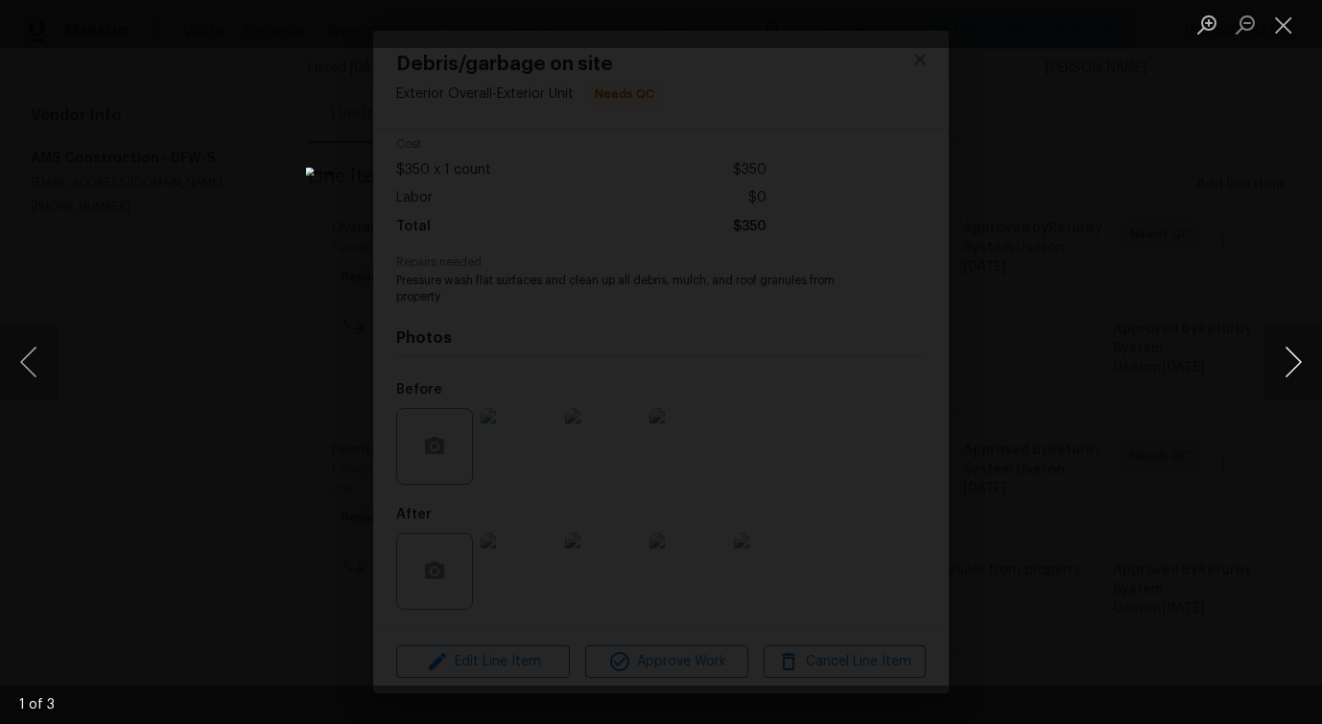
click at [1288, 366] on button "Next image" at bounding box center [1294, 361] width 58 height 77
click at [1274, 28] on button "Close lightbox" at bounding box center [1284, 25] width 38 height 34
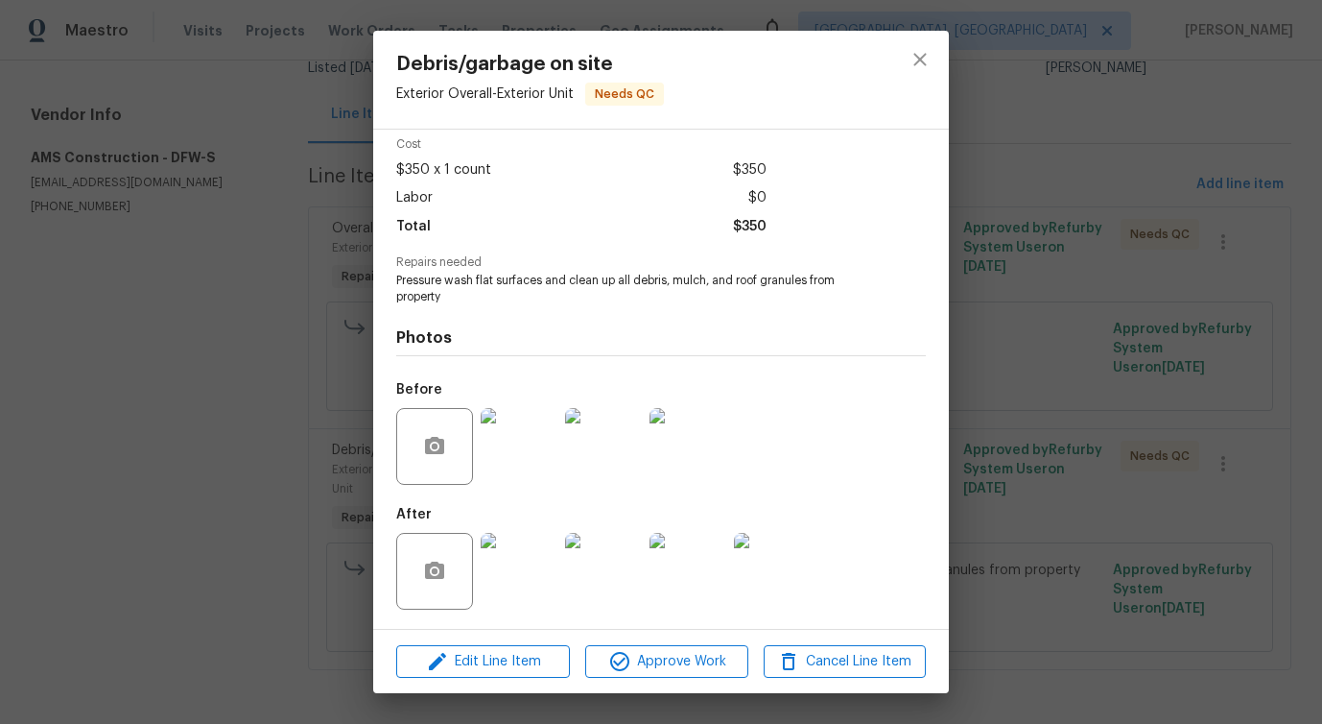
click at [506, 576] on img at bounding box center [519, 571] width 77 height 77
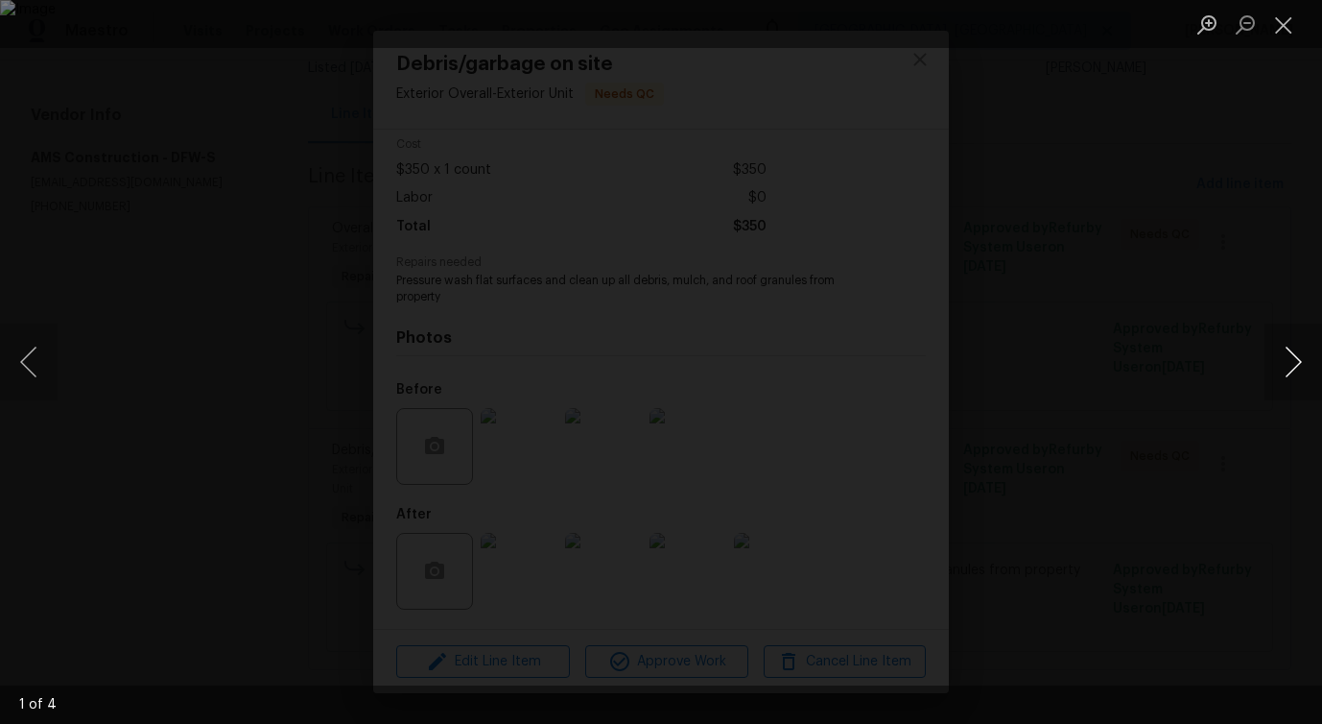
click at [1292, 374] on button "Next image" at bounding box center [1294, 361] width 58 height 77
click at [1291, 34] on button "Close lightbox" at bounding box center [1284, 25] width 38 height 34
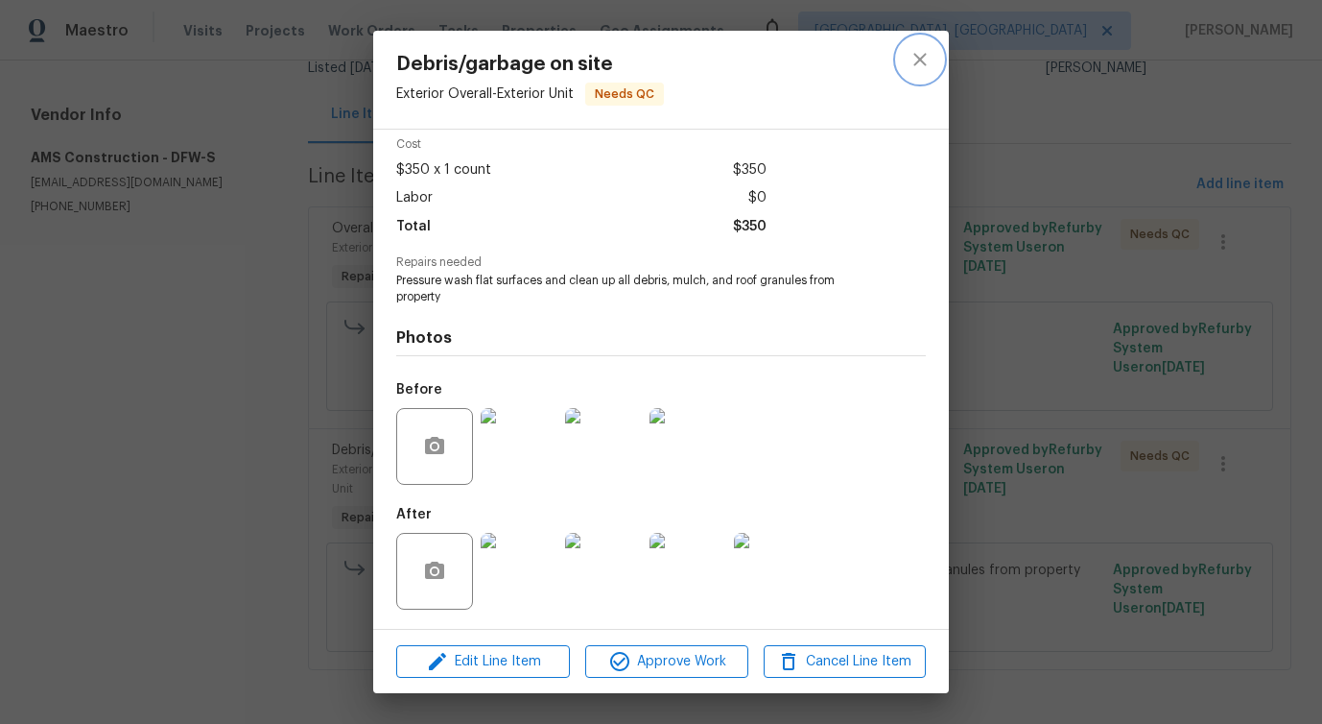
click at [907, 57] on button "close" at bounding box center [920, 59] width 46 height 46
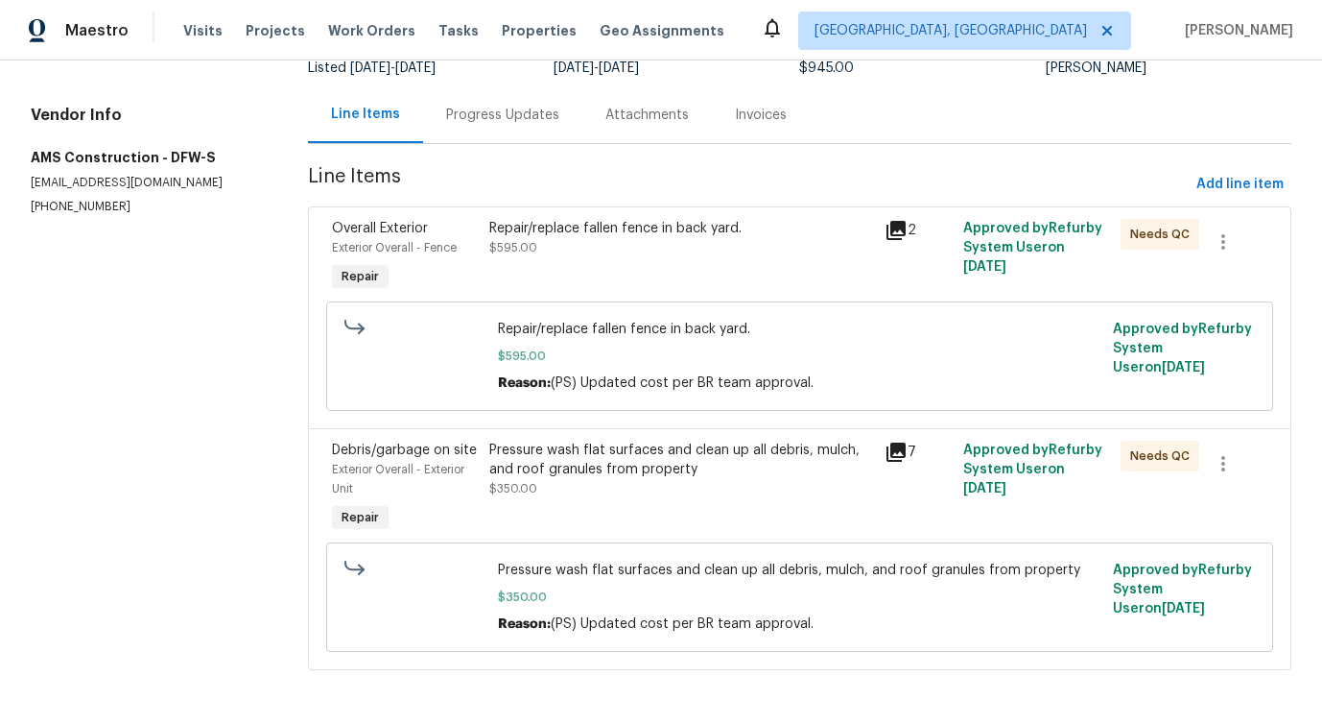
scroll to position [0, 0]
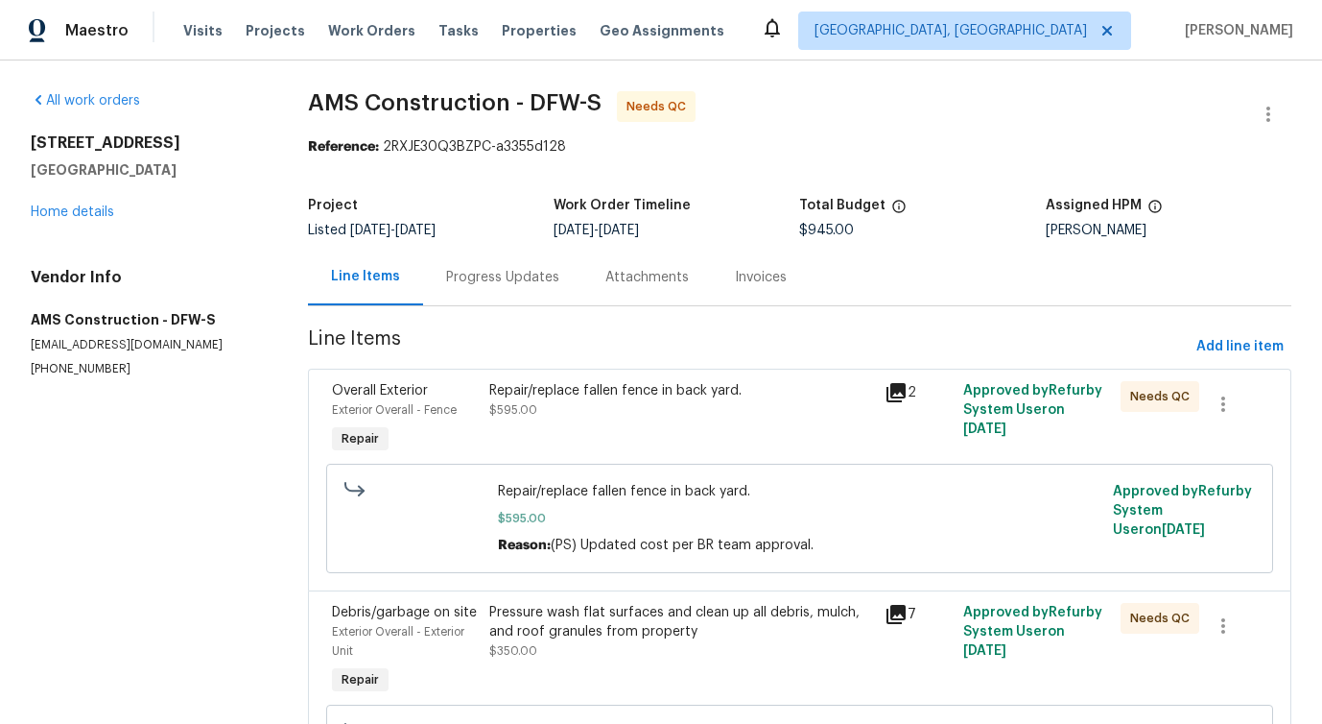
click at [1254, 132] on div at bounding box center [1268, 114] width 46 height 46
click at [1262, 88] on div "All work orders 4124 Bridle Path Ln Sanger, TX 76266 Home details Vendor Info A…" at bounding box center [661, 472] width 1322 height 825
click at [1269, 105] on icon "button" at bounding box center [1268, 114] width 23 height 23
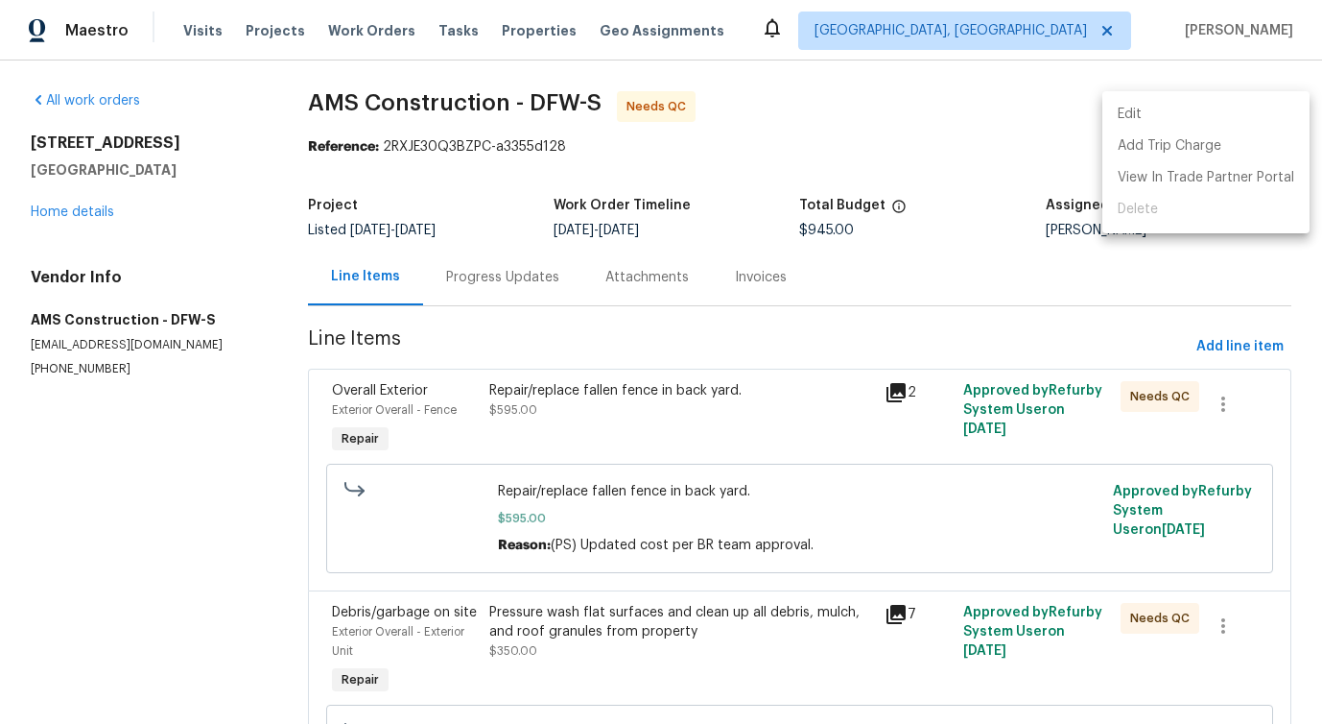
click at [1138, 118] on li "Edit" at bounding box center [1206, 115] width 207 height 32
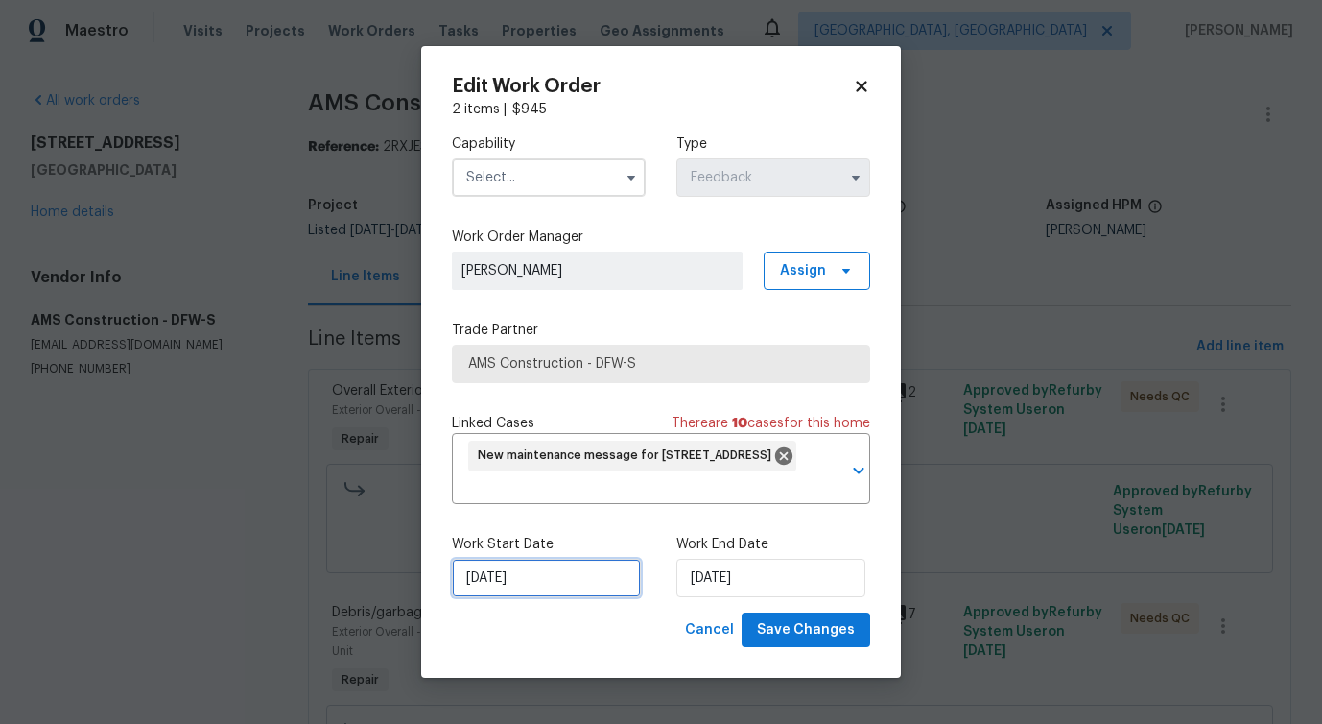
click at [535, 589] on input "[DATE]" at bounding box center [546, 577] width 189 height 38
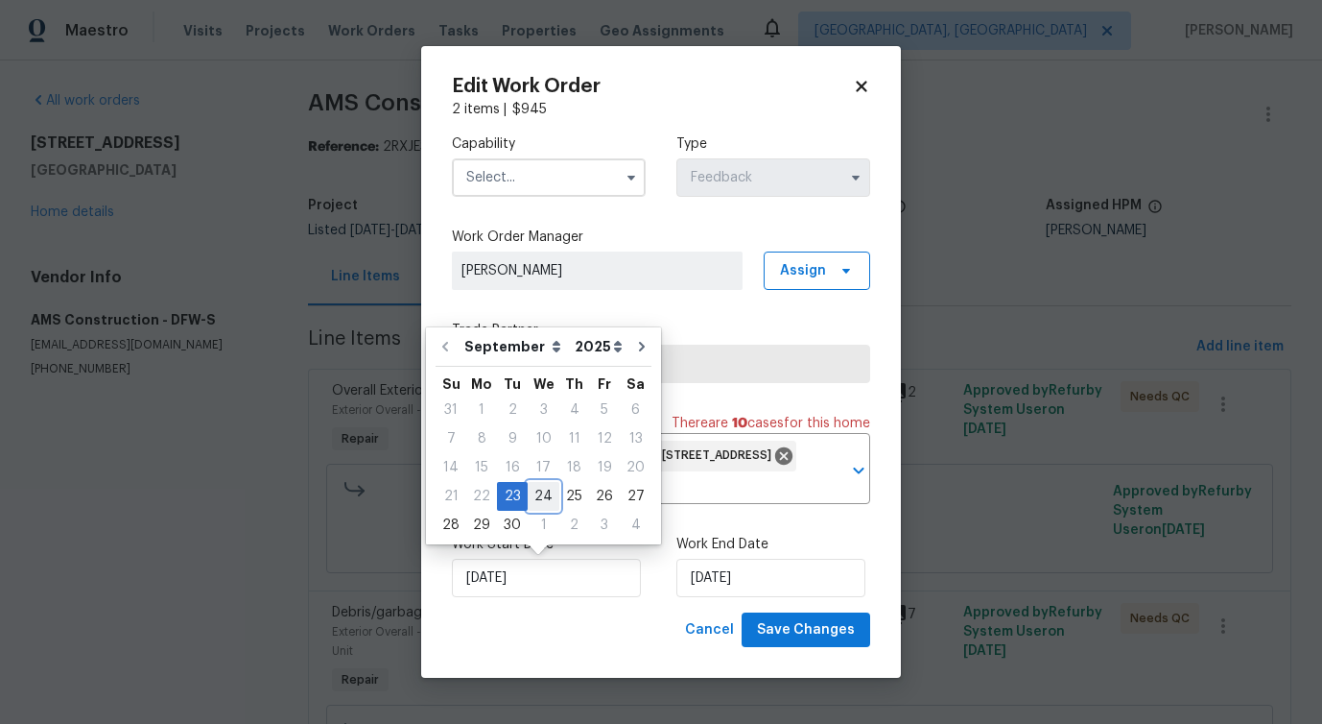
click at [538, 499] on div "24" at bounding box center [544, 496] width 32 height 27
type input "[DATE]"
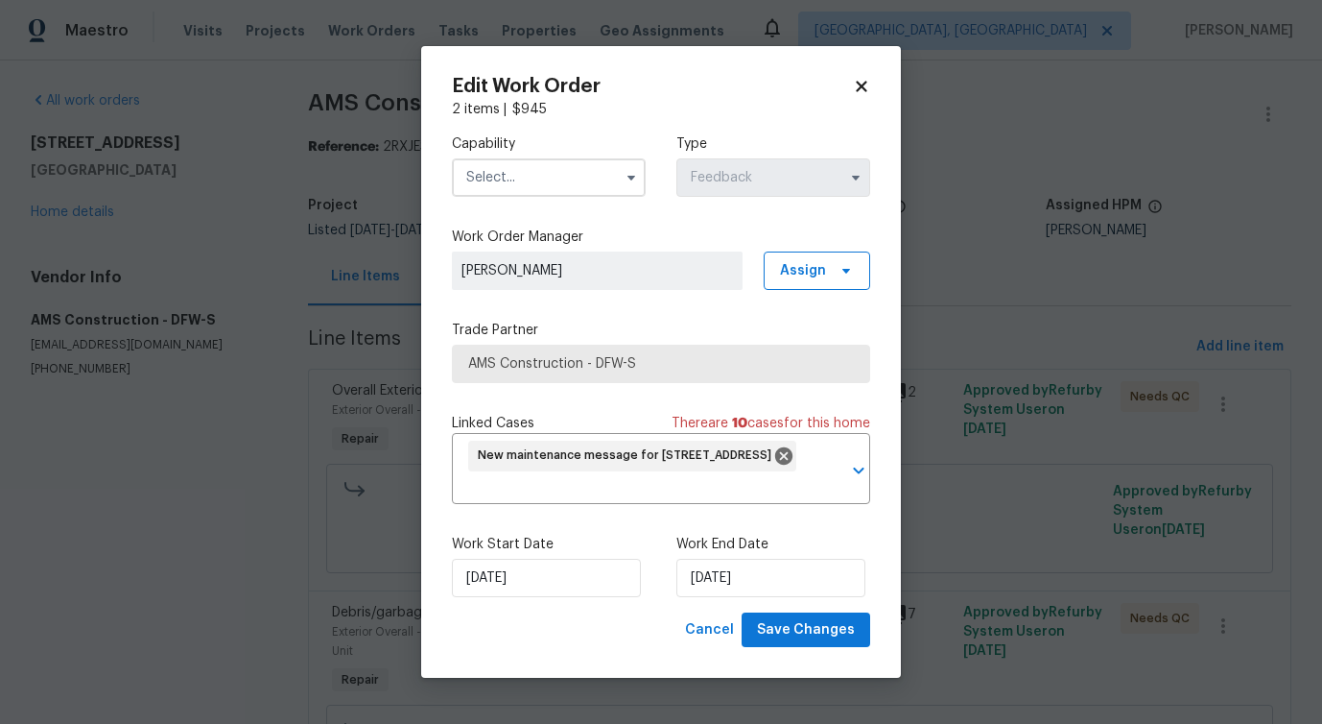
click at [523, 175] on input "text" at bounding box center [549, 177] width 194 height 38
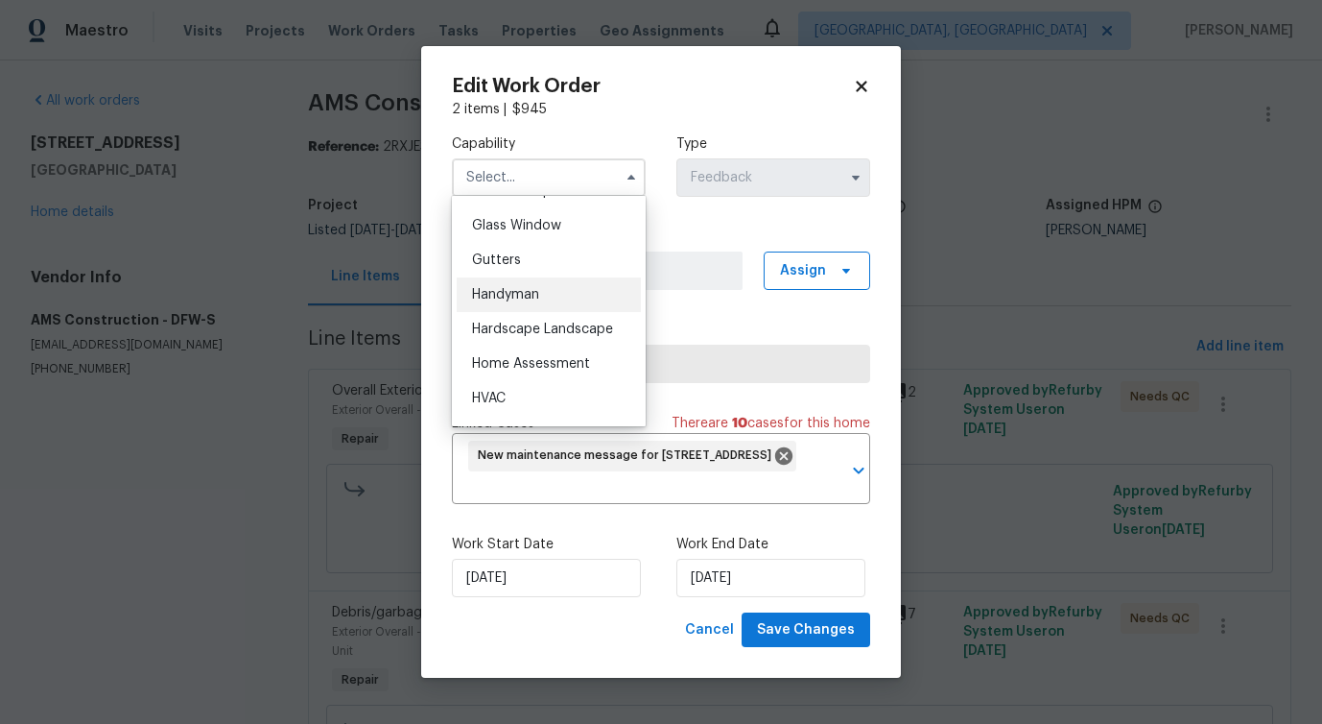
scroll to position [977, 0]
click at [545, 304] on div "Handyman" at bounding box center [549, 296] width 184 height 35
type input "Handyman"
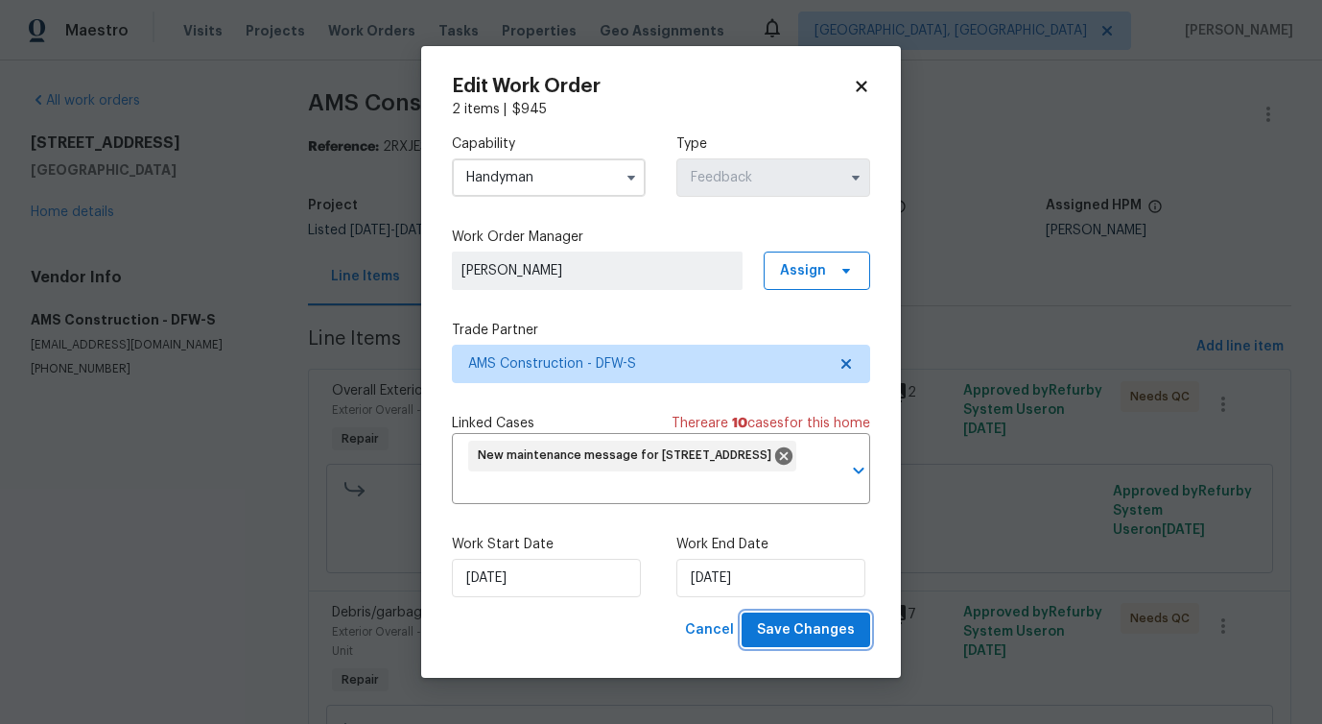
click at [777, 643] on button "Save Changes" at bounding box center [806, 630] width 129 height 36
click at [129, 644] on body "Maestro Visits Projects Work Orders Tasks Properties Geo Assignments Detroit, M…" at bounding box center [661, 362] width 1322 height 724
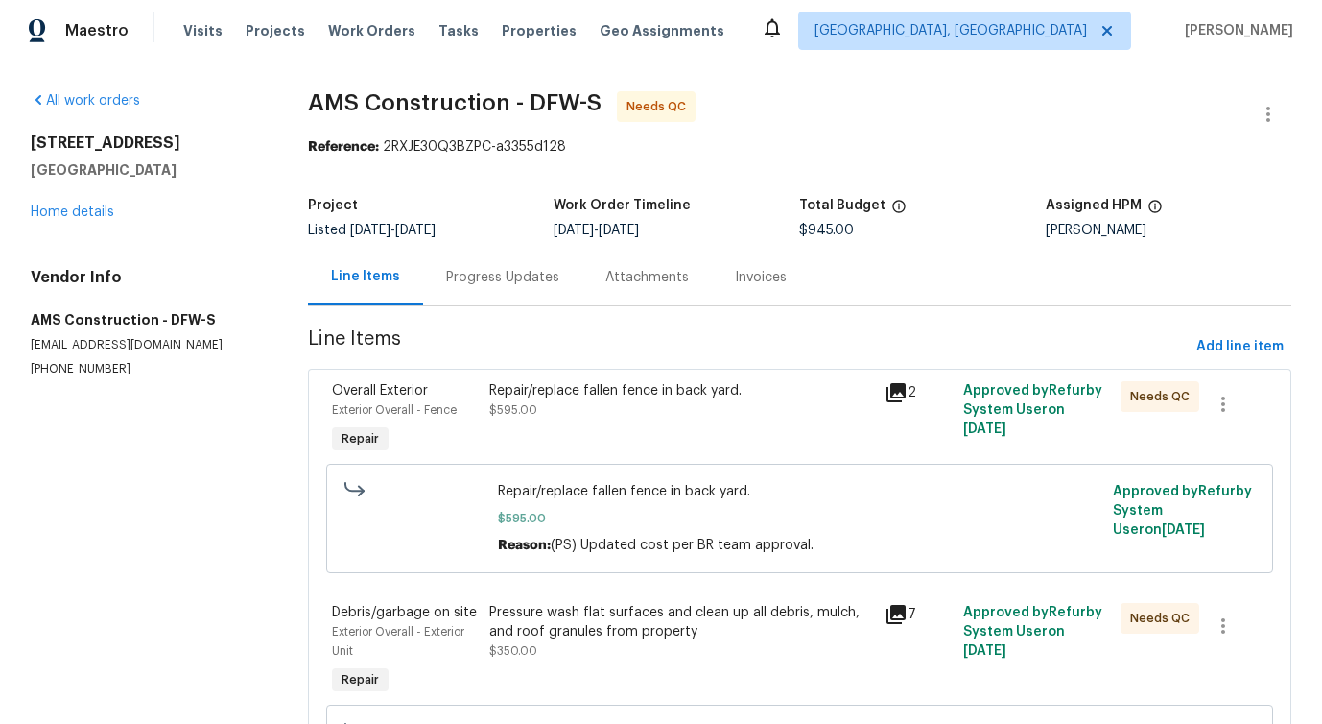
scroll to position [164, 0]
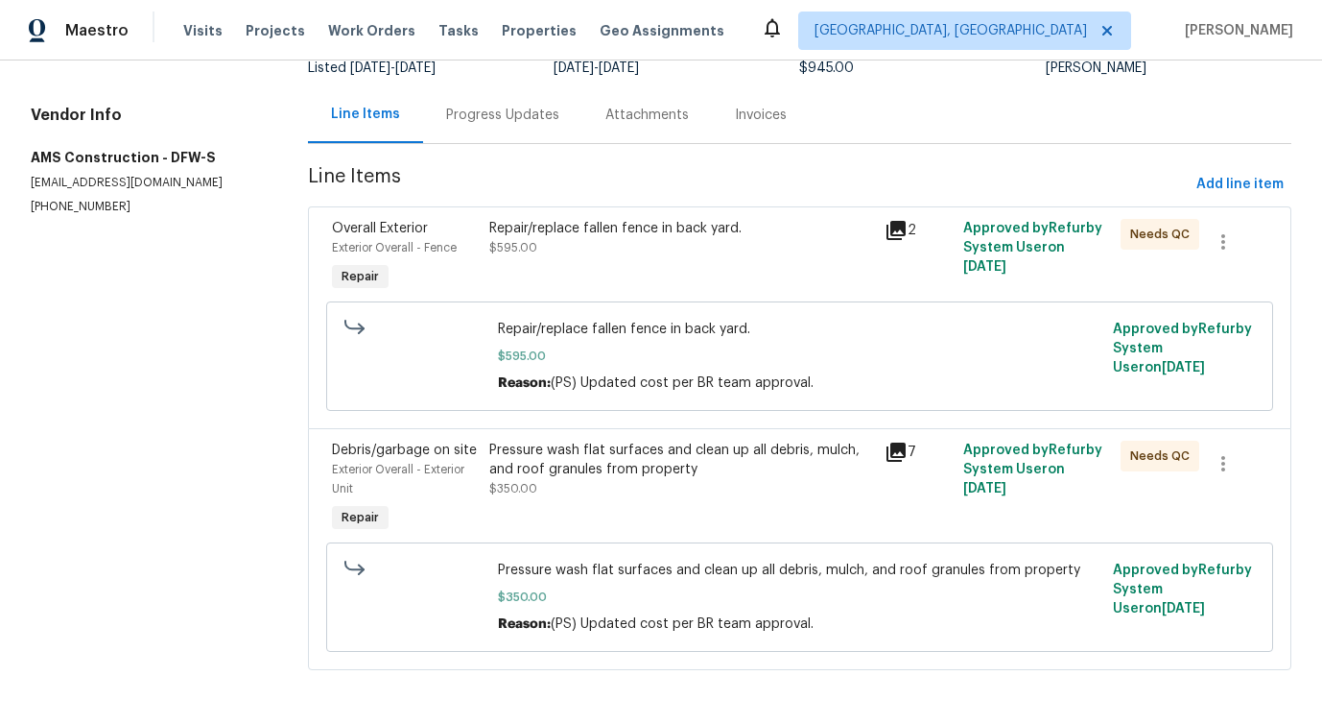
click at [709, 255] on div "Repair/replace fallen fence in back yard. $595.00" at bounding box center [681, 257] width 394 height 88
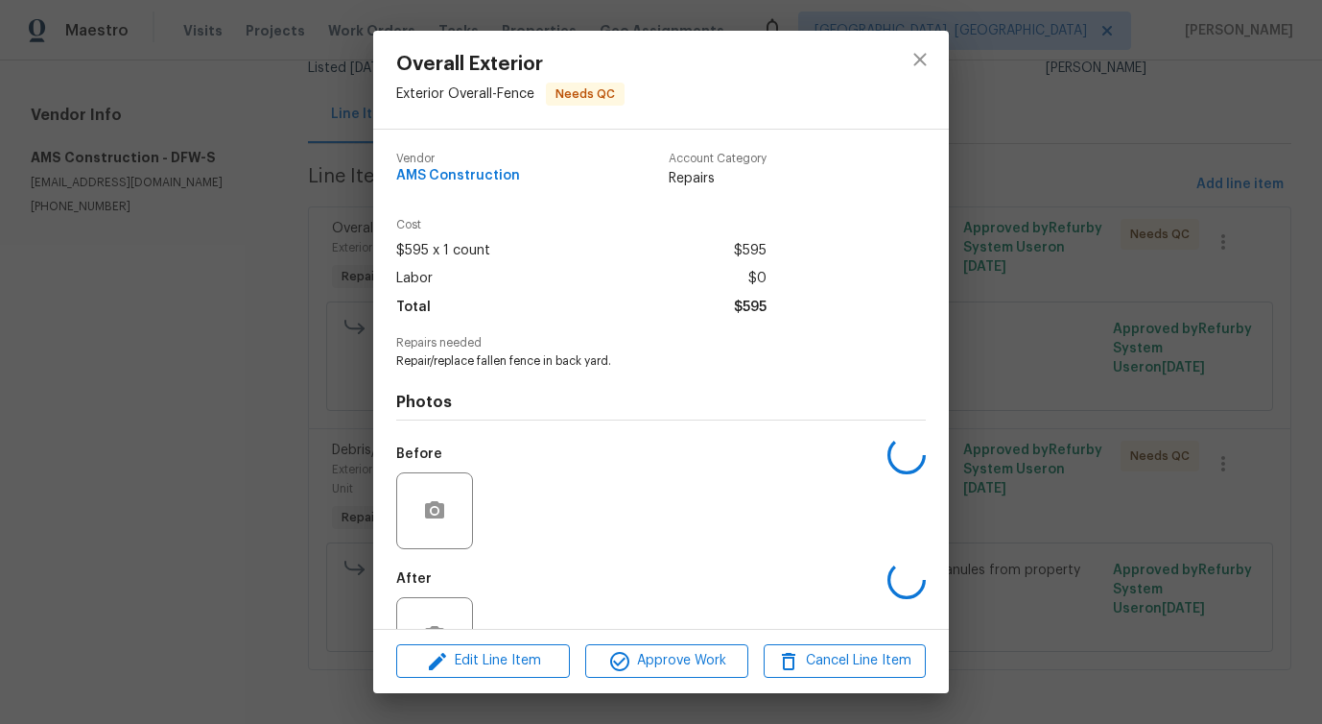
scroll to position [64, 0]
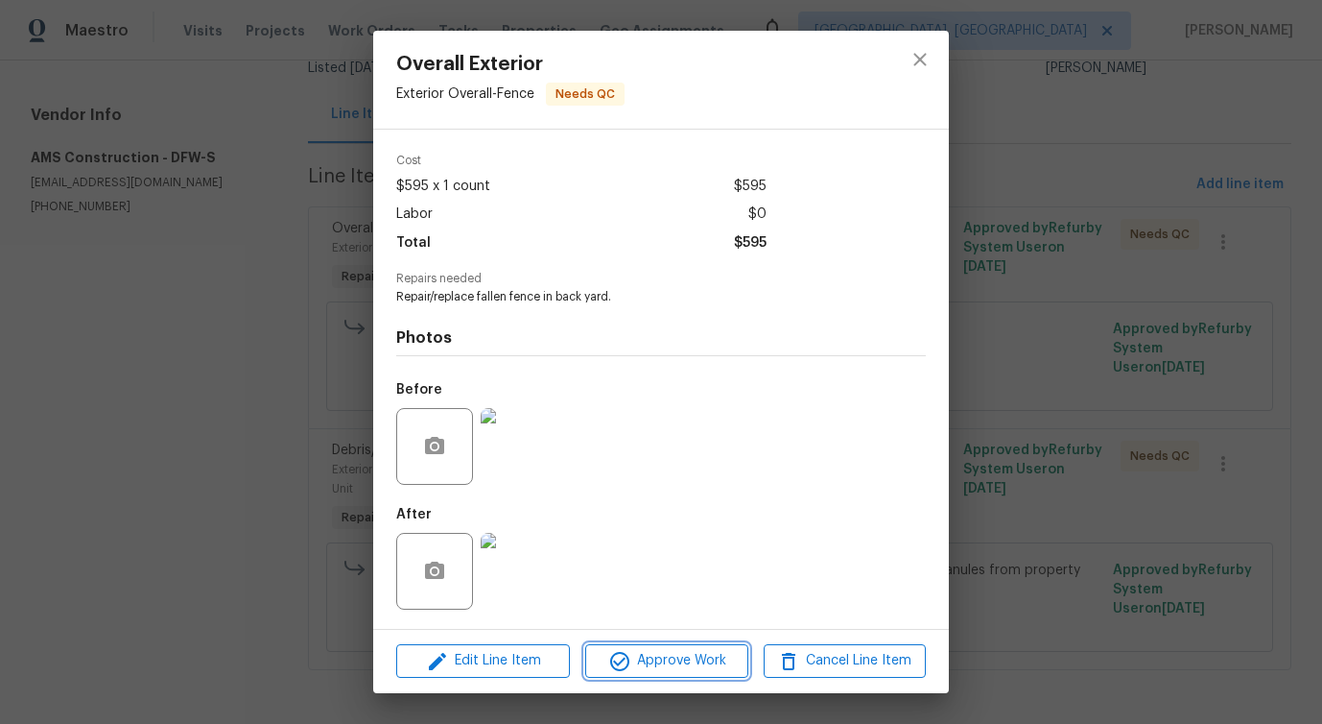
click at [700, 656] on span "Approve Work" at bounding box center [666, 661] width 151 height 24
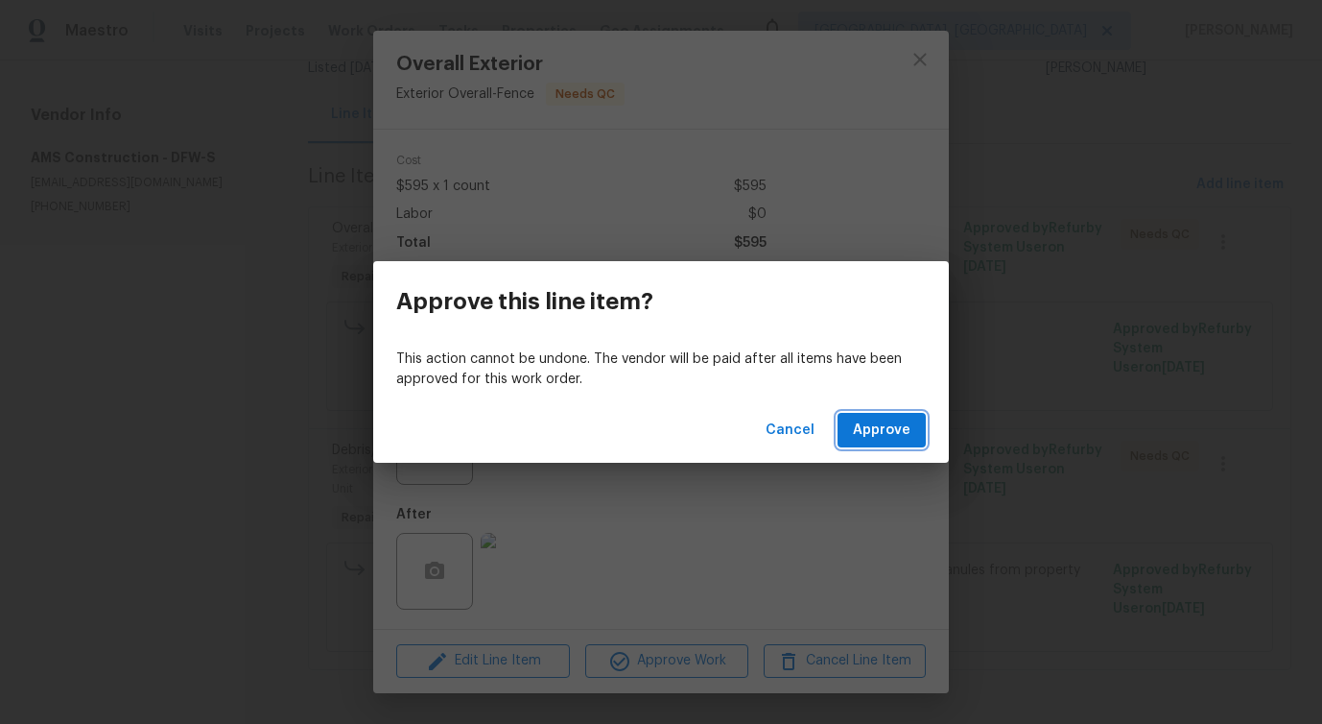
click at [877, 440] on span "Approve" at bounding box center [882, 430] width 58 height 24
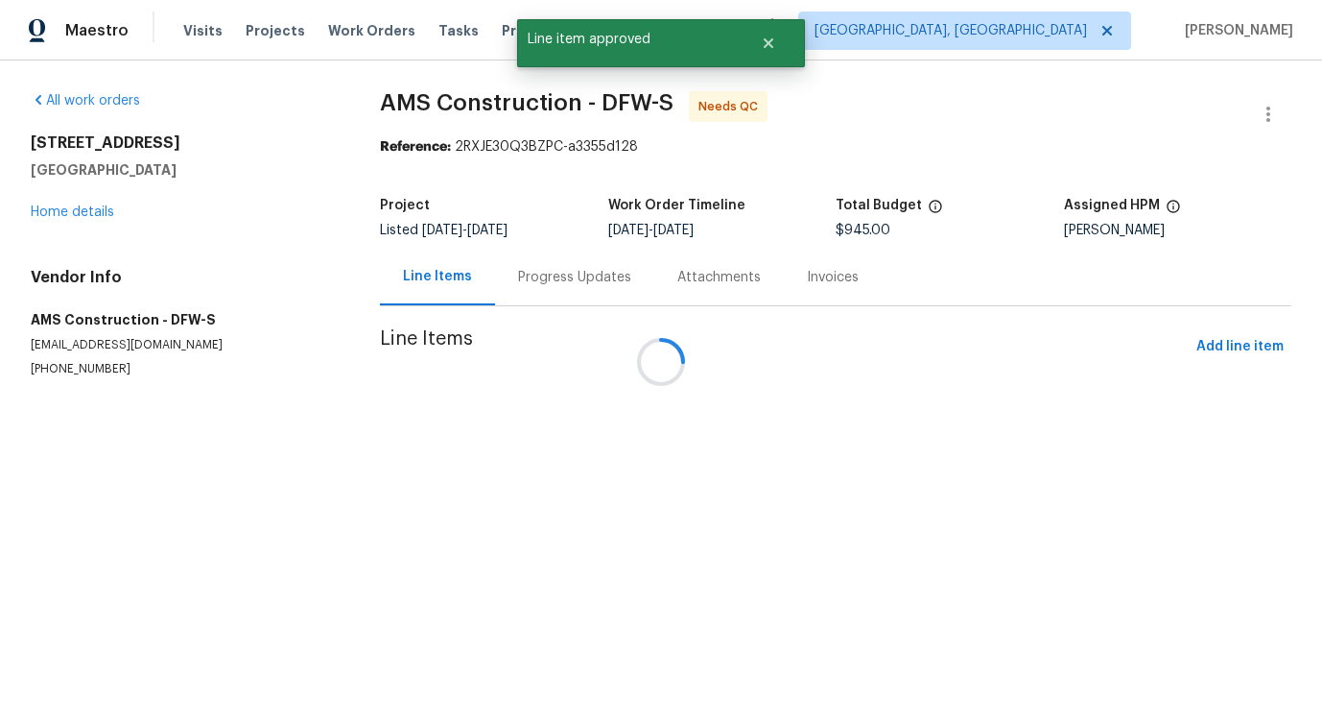
scroll to position [0, 0]
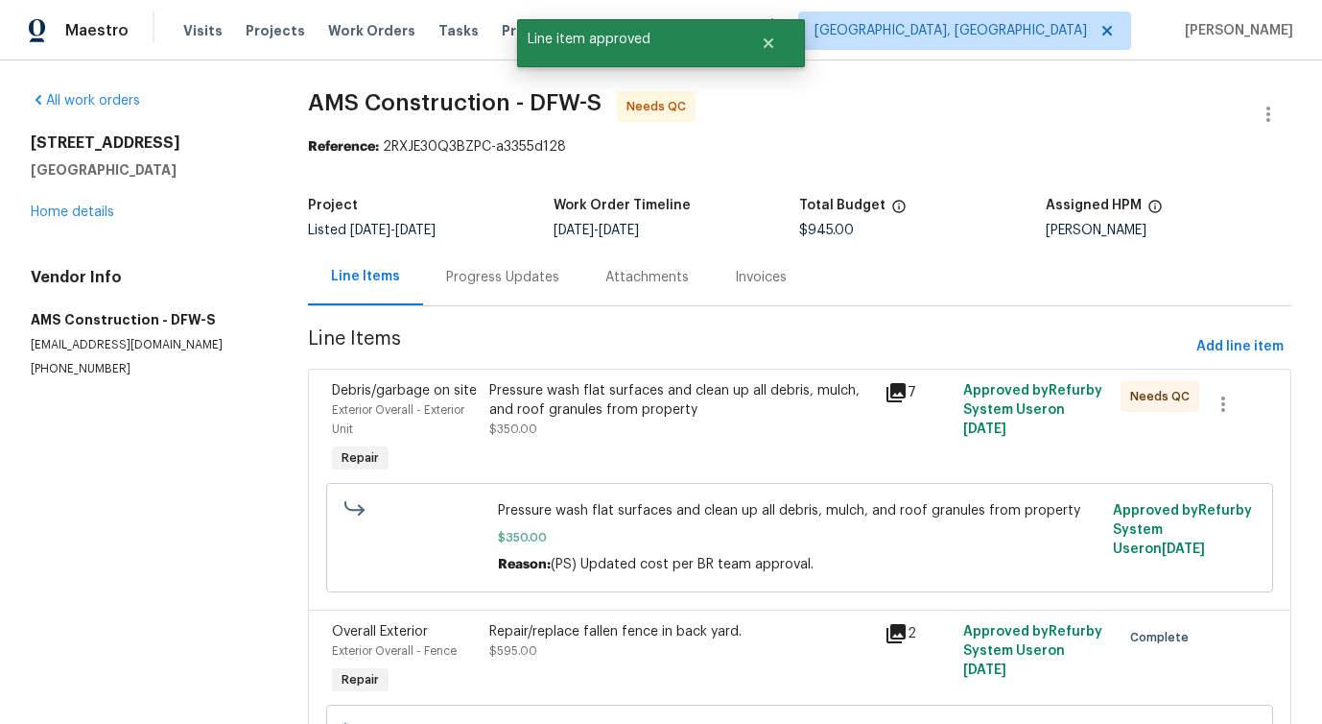
click at [648, 465] on div "Pressure wash flat surfaces and clean up all debris, mulch, and roof granules f…" at bounding box center [681, 428] width 394 height 107
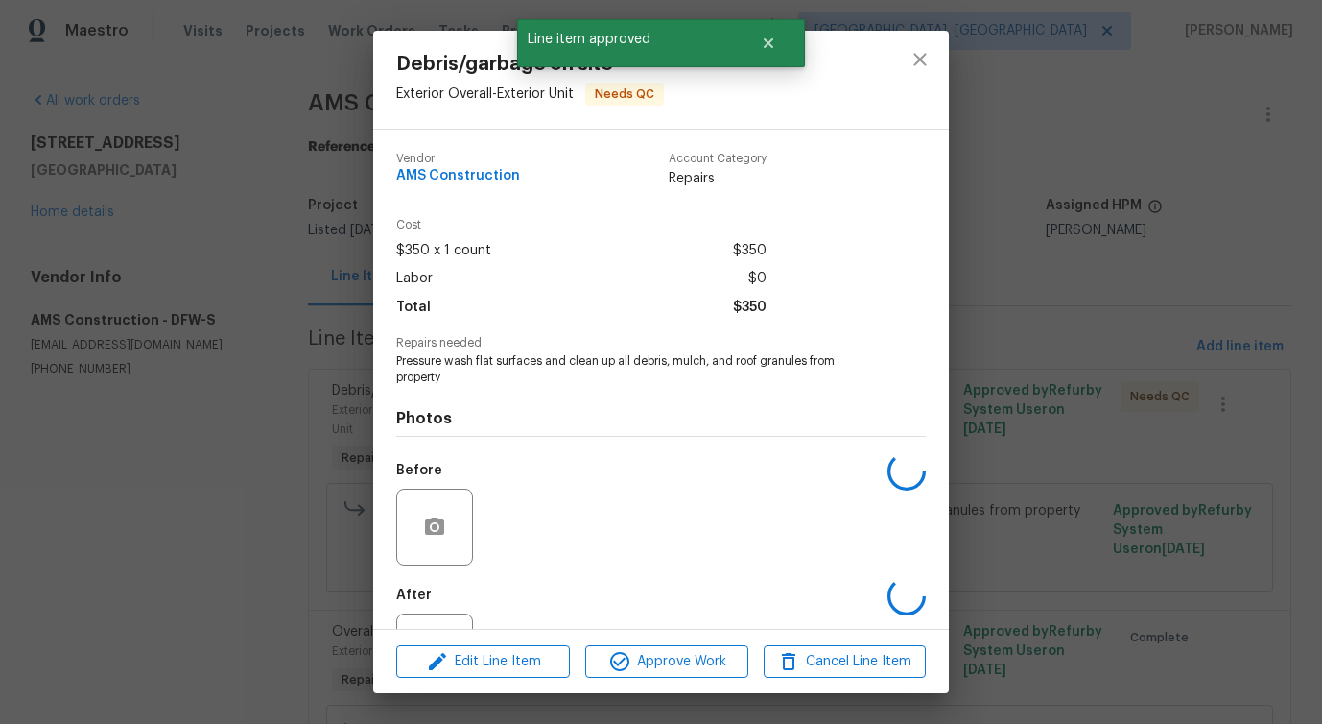
scroll to position [81, 0]
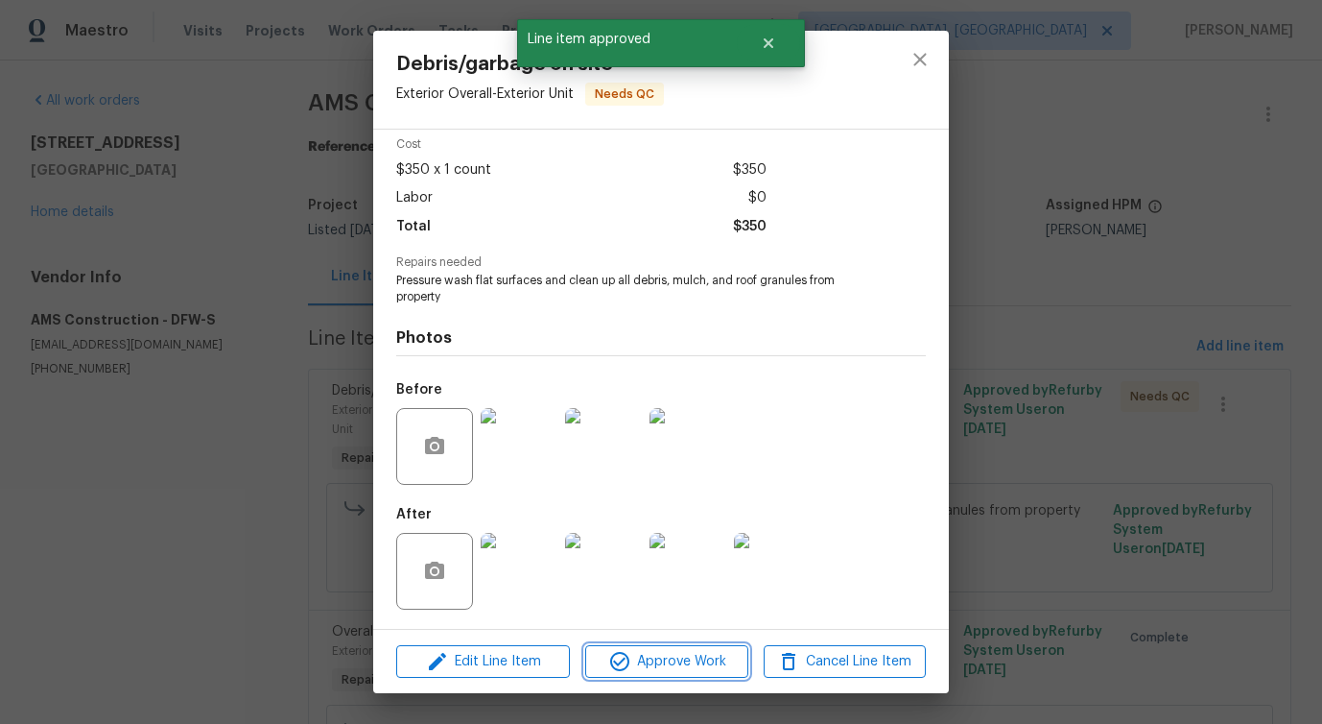
click at [673, 666] on span "Approve Work" at bounding box center [666, 662] width 151 height 24
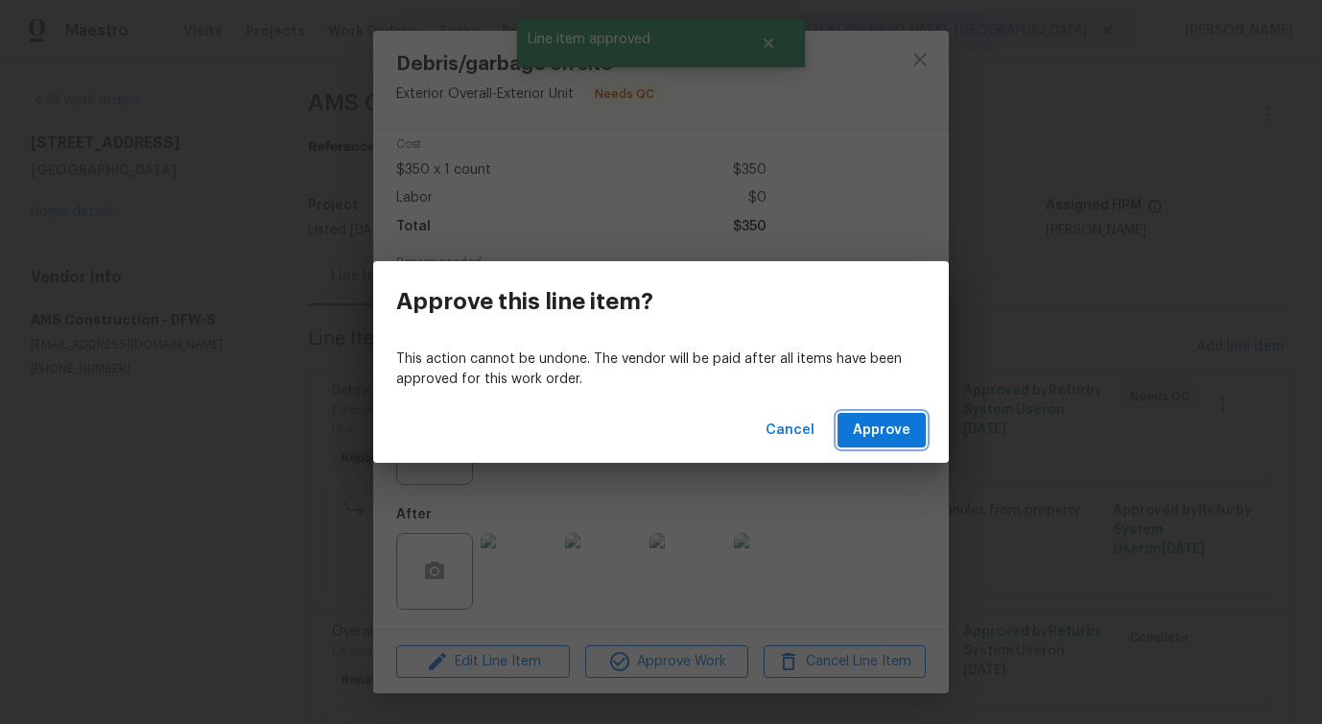
click at [865, 432] on span "Approve" at bounding box center [882, 430] width 58 height 24
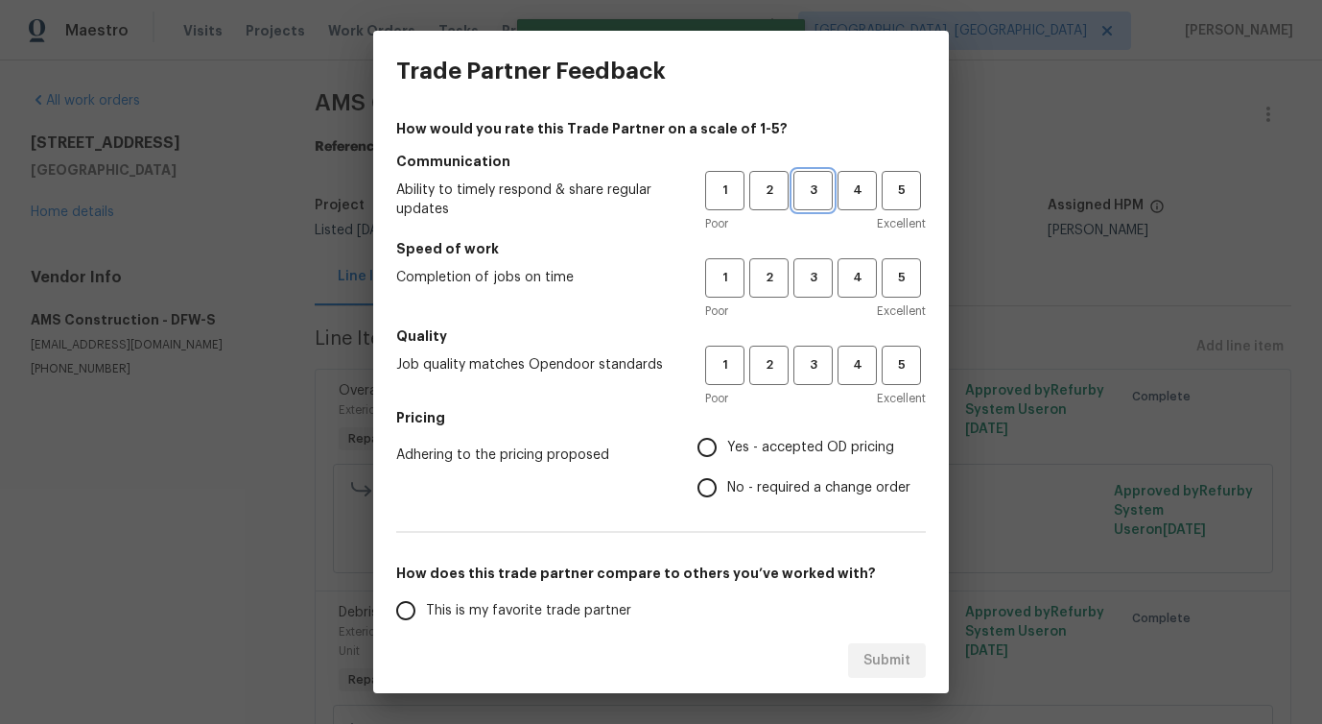
click at [807, 201] on span "3" at bounding box center [813, 190] width 36 height 22
click at [859, 281] on span "4" at bounding box center [858, 278] width 36 height 22
click at [818, 372] on span "3" at bounding box center [813, 365] width 36 height 22
click at [819, 283] on span "3" at bounding box center [813, 278] width 36 height 22
click at [757, 485] on span "No - required a change order" at bounding box center [818, 488] width 183 height 20
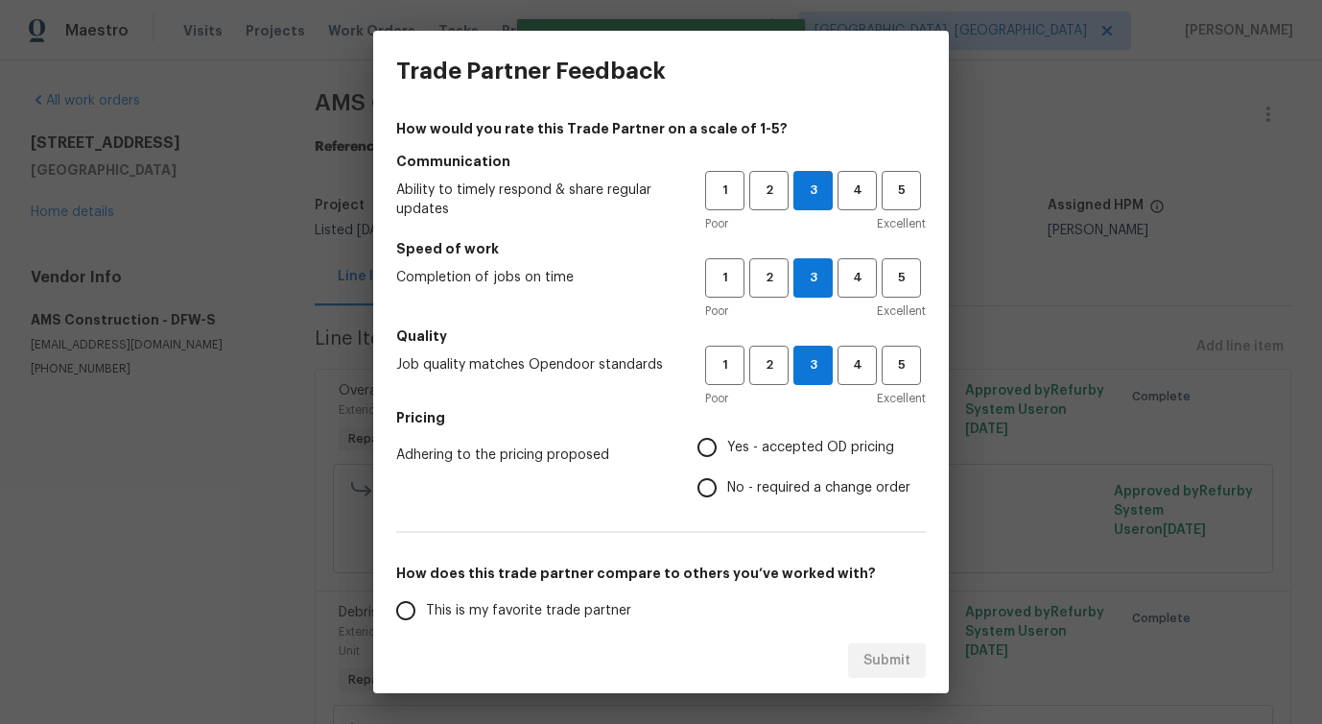
click at [727, 485] on input "No - required a change order" at bounding box center [707, 487] width 40 height 40
radio input "true"
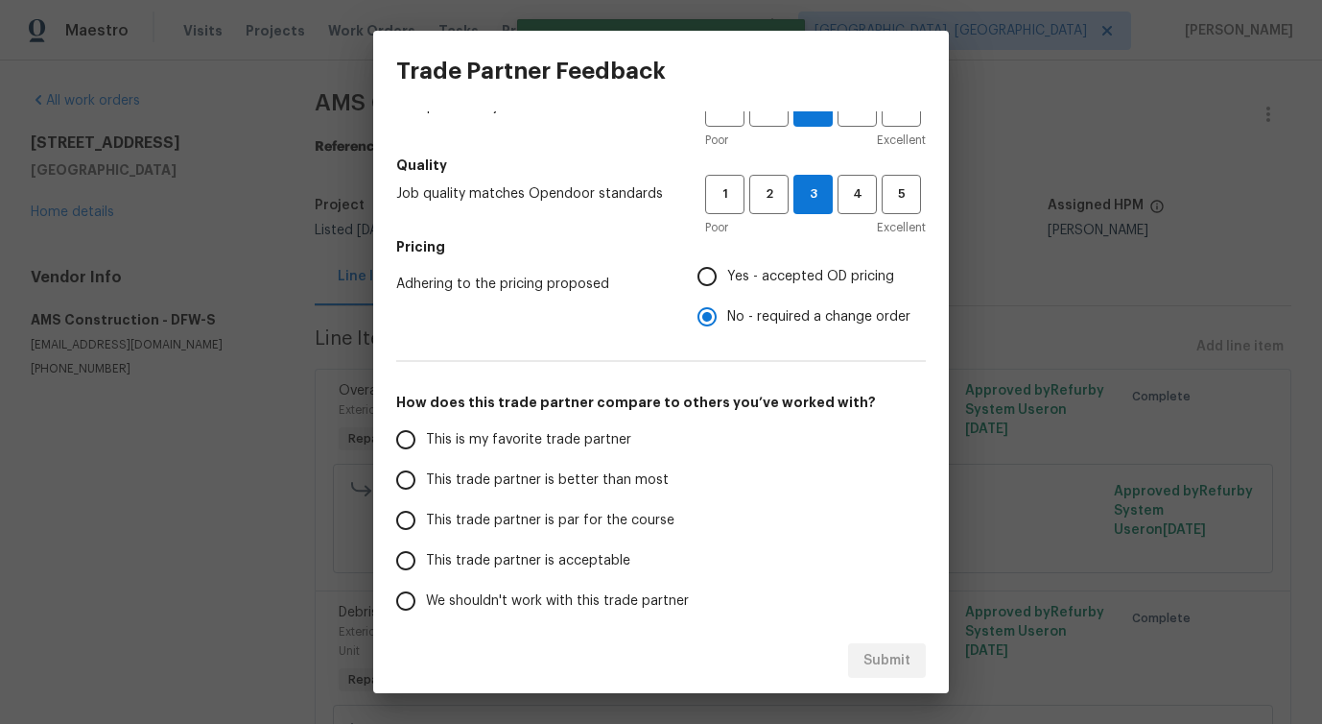
click at [606, 486] on span "This trade partner is better than most" at bounding box center [547, 480] width 243 height 20
click at [426, 486] on input "This trade partner is better than most" at bounding box center [406, 480] width 40 height 40
click at [875, 662] on span "Submit" at bounding box center [887, 661] width 47 height 24
radio input "true"
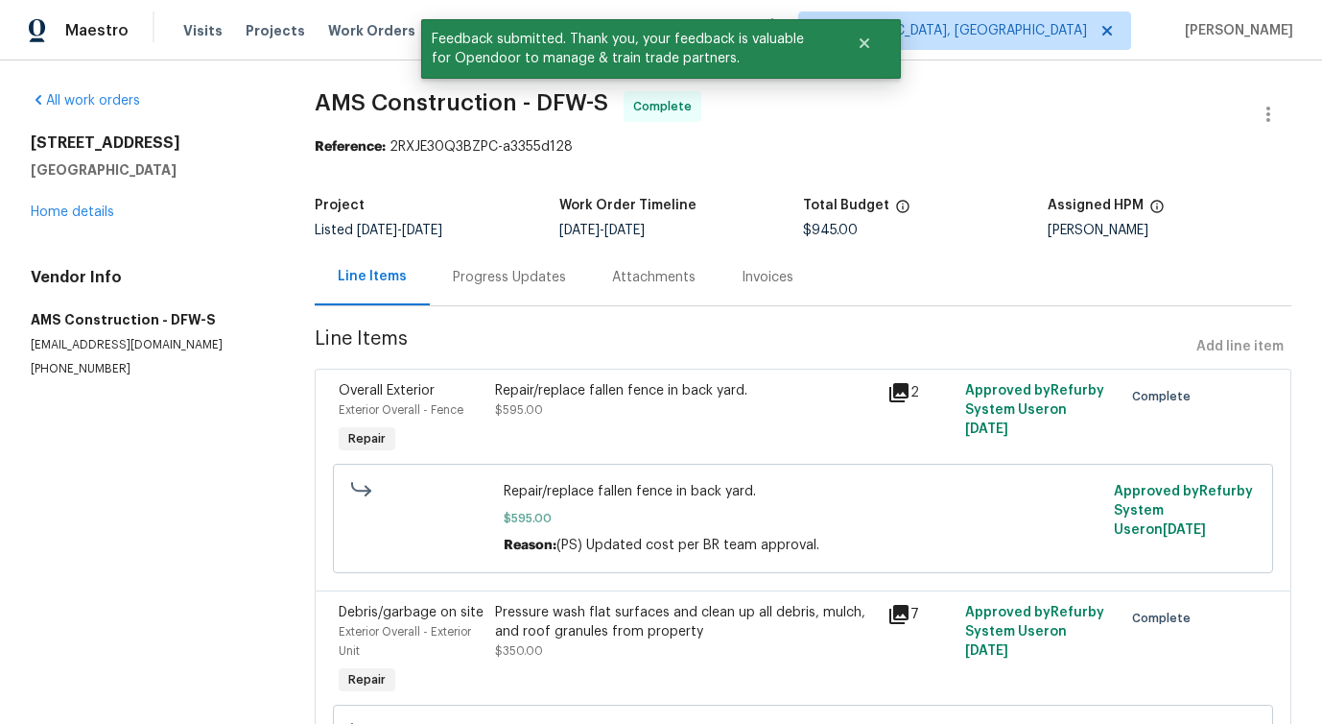
click at [520, 282] on div "Progress Updates" at bounding box center [509, 277] width 113 height 19
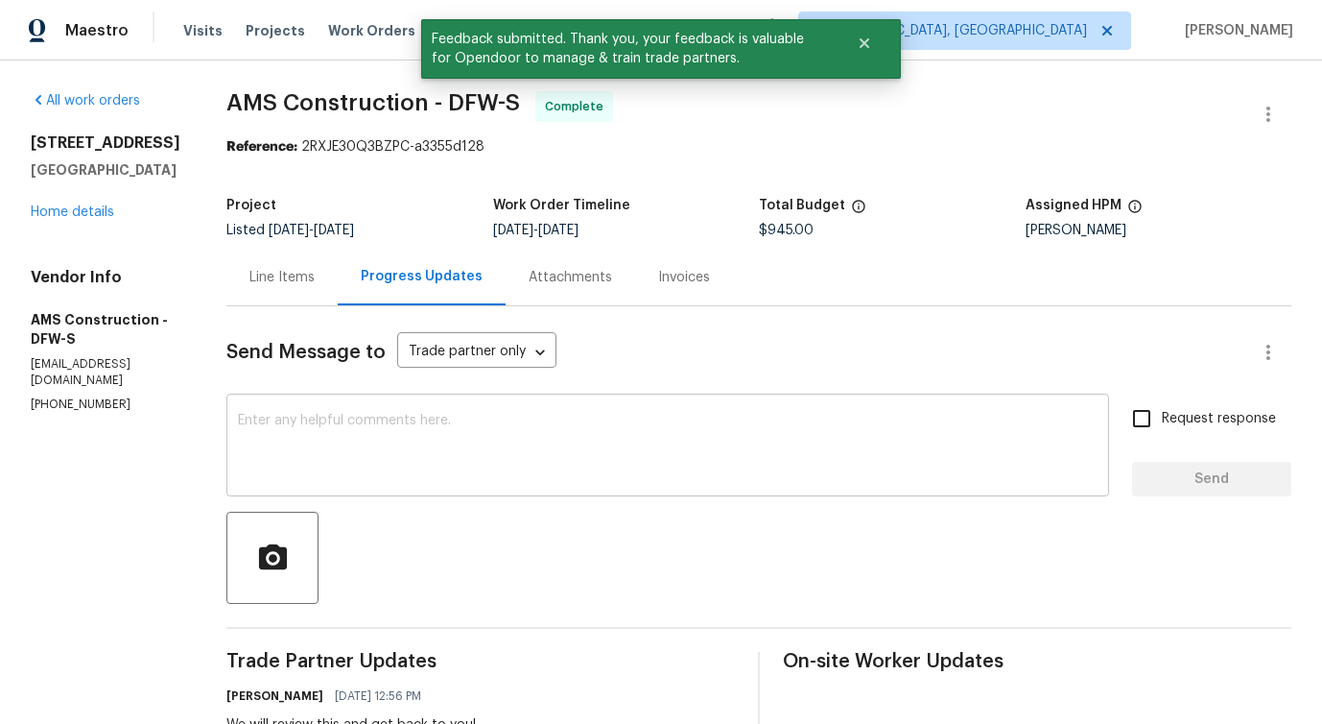
click at [463, 407] on div "x ​" at bounding box center [667, 447] width 883 height 98
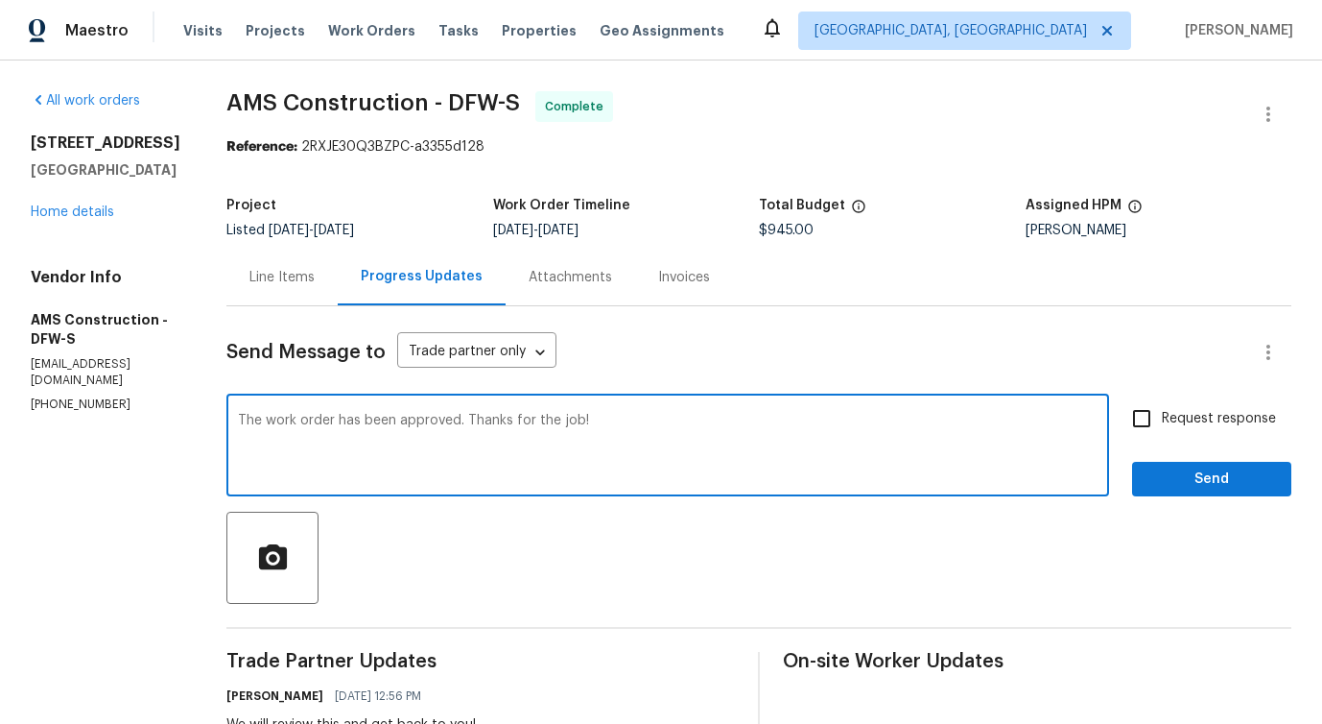
type textarea "The work order has been approved. Thanks for the job!"
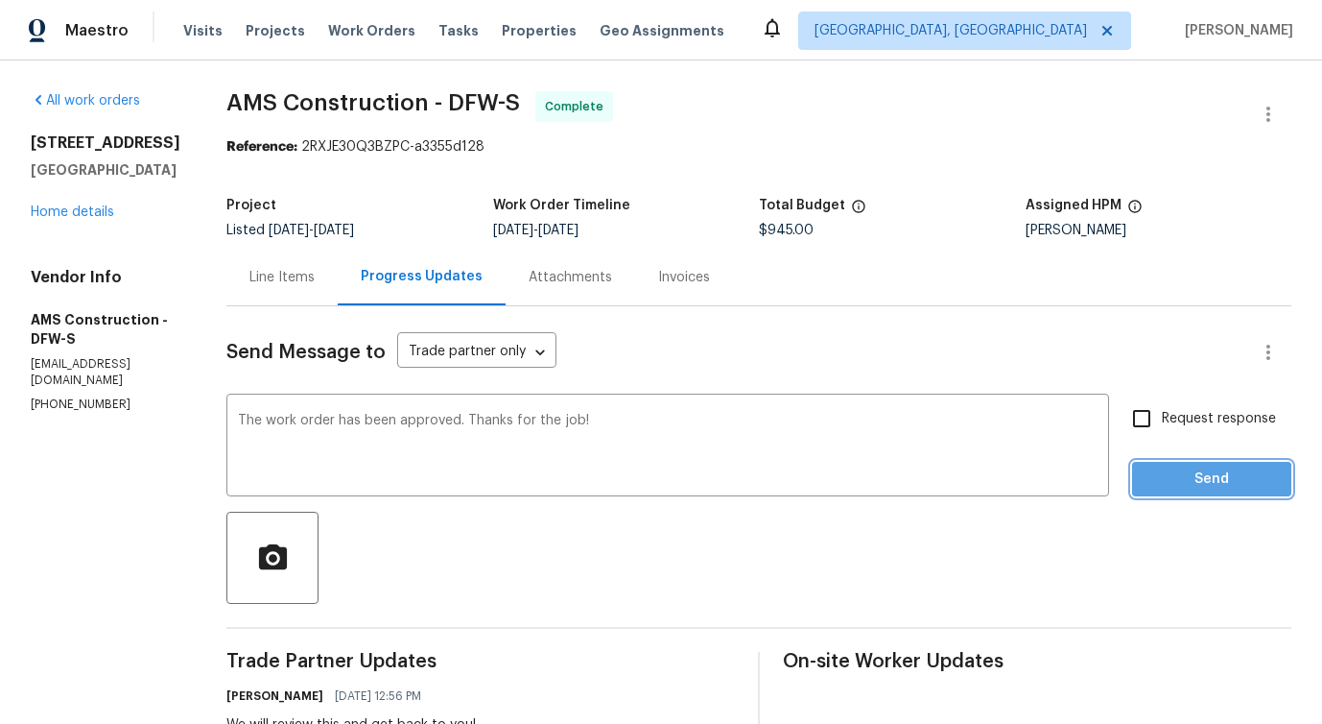
click at [1177, 481] on span "Send" at bounding box center [1212, 479] width 129 height 24
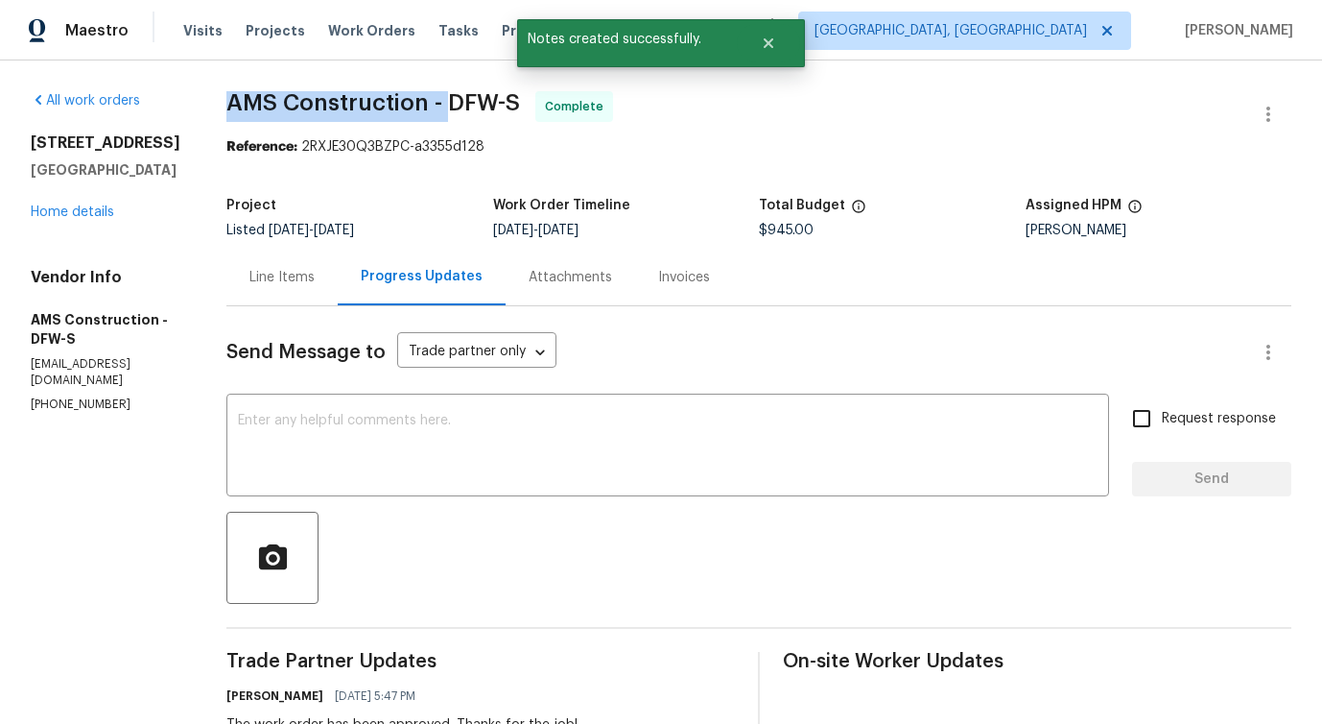
drag, startPoint x: 204, startPoint y: 108, endPoint x: 428, endPoint y: 117, distance: 223.7
copy span "AMS Construction -"
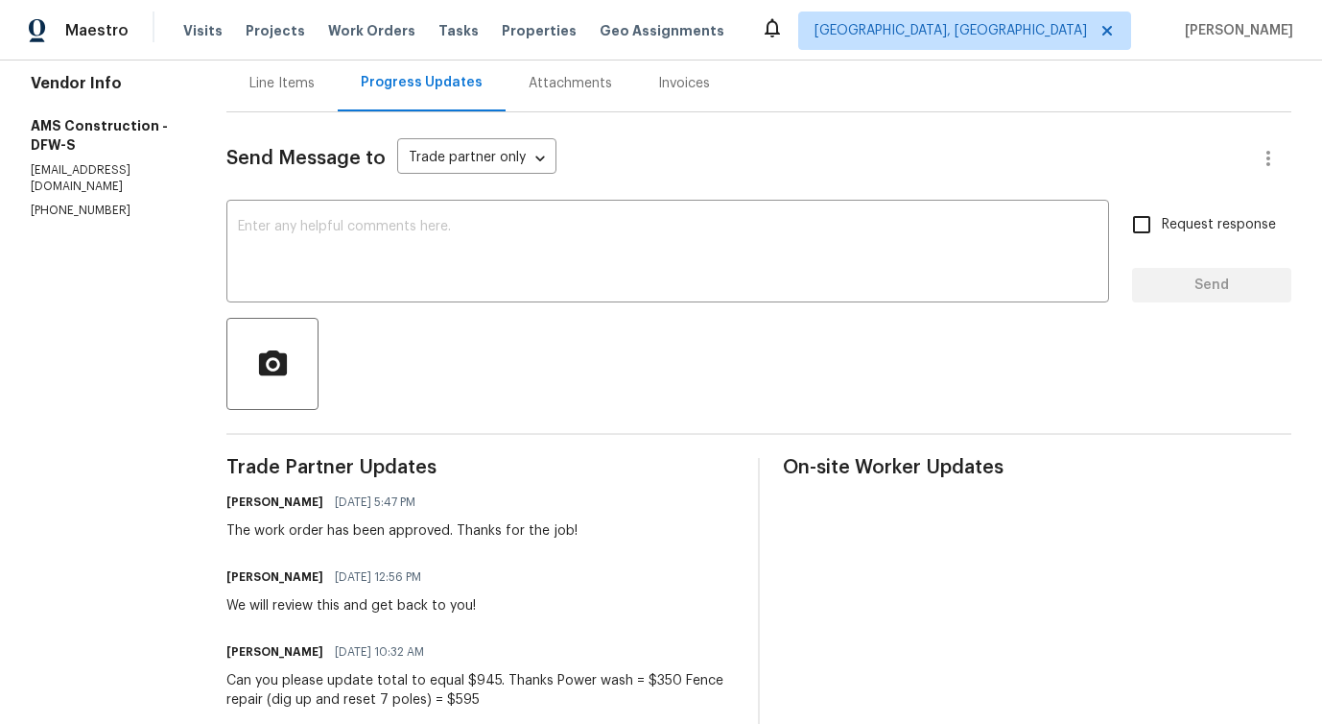
scroll to position [263, 0]
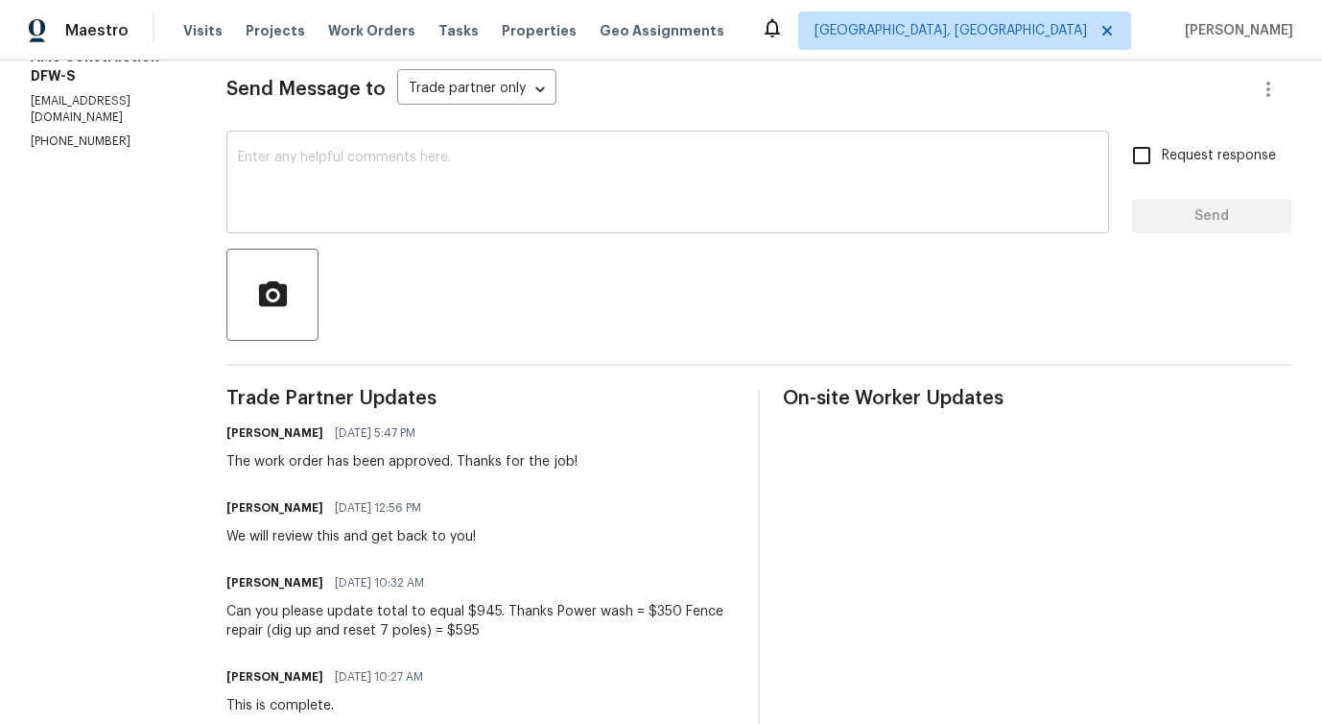
click at [486, 186] on textarea at bounding box center [668, 184] width 860 height 67
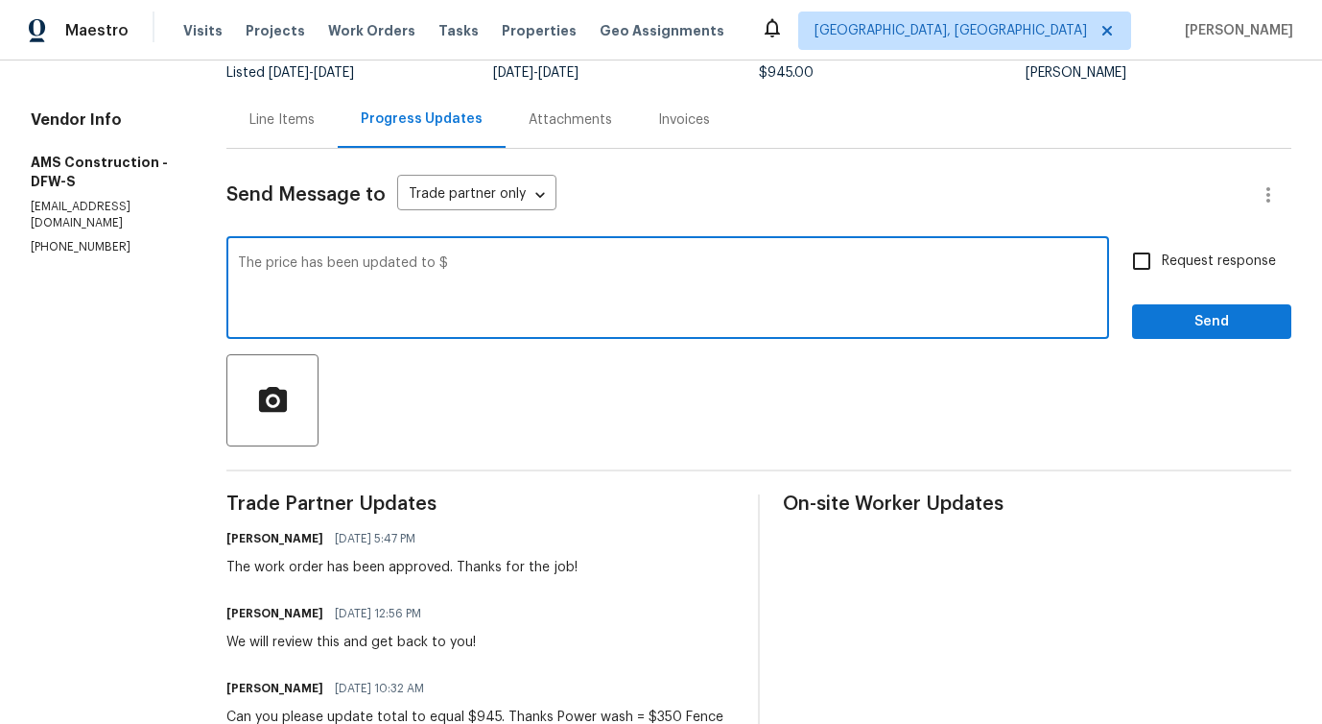
scroll to position [0, 0]
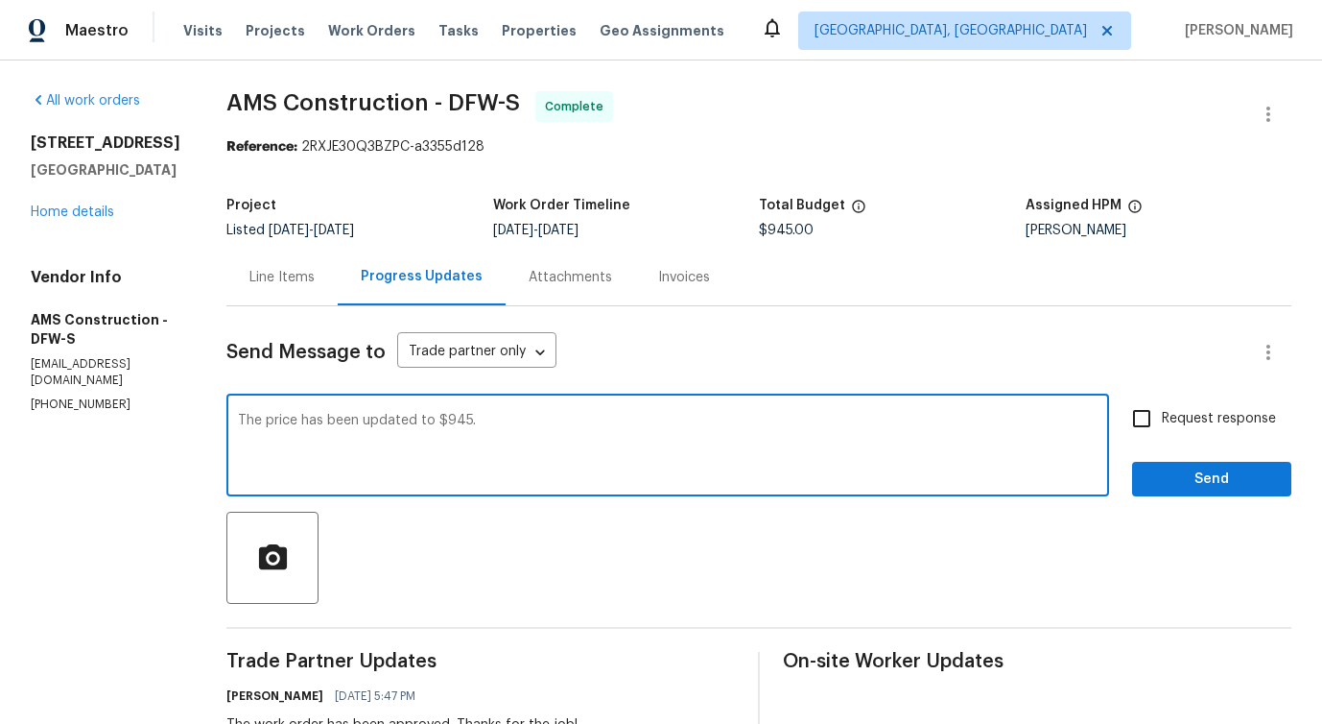
type textarea "The price has been updated to $945."
click at [1198, 493] on button "Send" at bounding box center [1211, 480] width 159 height 36
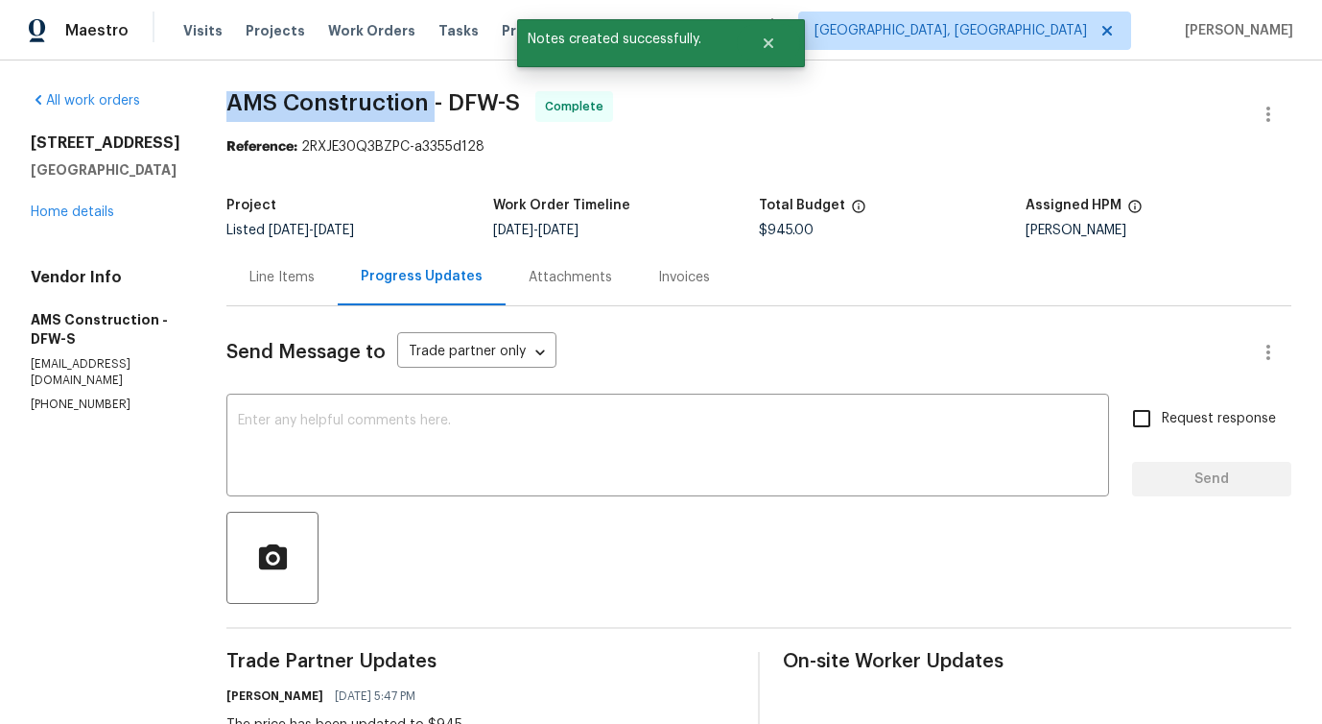
drag, startPoint x: 214, startPoint y: 104, endPoint x: 418, endPoint y: 102, distance: 204.4
click at [418, 102] on span "AMS Construction - DFW-S" at bounding box center [373, 102] width 294 height 23
click at [358, 109] on span "AMS Construction - DFW-S" at bounding box center [373, 102] width 294 height 23
drag, startPoint x: 211, startPoint y: 104, endPoint x: 430, endPoint y: 104, distance: 218.8
click at [430, 104] on span "AMS Construction - DFW-S" at bounding box center [373, 102] width 294 height 23
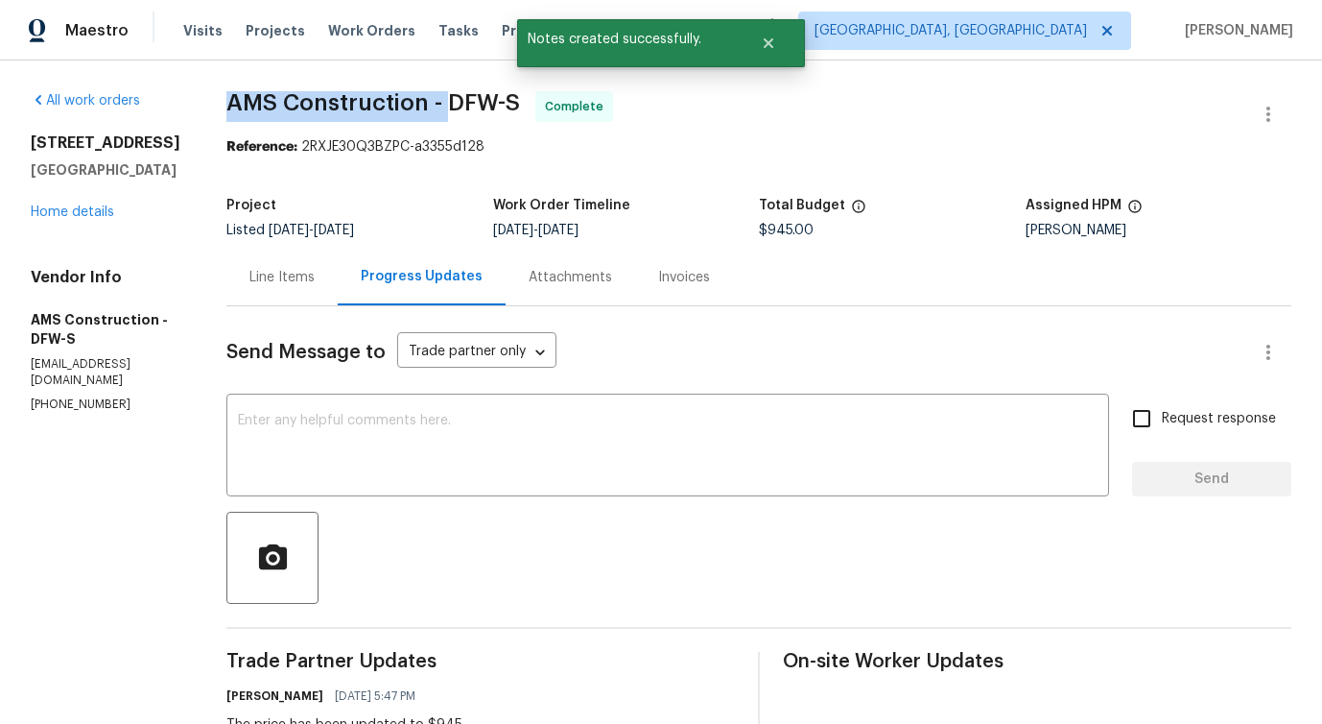
copy span "AMS Construction -"
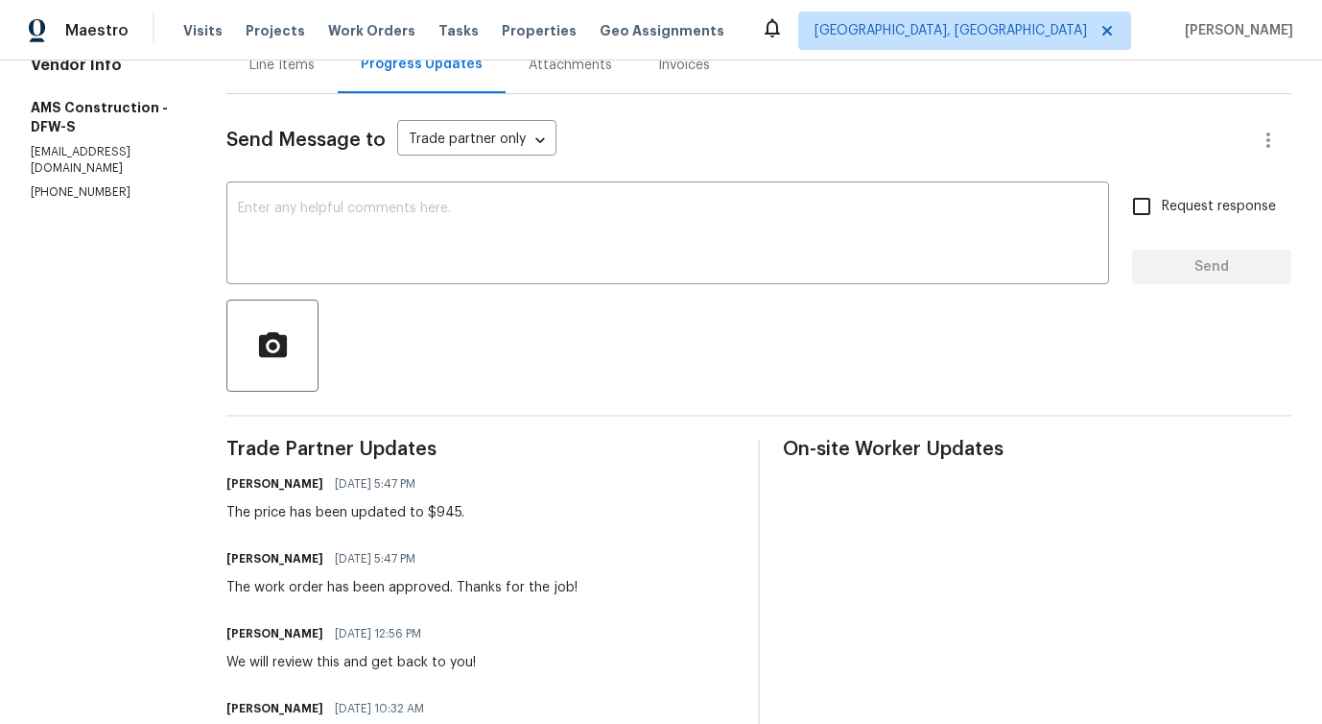
scroll to position [211, 0]
drag, startPoint x: 216, startPoint y: 512, endPoint x: 439, endPoint y: 512, distance: 223.6
click at [439, 512] on div "All work orders [STREET_ADDRESS][PERSON_NAME] Home details Vendor Info AMS Cons…" at bounding box center [661, 598] width 1322 height 1499
copy div "The price has been updated to $945."
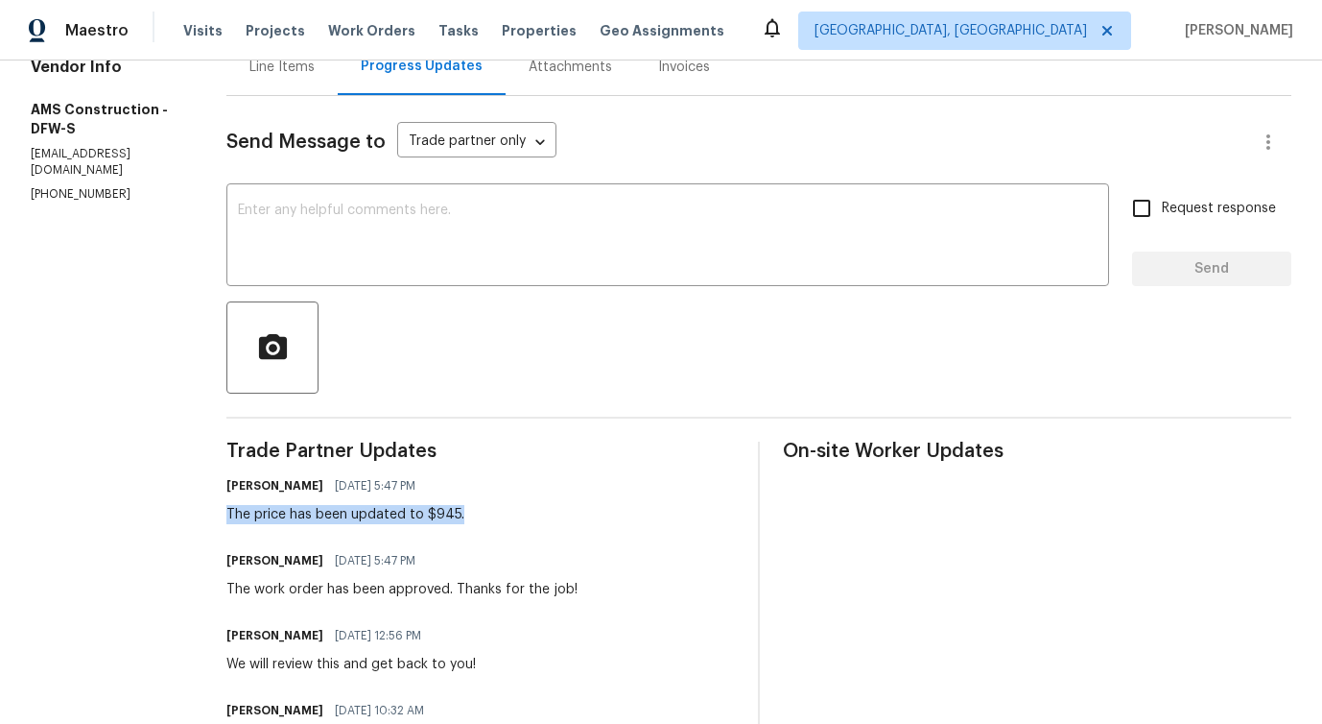
scroll to position [0, 0]
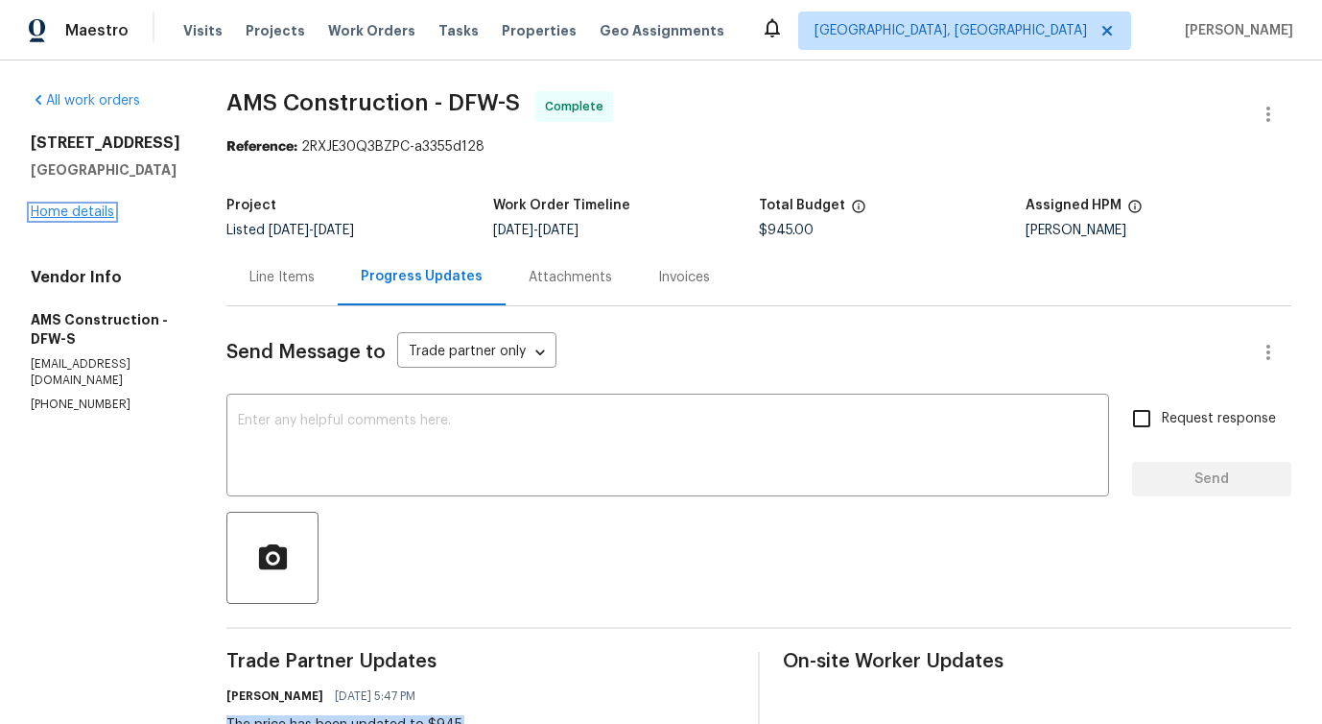
click at [81, 219] on link "Home details" at bounding box center [72, 211] width 83 height 13
